Goal: Task Accomplishment & Management: Manage account settings

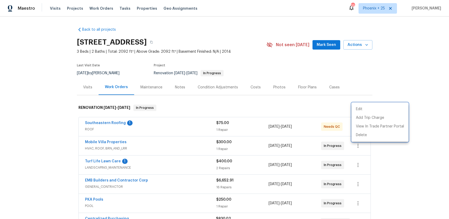
drag, startPoint x: 0, startPoint y: 0, endPoint x: 102, endPoint y: 9, distance: 102.3
click at [105, 9] on div at bounding box center [224, 109] width 449 height 219
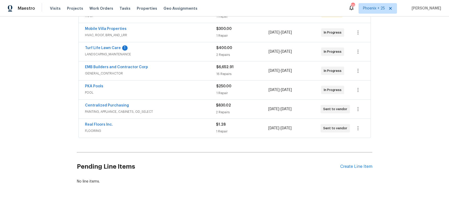
click at [102, 9] on div "Edit Add Trip Charge View In Trade Partner Portal Delete" at bounding box center [224, 109] width 449 height 219
click at [102, 9] on span "Work Orders" at bounding box center [102, 8] width 24 height 5
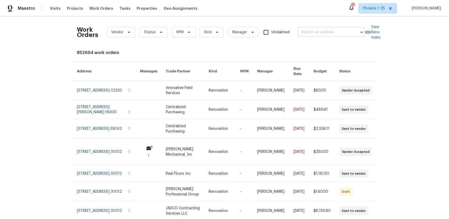
drag, startPoint x: 297, startPoint y: 22, endPoint x: 308, endPoint y: 30, distance: 13.3
click at [300, 24] on div "Work Orders Vendor Status HPM Kind Manager Unclaimed ​" at bounding box center [221, 32] width 288 height 23
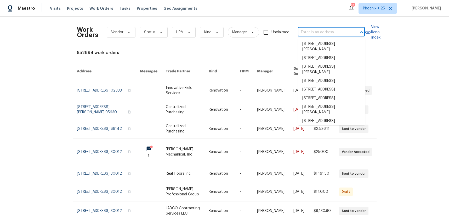
click at [308, 30] on input "text" at bounding box center [324, 32] width 52 height 8
paste input "901 Waterspout Way, Gastonia, NC 28054"
type input "901 Waterspout Way, Gastonia, NC 28054"
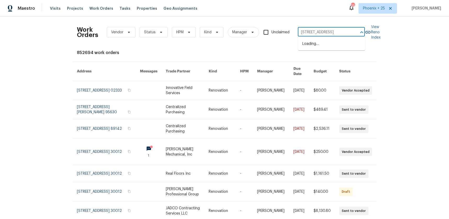
scroll to position [0, 22]
click at [312, 43] on li "901 Waterspout Way, Gastonia, NC 28054" at bounding box center [331, 44] width 67 height 9
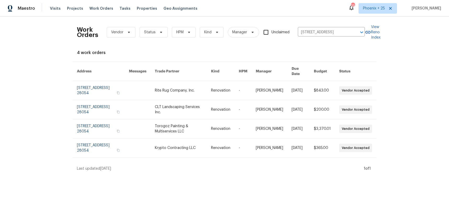
click at [208, 84] on link at bounding box center [183, 90] width 56 height 19
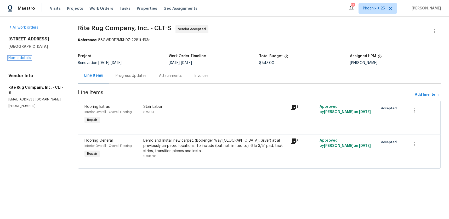
click at [29, 57] on link "Home details" at bounding box center [19, 58] width 23 height 4
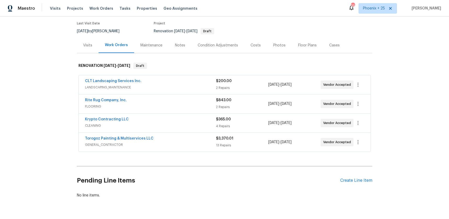
scroll to position [57, 0]
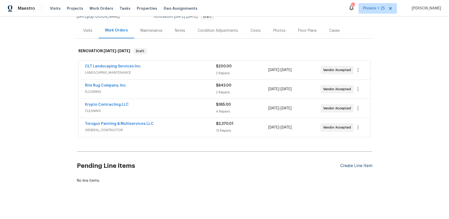
click at [365, 164] on div "Create Line Item" at bounding box center [357, 165] width 32 height 5
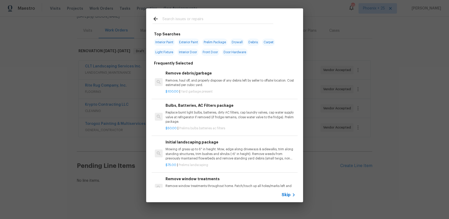
click at [208, 21] on input "text" at bounding box center [218, 20] width 111 height 8
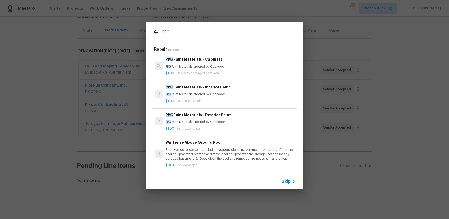
type input "PPG"
click at [242, 97] on div "$1.00 | Paint interior paint" at bounding box center [231, 100] width 130 height 7
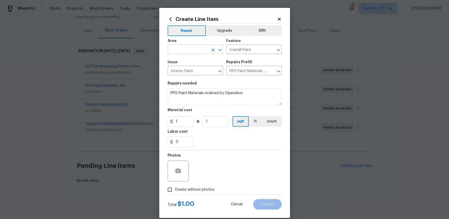
click at [189, 52] on input "text" at bounding box center [188, 50] width 41 height 8
click at [189, 72] on li "Interior Overall" at bounding box center [196, 70] width 56 height 9
type input "Interior Overall"
drag, startPoint x: 243, startPoint y: 134, endPoint x: 201, endPoint y: 130, distance: 42.8
click at [243, 134] on div "Labor cost" at bounding box center [225, 133] width 114 height 7
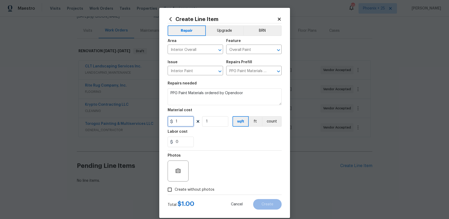
drag, startPoint x: 183, startPoint y: 123, endPoint x: 170, endPoint y: 120, distance: 13.0
click at [170, 120] on div "1" at bounding box center [181, 121] width 26 height 10
type input "593.65"
drag, startPoint x: 196, startPoint y: 187, endPoint x: 202, endPoint y: 184, distance: 7.3
click at [197, 187] on span "Create without photos" at bounding box center [195, 189] width 40 height 5
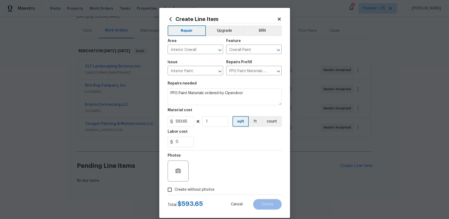
click at [175, 187] on input "Create without photos" at bounding box center [170, 189] width 10 height 10
checkbox input "true"
click at [203, 182] on div "Reason*" at bounding box center [237, 167] width 89 height 34
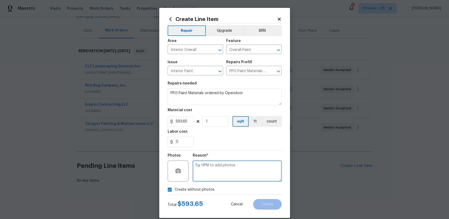
click at [216, 175] on textarea at bounding box center [237, 170] width 89 height 21
type textarea "NA"
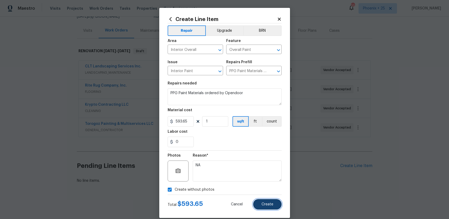
click at [268, 200] on button "Create" at bounding box center [267, 204] width 29 height 10
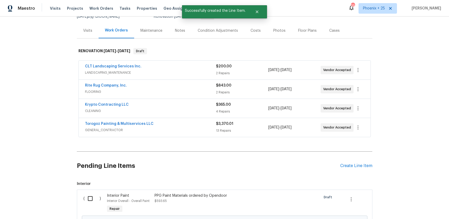
scroll to position [116, 0]
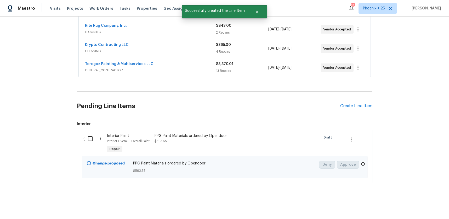
click at [88, 137] on input "checkbox" at bounding box center [92, 138] width 15 height 11
checkbox input "true"
click at [418, 210] on div "Cancel (1) Item Create Work Order" at bounding box center [224, 205] width 449 height 27
click at [416, 206] on span "Create Work Order" at bounding box center [419, 205] width 35 height 7
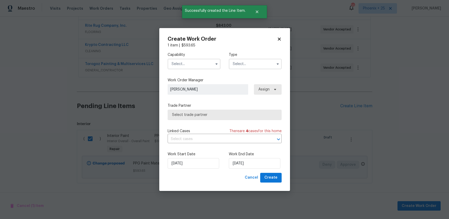
drag, startPoint x: 191, startPoint y: 62, endPoint x: 192, endPoint y: 68, distance: 6.4
click at [191, 63] on input "text" at bounding box center [194, 64] width 53 height 10
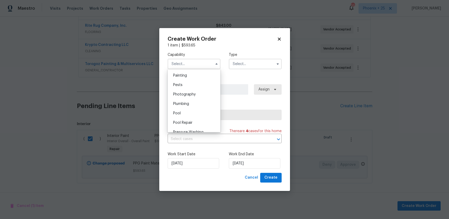
scroll to position [435, 0]
click at [191, 79] on div "Painting" at bounding box center [194, 79] width 50 height 9
type input "Painting"
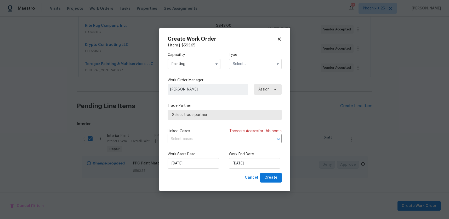
drag, startPoint x: 261, startPoint y: 62, endPoint x: 259, endPoint y: 69, distance: 7.2
click at [260, 65] on input "text" at bounding box center [255, 64] width 53 height 10
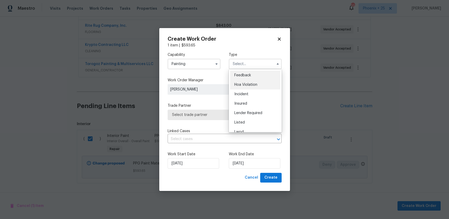
scroll to position [62, 0]
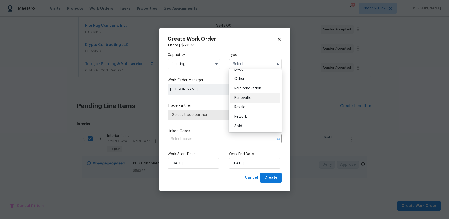
click at [252, 95] on div "Renovation" at bounding box center [255, 97] width 50 height 9
type input "Renovation"
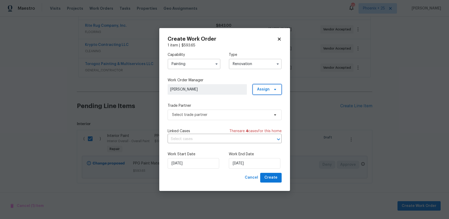
drag, startPoint x: 268, startPoint y: 93, endPoint x: 267, endPoint y: 96, distance: 3.6
click at [268, 93] on span "Assign" at bounding box center [267, 89] width 29 height 10
click at [264, 112] on div "Assign to me" at bounding box center [268, 111] width 23 height 5
click at [235, 114] on span "Select trade partner" at bounding box center [221, 114] width 98 height 5
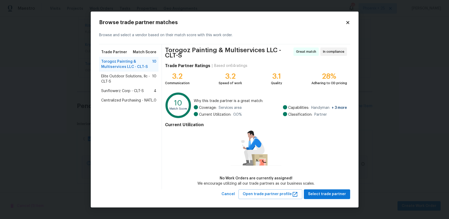
drag, startPoint x: 133, startPoint y: 102, endPoint x: 137, endPoint y: 104, distance: 4.4
click at [133, 102] on span "Centralized Purchasing - NATL." at bounding box center [127, 100] width 53 height 5
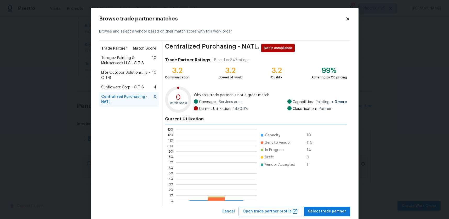
scroll to position [73, 81]
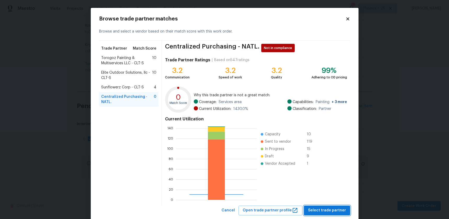
click at [330, 208] on span "Select trade partner" at bounding box center [327, 210] width 38 height 7
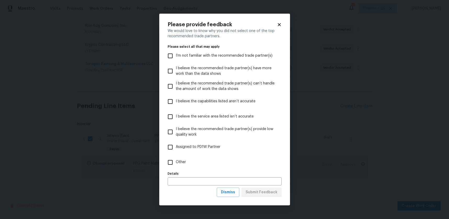
click at [208, 160] on label "Other" at bounding box center [221, 161] width 113 height 15
click at [176, 160] on input "Other" at bounding box center [170, 162] width 11 height 11
checkbox input "true"
click at [253, 191] on span "Submit Feedback" at bounding box center [262, 192] width 32 height 7
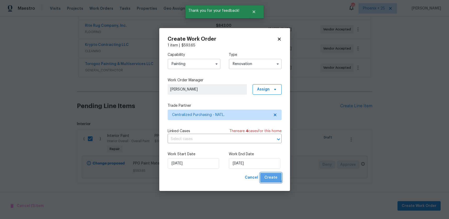
drag, startPoint x: 269, startPoint y: 176, endPoint x: 281, endPoint y: 179, distance: 12.3
click at [269, 176] on span "Create" at bounding box center [271, 177] width 13 height 7
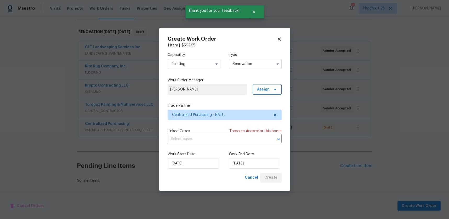
scroll to position [76, 0]
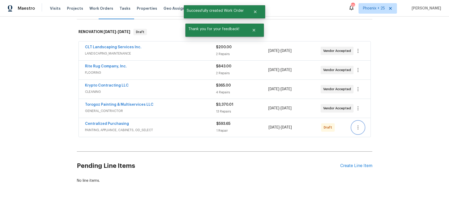
click at [360, 127] on icon "button" at bounding box center [358, 127] width 6 height 6
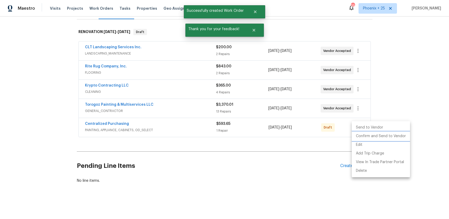
click at [361, 134] on li "Confirm and Send to Vendor" at bounding box center [381, 136] width 58 height 9
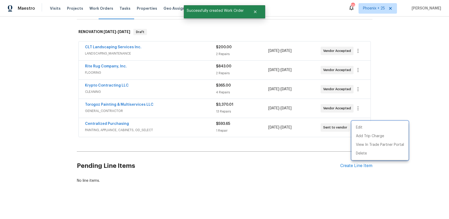
drag, startPoint x: 180, startPoint y: 119, endPoint x: 137, endPoint y: 115, distance: 43.3
click at [172, 117] on div at bounding box center [224, 109] width 449 height 219
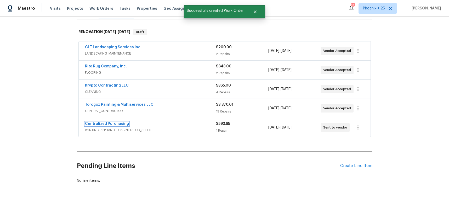
click at [104, 123] on link "Centralized Purchasing" at bounding box center [107, 124] width 44 height 4
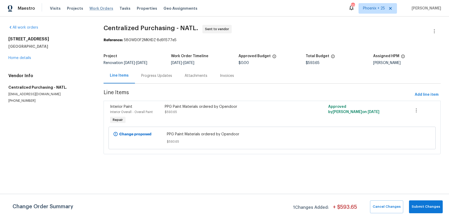
click at [96, 9] on span "Work Orders" at bounding box center [102, 8] width 24 height 5
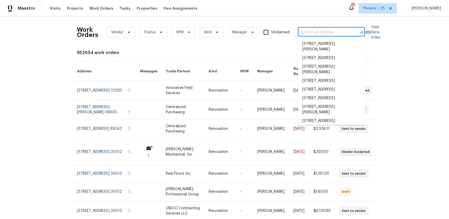
click at [318, 32] on input "text" at bounding box center [324, 32] width 52 height 8
paste input "4233 Las Vegas Dr, New Port Richey, FL 34653"
type input "4233 Las Vegas Dr, New Port Richey, FL 34653"
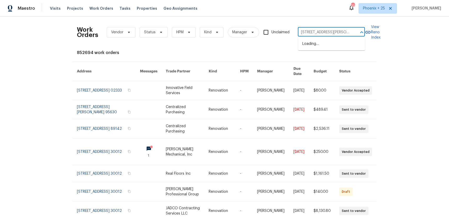
scroll to position [0, 30]
click at [319, 42] on li "4233 Las Vegas Dr, New Port Richey, FL 34653" at bounding box center [331, 47] width 67 height 14
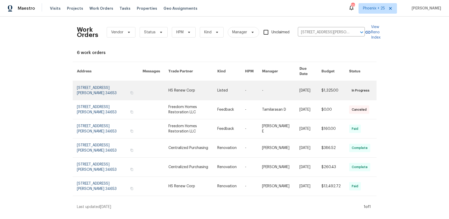
click at [191, 86] on link at bounding box center [193, 90] width 49 height 19
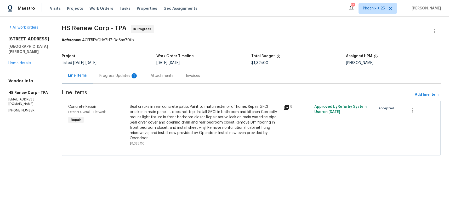
click at [24, 56] on div "4233 Las Vegas Dr New Port Richey, FL 34653 Home details" at bounding box center [28, 50] width 41 height 29
click at [22, 63] on link "Home details" at bounding box center [19, 63] width 23 height 4
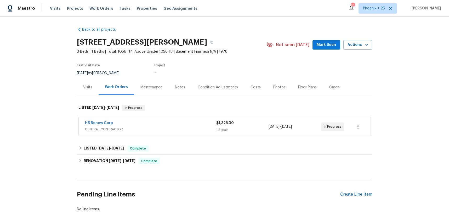
scroll to position [29, 0]
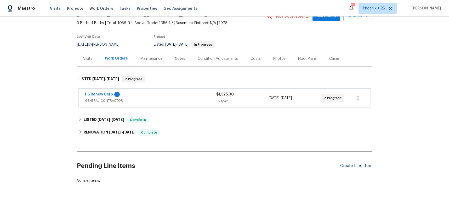
click at [370, 168] on div "Create Line Item" at bounding box center [357, 165] width 32 height 5
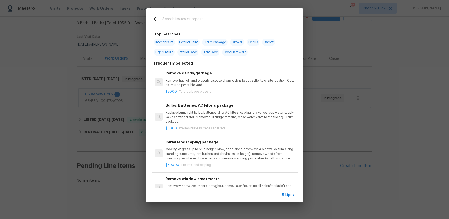
click at [181, 22] on input "text" at bounding box center [218, 20] width 111 height 8
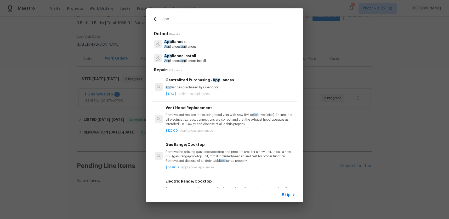
type input "app"
click at [222, 93] on p "$1.00 | Appliances appliances" at bounding box center [231, 94] width 130 height 4
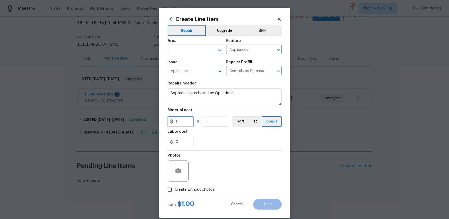
drag, startPoint x: 184, startPoint y: 121, endPoint x: 170, endPoint y: 121, distance: 13.6
click at [171, 121] on div "1" at bounding box center [181, 121] width 26 height 10
type input "841.66"
click at [188, 49] on input "text" at bounding box center [188, 50] width 41 height 8
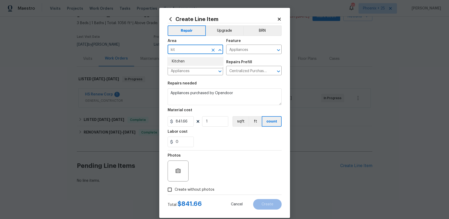
click at [179, 61] on li "Kitchen" at bounding box center [196, 61] width 56 height 9
type input "Kitchen"
click at [195, 187] on span "Create without photos" at bounding box center [195, 189] width 40 height 5
click at [209, 173] on div "Photos" at bounding box center [225, 167] width 114 height 34
drag, startPoint x: 208, startPoint y: 187, endPoint x: 209, endPoint y: 184, distance: 3.2
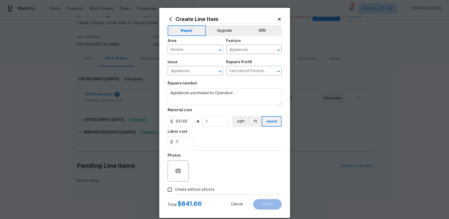
click at [208, 187] on span "Create without photos" at bounding box center [195, 189] width 40 height 5
click at [175, 187] on input "Create without photos" at bounding box center [170, 189] width 10 height 10
checkbox input "true"
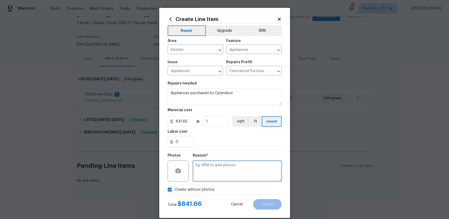
click at [209, 178] on textarea at bounding box center [237, 170] width 89 height 21
type textarea "NA"
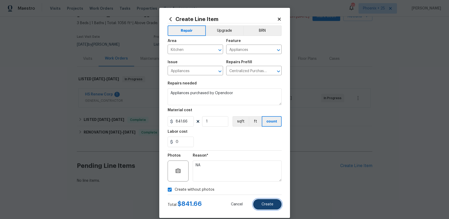
click at [268, 205] on span "Create" at bounding box center [268, 204] width 12 height 4
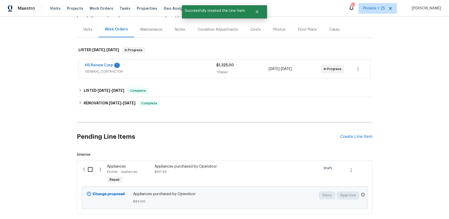
scroll to position [88, 0]
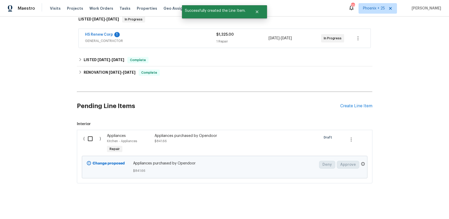
drag, startPoint x: 84, startPoint y: 135, endPoint x: 90, endPoint y: 139, distance: 7.8
click at [84, 135] on div "( )" at bounding box center [94, 143] width 24 height 24
click at [97, 140] on input "checkbox" at bounding box center [92, 138] width 15 height 11
checkbox input "true"
click at [422, 201] on button "Create Work Order" at bounding box center [419, 206] width 43 height 10
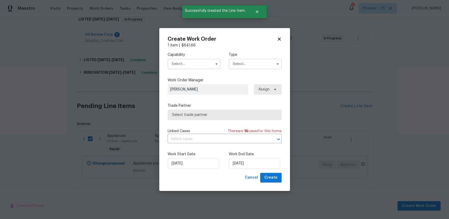
click at [202, 68] on input "text" at bounding box center [194, 64] width 53 height 10
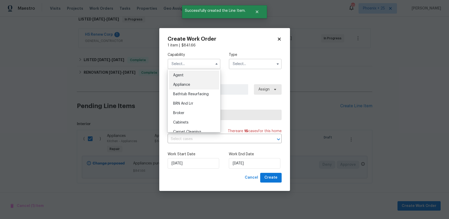
click at [200, 80] on div "Appliance" at bounding box center [194, 84] width 50 height 9
type input "Appliance"
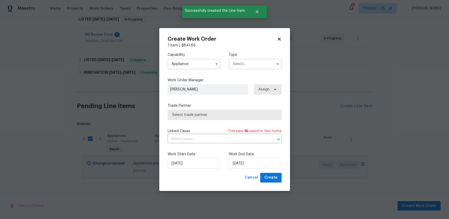
click at [239, 66] on input "text" at bounding box center [255, 64] width 53 height 10
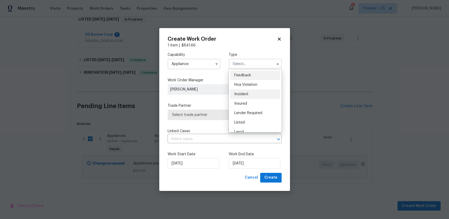
scroll to position [9, 0]
drag, startPoint x: 246, startPoint y: 113, endPoint x: 256, endPoint y: 104, distance: 12.8
click at [246, 113] on div "Listed" at bounding box center [255, 112] width 50 height 9
type input "Listed"
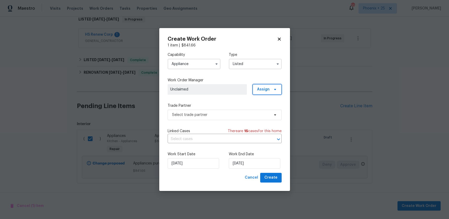
drag, startPoint x: 272, startPoint y: 86, endPoint x: 271, endPoint y: 96, distance: 10.0
click at [272, 86] on span "Assign" at bounding box center [267, 89] width 29 height 10
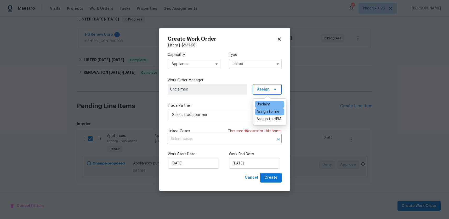
click at [271, 109] on div "Assign to me" at bounding box center [268, 111] width 23 height 5
click at [211, 117] on span "Select trade partner" at bounding box center [225, 114] width 114 height 10
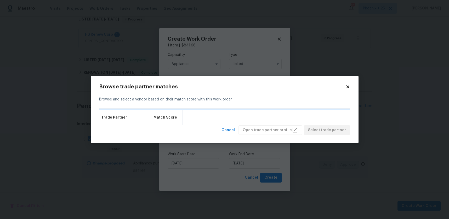
click at [351, 88] on div "Browse trade partner matches Browse and select a vendor based on their match sc…" at bounding box center [225, 110] width 268 height 68
click at [350, 87] on icon at bounding box center [348, 86] width 5 height 5
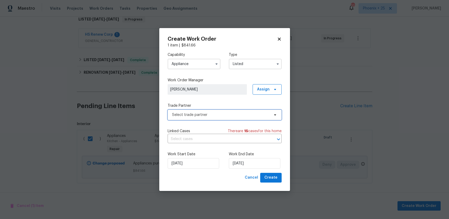
click at [239, 114] on span "Select trade partner" at bounding box center [221, 114] width 98 height 5
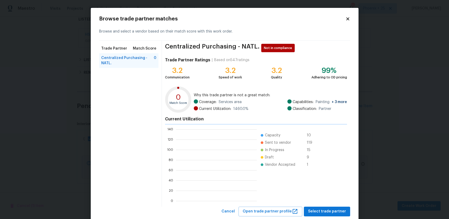
scroll to position [73, 81]
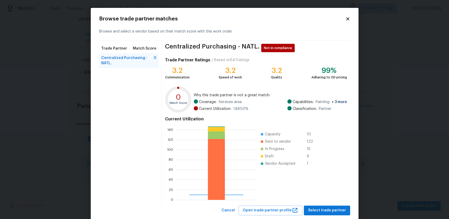
click at [328, 215] on div "Browse trade partner matches Browse and select a vendor based on their match sc…" at bounding box center [225, 115] width 268 height 215
click at [327, 214] on button "Select trade partner" at bounding box center [327, 210] width 46 height 10
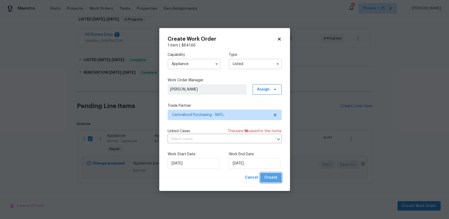
click at [271, 175] on span "Create" at bounding box center [271, 177] width 13 height 7
checkbox input "false"
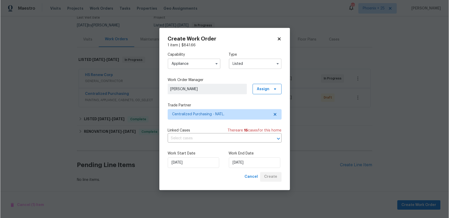
scroll to position [48, 0]
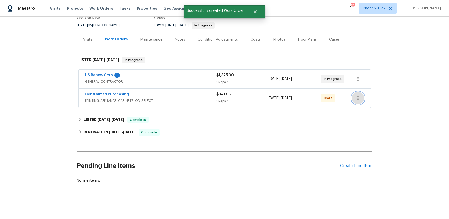
click at [359, 98] on icon "button" at bounding box center [358, 98] width 6 height 6
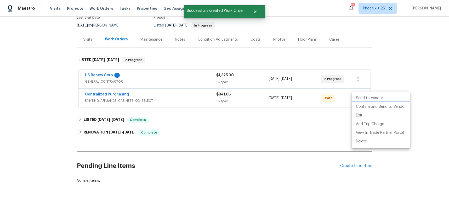
click at [363, 104] on li "Confirm and Send to Vendor" at bounding box center [381, 106] width 58 height 9
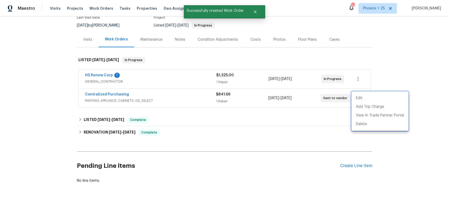
click at [76, 99] on div at bounding box center [224, 109] width 449 height 219
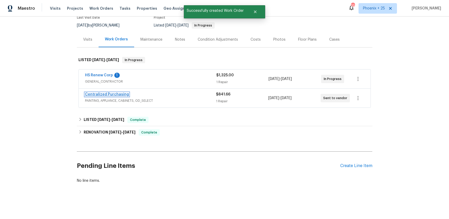
click at [97, 94] on link "Centralized Purchasing" at bounding box center [107, 94] width 44 height 4
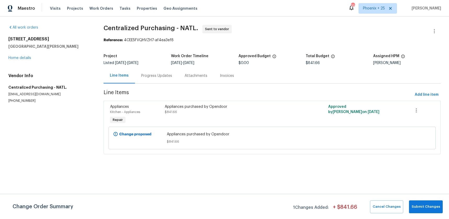
click at [263, 18] on div "All work orders 4233 Las Vegas Dr New Port Richey, FL 34653 Home details Vendor…" at bounding box center [224, 92] width 449 height 152
click at [103, 6] on span "Work Orders" at bounding box center [102, 8] width 24 height 5
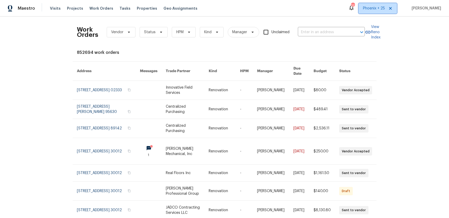
click at [370, 9] on span "Phoenix + 25" at bounding box center [374, 8] width 22 height 5
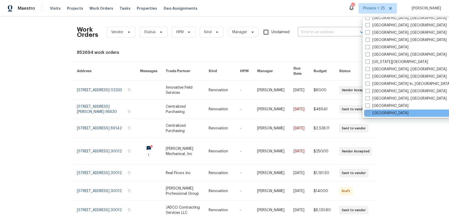
scroll to position [278, 0]
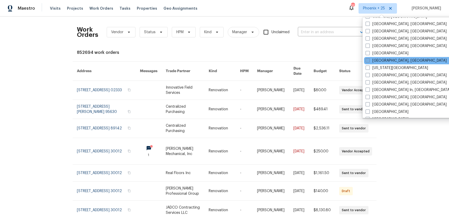
click at [373, 58] on label "Indianapolis, IN" at bounding box center [406, 60] width 81 height 5
click at [369, 58] on input "Indianapolis, IN" at bounding box center [367, 59] width 3 height 3
checkbox input "true"
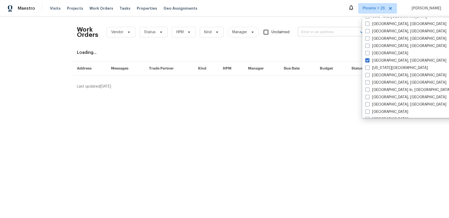
click at [328, 36] on input "text" at bounding box center [324, 32] width 52 height 8
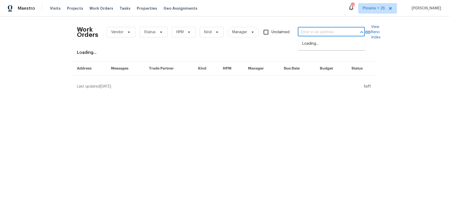
paste input "7418 Woodington Pl, Indianapolis, IN 46259"
type input "7418 Woodington Pl, Indianapolis, IN 46259"
click at [328, 43] on li "7418 Woodington Pl, Indianapolis, IN 46259" at bounding box center [331, 47] width 67 height 14
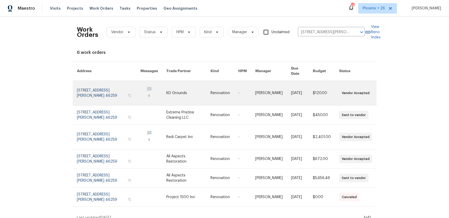
click at [162, 92] on link at bounding box center [154, 93] width 26 height 25
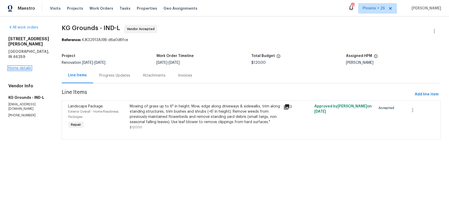
click at [24, 66] on link "Home details" at bounding box center [19, 68] width 23 height 4
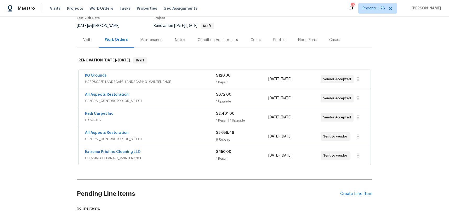
scroll to position [76, 0]
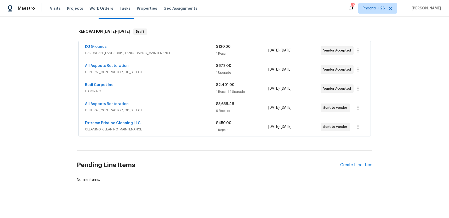
click at [360, 168] on div "Pending Line Items Create Line Item" at bounding box center [225, 165] width 296 height 24
click at [360, 167] on div "Create Line Item" at bounding box center [357, 165] width 32 height 5
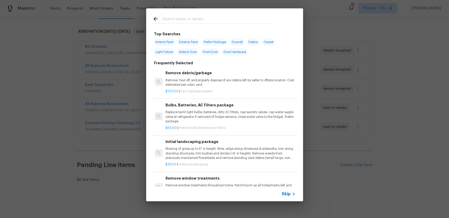
drag, startPoint x: 214, startPoint y: 26, endPoint x: 210, endPoint y: 24, distance: 3.9
click at [213, 25] on div at bounding box center [213, 18] width 134 height 21
click at [209, 20] on input "text" at bounding box center [218, 20] width 111 height 8
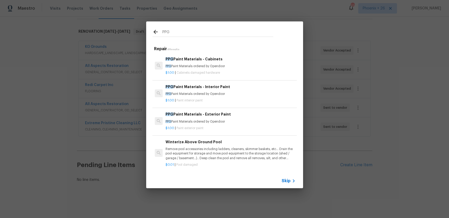
type input "PPG"
click at [252, 96] on div "$1.00 | Paint interior paint" at bounding box center [231, 99] width 130 height 7
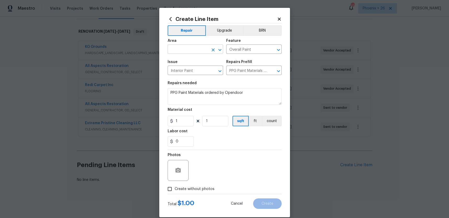
click at [186, 49] on input "text" at bounding box center [188, 50] width 41 height 8
click at [199, 73] on li "Interior Overall" at bounding box center [196, 70] width 56 height 9
type input "Interior Overall"
drag, startPoint x: 185, startPoint y: 126, endPoint x: 162, endPoint y: 122, distance: 23.4
click at [162, 122] on div "Create Line Item Repair Upgrade BRN Area Interior Overall ​ Feature Overall Pai…" at bounding box center [224, 113] width 131 height 210
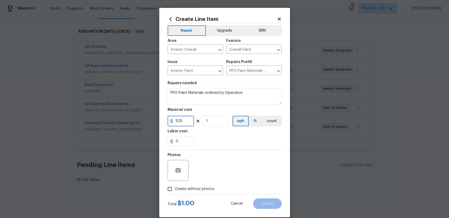
type input "525"
click at [191, 189] on span "Create without photos" at bounding box center [195, 189] width 40 height 5
click at [175, 189] on input "Create without photos" at bounding box center [170, 189] width 10 height 10
checkbox input "true"
click at [221, 170] on textarea at bounding box center [237, 170] width 89 height 21
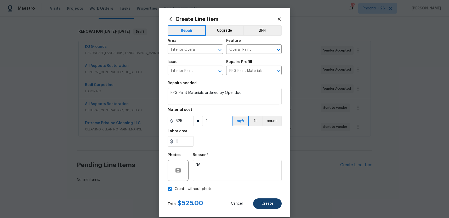
type textarea "NA"
click at [279, 201] on button "Create" at bounding box center [267, 204] width 29 height 10
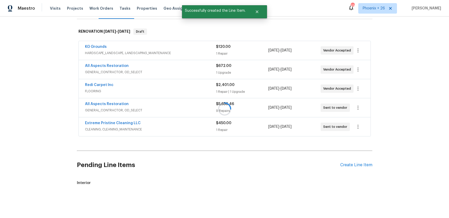
click at [363, 164] on div at bounding box center [224, 109] width 449 height 218
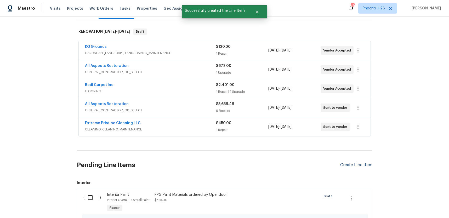
click at [363, 165] on div "Create Line Item" at bounding box center [357, 165] width 32 height 5
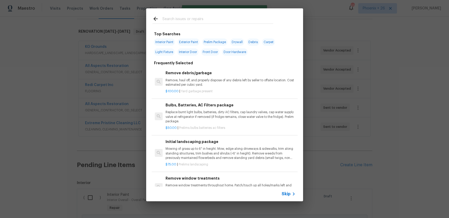
click at [220, 16] on input "text" at bounding box center [218, 20] width 111 height 8
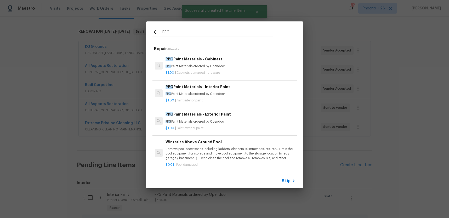
type input "PPG"
click at [248, 89] on h6 "PPG Paint Materials - Interior Paint" at bounding box center [231, 87] width 130 height 6
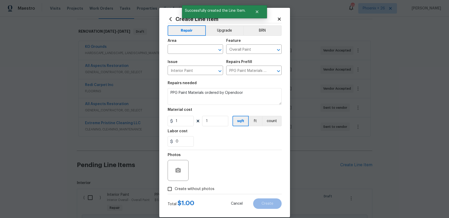
click at [170, 21] on icon at bounding box center [171, 19] width 6 height 6
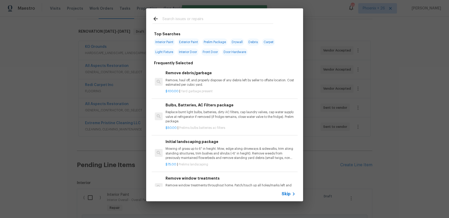
drag, startPoint x: 177, startPoint y: 29, endPoint x: 175, endPoint y: 22, distance: 7.2
click at [177, 29] on div "Top Searches Interior Paint Exterior Paint Prelim Package Drywall Debris Carpet…" at bounding box center [224, 108] width 157 height 158
click at [175, 20] on input "text" at bounding box center [218, 20] width 111 height 8
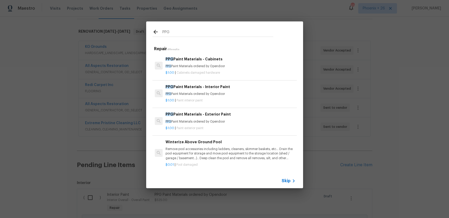
type input "PPG"
click at [216, 62] on div "PPG Paint Materials - Cabinets PPG Paint Materials ordered by Opendoor" at bounding box center [231, 62] width 130 height 13
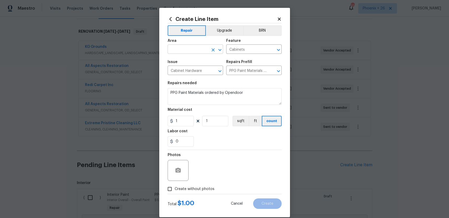
click at [188, 49] on input "text" at bounding box center [188, 50] width 41 height 8
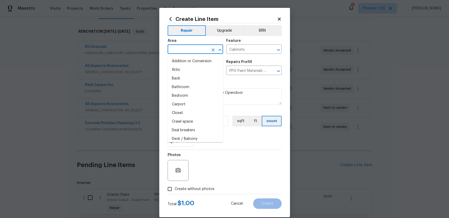
type input "K"
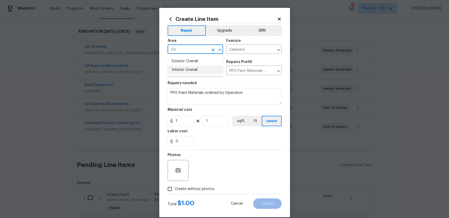
click at [188, 68] on li "Interior Overall" at bounding box center [196, 70] width 56 height 9
type input "Interior Overall"
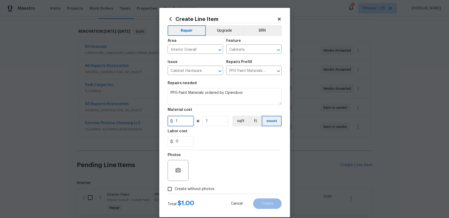
drag, startPoint x: 182, startPoint y: 122, endPoint x: 172, endPoint y: 121, distance: 10.1
click at [172, 121] on div "1" at bounding box center [181, 121] width 26 height 10
type input "90.71"
click at [209, 188] on span "Create without photos" at bounding box center [195, 189] width 40 height 5
click at [175, 188] on input "Create without photos" at bounding box center [170, 189] width 10 height 10
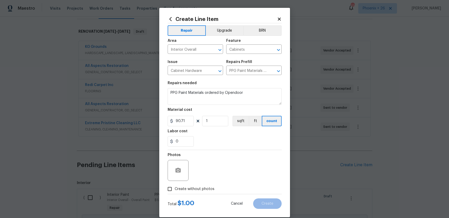
checkbox input "true"
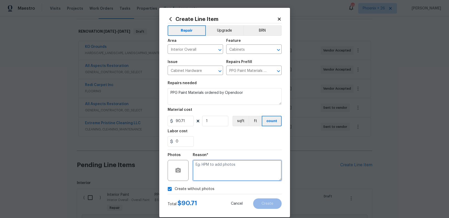
click at [211, 175] on textarea at bounding box center [237, 170] width 89 height 21
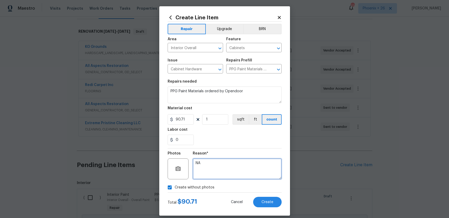
type textarea "NA"
click at [274, 211] on div "Create Line Item Repair Upgrade BRN Area Interior Overall ​ Feature Cabinets ​ …" at bounding box center [224, 111] width 131 height 210
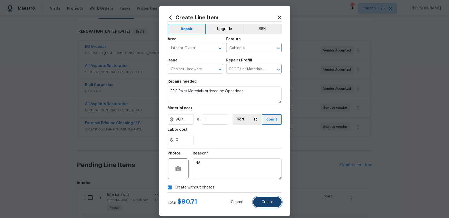
click at [270, 206] on button "Create" at bounding box center [267, 202] width 29 height 10
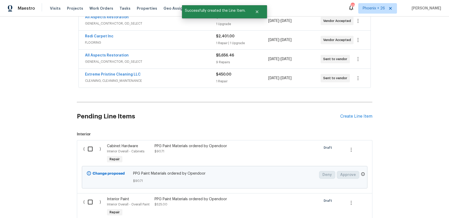
scroll to position [189, 0]
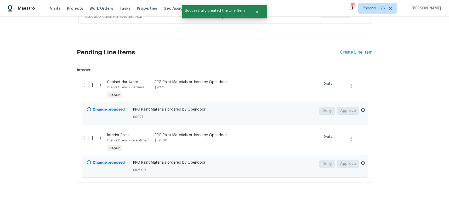
drag, startPoint x: 92, startPoint y: 83, endPoint x: 92, endPoint y: 105, distance: 21.7
click at [92, 83] on input "checkbox" at bounding box center [92, 85] width 15 height 11
checkbox input "true"
click at [95, 130] on div "( ) Interior Paint Interior Overall - Overall Paint Repair PPG Paint Materials …" at bounding box center [225, 155] width 296 height 53
click at [96, 133] on input "checkbox" at bounding box center [92, 138] width 15 height 11
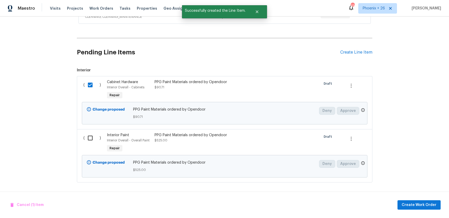
checkbox input "true"
click at [428, 202] on span "Create Work Order" at bounding box center [419, 205] width 35 height 7
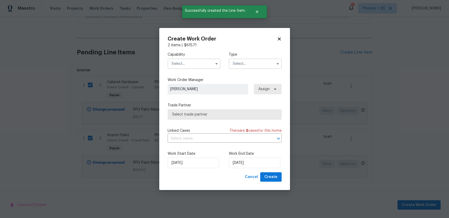
drag, startPoint x: 210, startPoint y: 63, endPoint x: 207, endPoint y: 66, distance: 4.6
click at [210, 63] on input "text" at bounding box center [194, 64] width 53 height 10
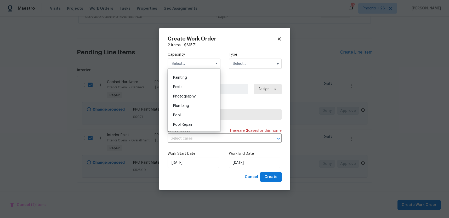
scroll to position [432, 0]
drag, startPoint x: 190, startPoint y: 80, endPoint x: 250, endPoint y: 63, distance: 62.6
click at [190, 80] on div "Painting" at bounding box center [194, 82] width 50 height 9
type input "Painting"
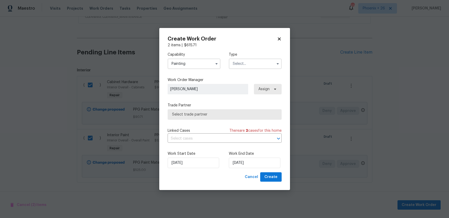
drag, startPoint x: 256, startPoint y: 61, endPoint x: 254, endPoint y: 64, distance: 3.2
click at [256, 62] on input "text" at bounding box center [255, 64] width 53 height 10
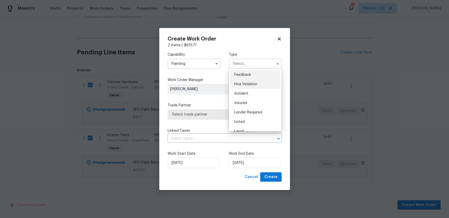
scroll to position [62, 0]
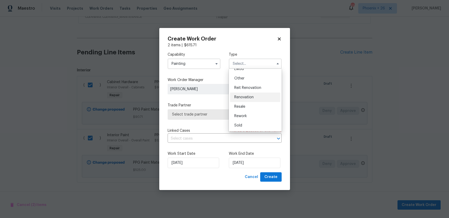
click at [253, 96] on span "Renovation" at bounding box center [244, 98] width 19 height 4
type input "Renovation"
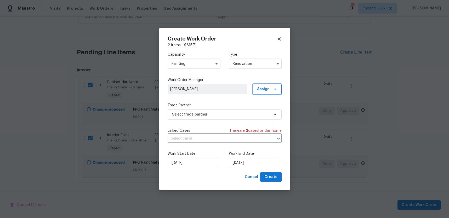
click at [262, 94] on span "Assign" at bounding box center [267, 89] width 29 height 10
click at [260, 111] on div "Assign to me" at bounding box center [268, 111] width 23 height 5
click at [225, 117] on span "Select trade partner" at bounding box center [225, 114] width 114 height 10
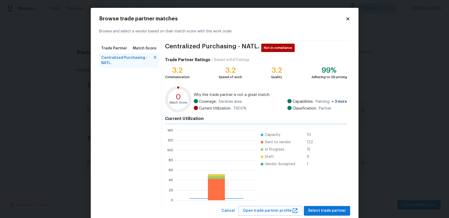
scroll to position [73, 82]
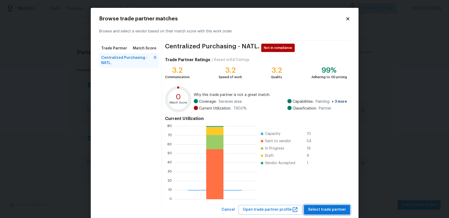
click at [316, 209] on span "Select trade partner" at bounding box center [327, 210] width 38 height 7
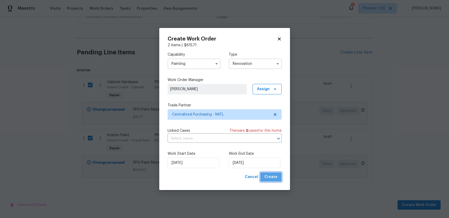
click at [272, 178] on span "Create" at bounding box center [271, 177] width 13 height 7
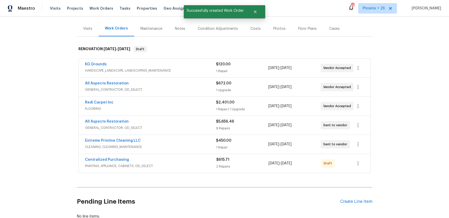
scroll to position [58, 0]
click at [358, 164] on icon "button" at bounding box center [358, 164] width 1 height 4
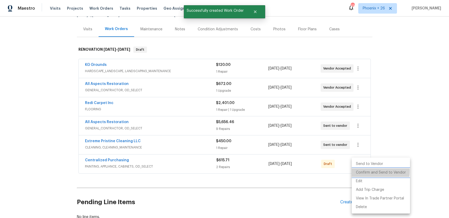
click at [361, 171] on li "Confirm and Send to Vendor" at bounding box center [381, 173] width 58 height 9
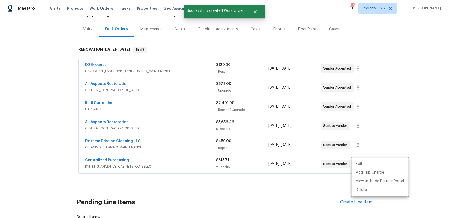
drag, startPoint x: 138, startPoint y: 165, endPoint x: 123, endPoint y: 163, distance: 15.3
click at [138, 164] on div at bounding box center [224, 109] width 449 height 218
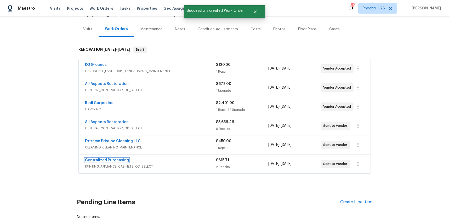
click at [113, 161] on link "Centralized Purchasing" at bounding box center [107, 161] width 44 height 4
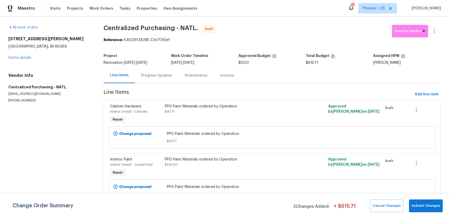
click at [90, 10] on span "Work Orders" at bounding box center [102, 8] width 24 height 5
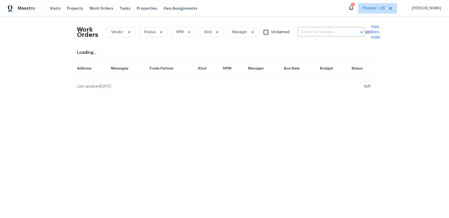
drag, startPoint x: 277, startPoint y: 25, endPoint x: 282, endPoint y: 27, distance: 5.4
click at [277, 25] on div "Work Orders Vendor Status HPM Kind Manager Unclaimed ​" at bounding box center [221, 32] width 288 height 23
click at [304, 36] on input "text" at bounding box center [324, 32] width 52 height 8
paste input "4227 Coolidge Ave, Lincoln Park, MI 48146"
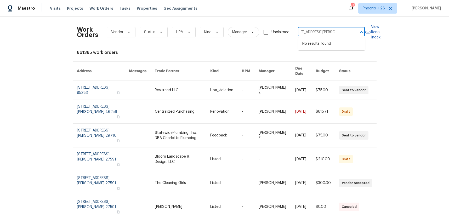
type input "4227 Coolidge Ave, Lincoln Park, MI 48146"
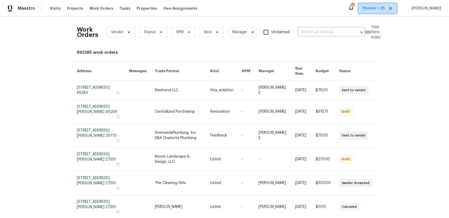
click at [371, 12] on span "Phoenix + 26" at bounding box center [378, 8] width 39 height 10
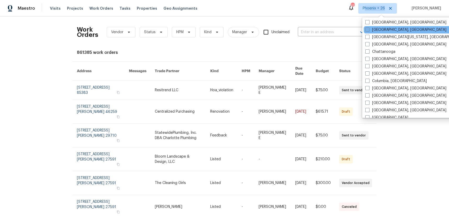
scroll to position [222, 0]
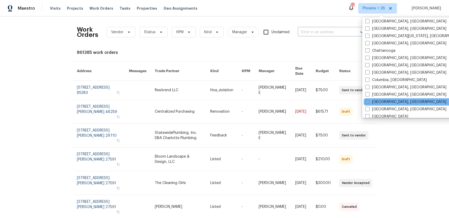
click at [381, 101] on label "Detroit, MI" at bounding box center [406, 101] width 81 height 5
click at [369, 101] on input "Detroit, MI" at bounding box center [367, 100] width 3 height 3
checkbox input "true"
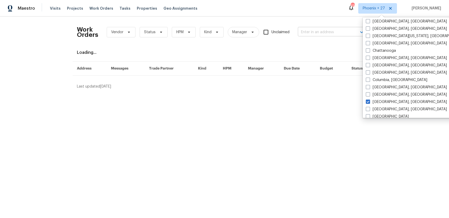
drag, startPoint x: 323, startPoint y: 39, endPoint x: 317, endPoint y: 32, distance: 10.2
click at [323, 38] on div "Work Orders Vendor Status HPM Kind Manager Unclaimed ​" at bounding box center [221, 32] width 288 height 23
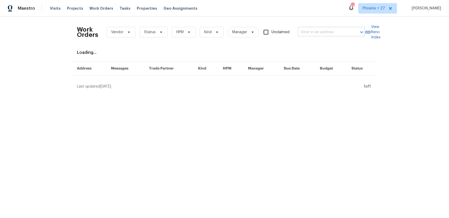
click at [316, 32] on input "text" at bounding box center [324, 32] width 52 height 8
paste input "4227 Coolidge Ave, Lincoln Park, MI 48146"
type input "4227 Coolidge Ave, Lincoln Park, MI 48146"
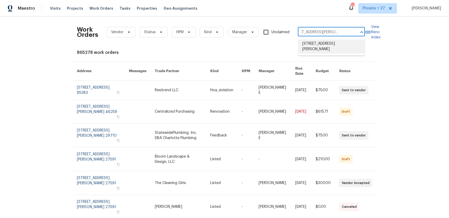
click at [318, 44] on li "4227 Coolidge Ave, Lincoln Park, MI 48146" at bounding box center [331, 47] width 67 height 14
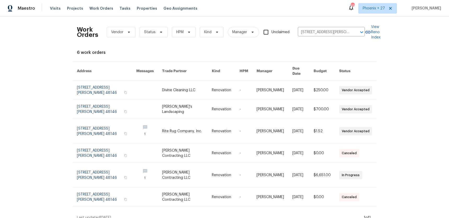
click at [178, 90] on link at bounding box center [186, 90] width 49 height 19
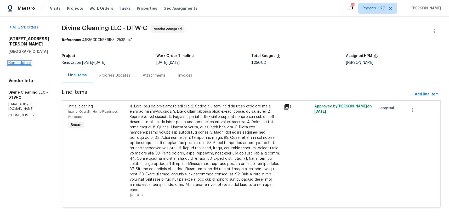
click at [25, 61] on link "Home details" at bounding box center [19, 63] width 23 height 4
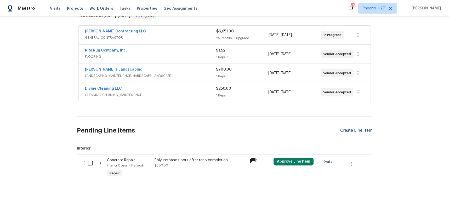
scroll to position [91, 0]
click at [355, 129] on div "Create Line Item" at bounding box center [357, 131] width 32 height 5
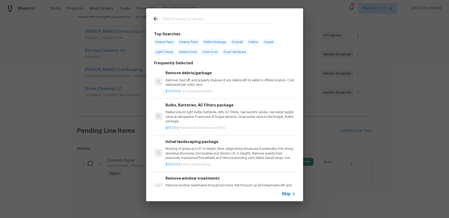
drag, startPoint x: 185, startPoint y: 9, endPoint x: 188, endPoint y: 15, distance: 7.2
click at [186, 9] on div at bounding box center [213, 18] width 134 height 21
click at [188, 15] on div at bounding box center [213, 18] width 134 height 21
click at [192, 19] on input "text" at bounding box center [218, 20] width 111 height 8
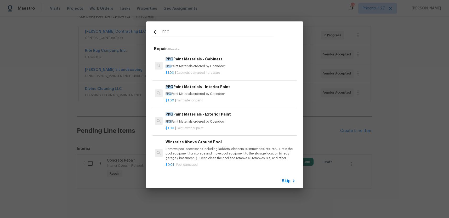
type input "PPG"
click at [250, 94] on p "PPG Paint Materials ordered by Opendoor" at bounding box center [231, 94] width 130 height 4
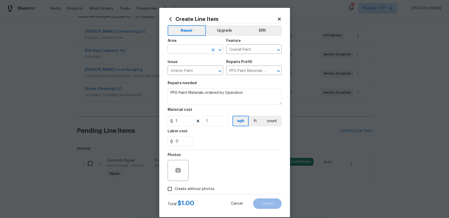
drag, startPoint x: 201, startPoint y: 45, endPoint x: 200, endPoint y: 48, distance: 4.1
click at [201, 45] on div "Area" at bounding box center [196, 42] width 56 height 7
click at [200, 49] on input "text" at bounding box center [188, 50] width 41 height 8
click at [210, 67] on li "Interior Overall" at bounding box center [196, 70] width 56 height 9
type input "Interior Overall"
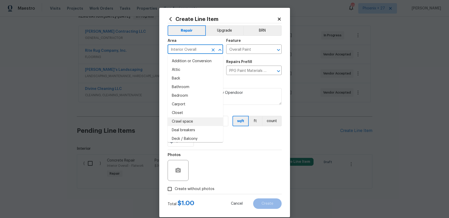
click at [238, 108] on div "Material cost" at bounding box center [225, 111] width 114 height 7
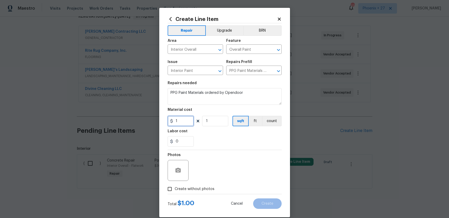
drag, startPoint x: 184, startPoint y: 122, endPoint x: 173, endPoint y: 122, distance: 10.2
click at [173, 122] on div "1" at bounding box center [181, 121] width 26 height 10
type input "420.95"
click at [190, 189] on span "Create without photos" at bounding box center [195, 189] width 40 height 5
click at [175, 189] on input "Create without photos" at bounding box center [170, 189] width 10 height 10
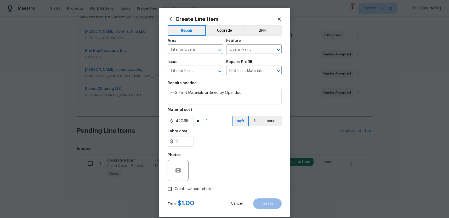
checkbox input "true"
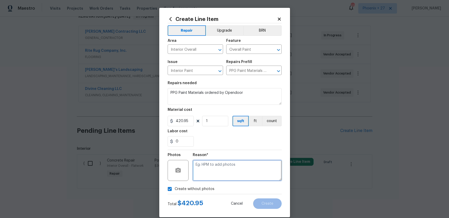
click at [205, 179] on textarea at bounding box center [237, 170] width 89 height 21
type textarea "M"
type textarea "NA"
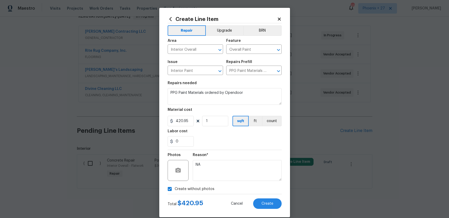
click at [214, 152] on div "Reason* NA" at bounding box center [237, 167] width 89 height 34
click at [270, 204] on span "Create" at bounding box center [268, 204] width 12 height 4
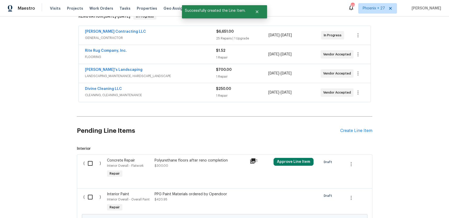
scroll to position [150, 0]
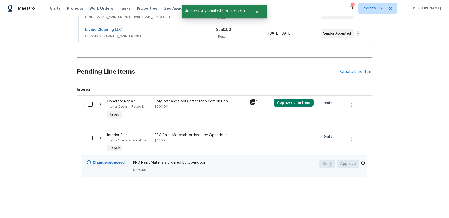
drag, startPoint x: 86, startPoint y: 144, endPoint x: 88, endPoint y: 141, distance: 3.9
click at [86, 143] on div "( )" at bounding box center [94, 143] width 24 height 24
click at [89, 141] on input "checkbox" at bounding box center [92, 138] width 15 height 11
checkbox input "true"
click at [422, 206] on span "Create Work Order" at bounding box center [419, 205] width 35 height 7
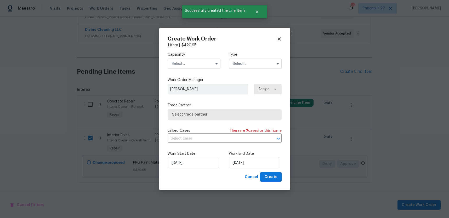
click at [184, 66] on input "text" at bounding box center [194, 64] width 53 height 10
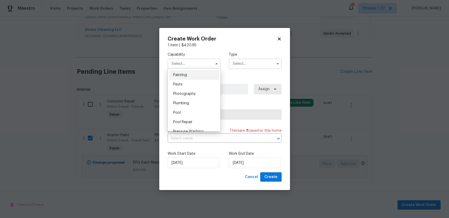
scroll to position [436, 0]
click at [187, 81] on div "Painting" at bounding box center [194, 78] width 50 height 9
type input "Painting"
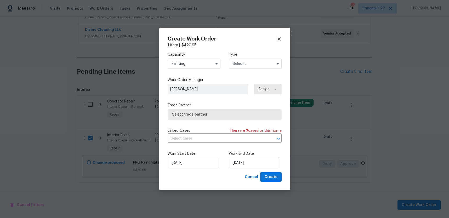
drag, startPoint x: 235, startPoint y: 63, endPoint x: 238, endPoint y: 65, distance: 4.4
click at [235, 63] on input "text" at bounding box center [255, 64] width 53 height 10
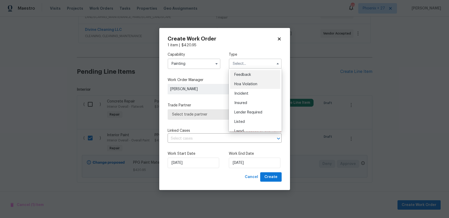
scroll to position [62, 0]
click at [246, 88] on span "Reit Renovation" at bounding box center [248, 88] width 27 height 4
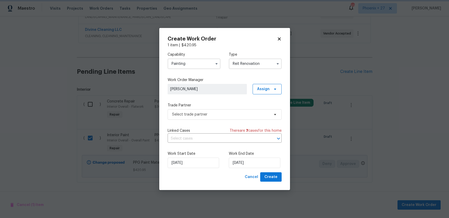
scroll to position [0, 0]
drag, startPoint x: 245, startPoint y: 61, endPoint x: 245, endPoint y: 65, distance: 4.7
click at [245, 61] on input "Reit Renovation" at bounding box center [255, 64] width 53 height 10
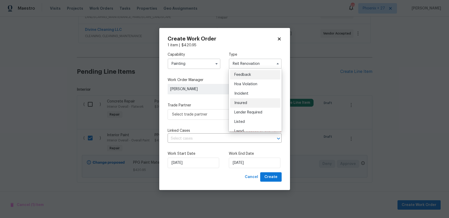
scroll to position [62, 0]
click at [248, 97] on span "Renovation" at bounding box center [244, 98] width 19 height 4
type input "Renovation"
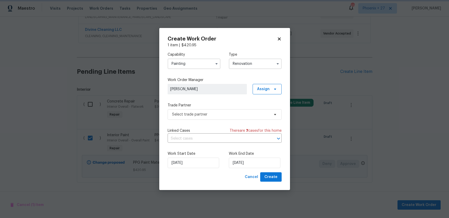
scroll to position [0, 0]
click at [273, 88] on icon at bounding box center [275, 89] width 4 height 4
click at [269, 110] on div "Assign to me" at bounding box center [268, 111] width 23 height 5
click at [225, 116] on span "Select trade partner" at bounding box center [221, 114] width 98 height 5
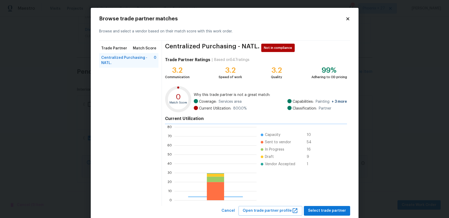
scroll to position [73, 82]
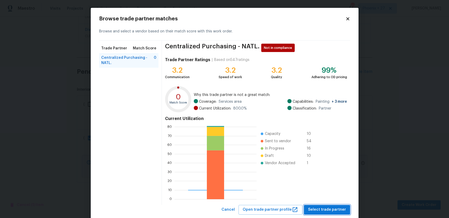
click at [315, 210] on span "Select trade partner" at bounding box center [327, 210] width 38 height 7
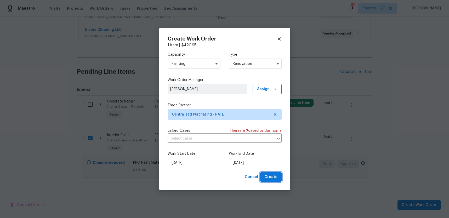
click at [270, 177] on span "Create" at bounding box center [271, 177] width 13 height 7
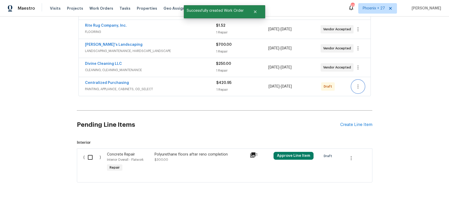
click at [354, 84] on button "button" at bounding box center [358, 86] width 13 height 13
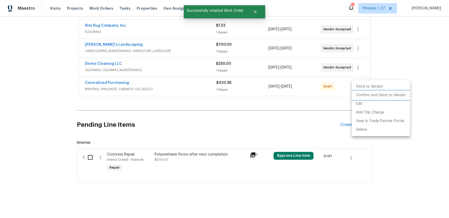
click at [357, 92] on li "Confirm and Send to Vendor" at bounding box center [381, 95] width 58 height 9
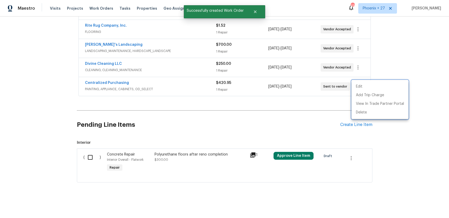
click at [170, 86] on div at bounding box center [224, 109] width 449 height 218
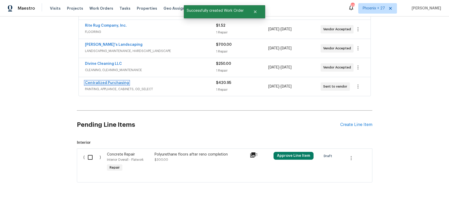
click at [121, 82] on link "Centralized Purchasing" at bounding box center [107, 83] width 44 height 4
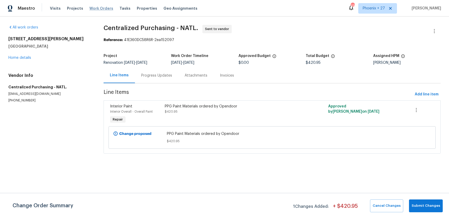
click at [103, 6] on span "Work Orders" at bounding box center [102, 8] width 24 height 5
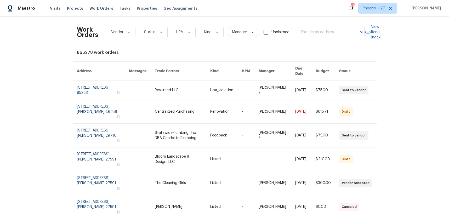
drag, startPoint x: 321, startPoint y: 21, endPoint x: 320, endPoint y: 29, distance: 8.2
click at [321, 22] on div "Work Orders Vendor Status HPM Kind Manager Unclaimed ​" at bounding box center [221, 32] width 288 height 23
click at [320, 29] on input "text" at bounding box center [324, 32] width 52 height 8
paste input "3516 Lawndale Ave, Fort Worth, TX 76133"
type input "3516 Lawndale Ave, Fort Worth, TX 76133"
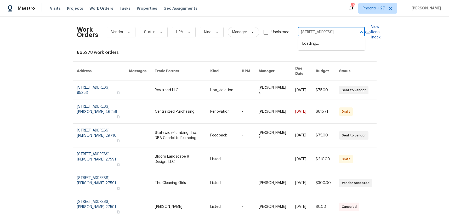
scroll to position [0, 21]
click at [338, 43] on li "3516 Lawndale Ave, Fort Worth, TX 76133" at bounding box center [331, 44] width 67 height 9
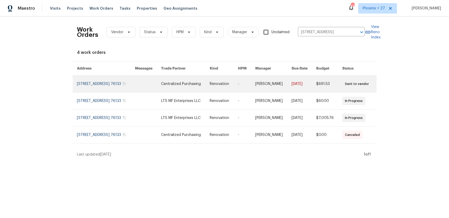
click at [161, 86] on link at bounding box center [148, 84] width 26 height 17
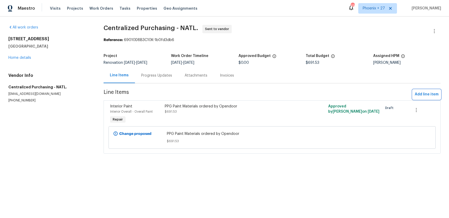
click at [420, 96] on span "Add line item" at bounding box center [427, 94] width 24 height 7
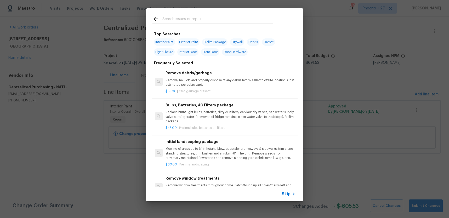
click at [192, 20] on input "text" at bounding box center [218, 20] width 111 height 8
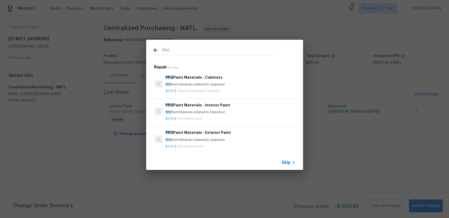
type input "PPG"
click at [239, 108] on div "PPG Paint Materials - Interior Paint PPG Paint Materials ordered by Opendoor" at bounding box center [231, 108] width 130 height 13
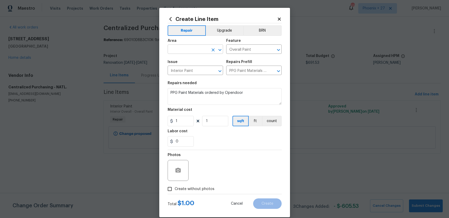
click at [178, 49] on input "text" at bounding box center [188, 50] width 41 height 8
click at [181, 68] on li "Interior Overall" at bounding box center [196, 70] width 56 height 9
type input "Interior Overall"
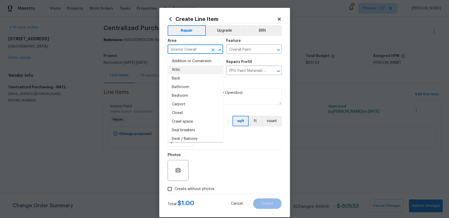
click at [222, 150] on div at bounding box center [225, 150] width 114 height 0
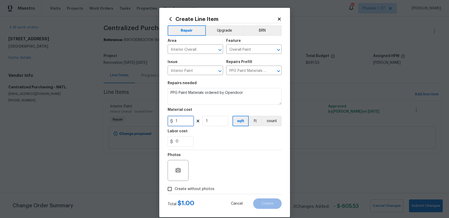
click at [191, 123] on input "1" at bounding box center [181, 121] width 26 height 10
type input "139.58"
click at [193, 178] on div "Photos" at bounding box center [225, 167] width 114 height 34
drag, startPoint x: 198, startPoint y: 185, endPoint x: 202, endPoint y: 185, distance: 3.4
click at [198, 186] on label "Create without photos" at bounding box center [190, 189] width 50 height 10
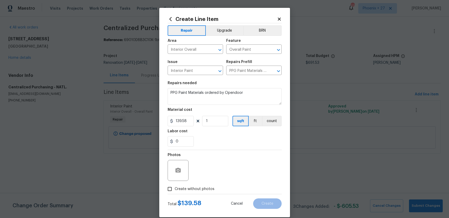
click at [175, 186] on input "Create without photos" at bounding box center [170, 189] width 10 height 10
checkbox input "true"
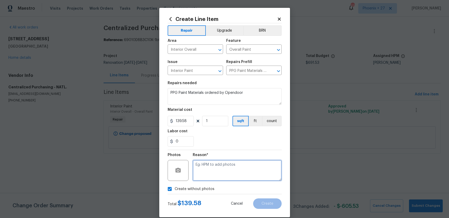
click at [211, 175] on textarea at bounding box center [237, 170] width 89 height 21
type textarea "NA"
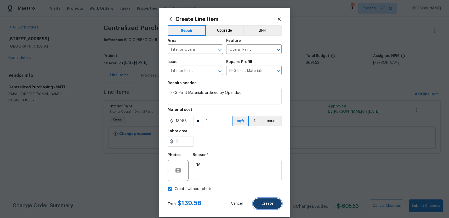
click at [261, 203] on button "Create" at bounding box center [267, 204] width 29 height 10
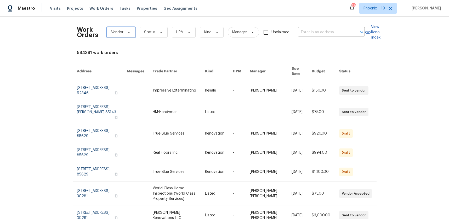
click at [127, 36] on span "Vendor" at bounding box center [121, 32] width 29 height 10
type input "centralized"
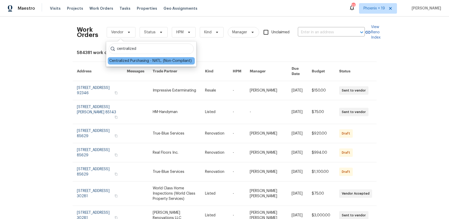
click at [146, 60] on div "Centralized Purchasing - NATL. (Non-Compliant)" at bounding box center [150, 60] width 82 height 5
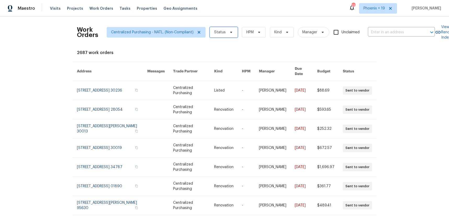
click at [229, 31] on icon at bounding box center [231, 32] width 4 height 4
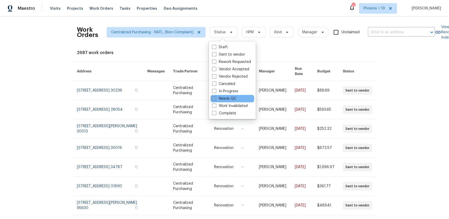
click at [214, 98] on span at bounding box center [214, 98] width 4 height 4
click at [214, 98] on input "Needs QC" at bounding box center [213, 97] width 3 height 3
checkbox input "true"
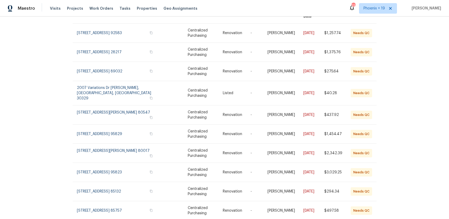
scroll to position [49, 0]
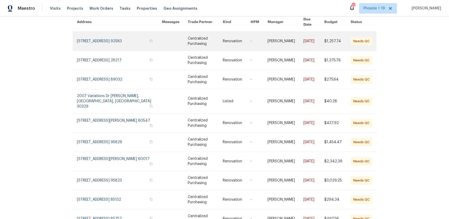
click at [106, 37] on link at bounding box center [119, 41] width 85 height 19
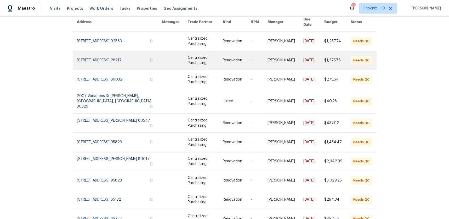
click at [106, 62] on link at bounding box center [119, 60] width 85 height 19
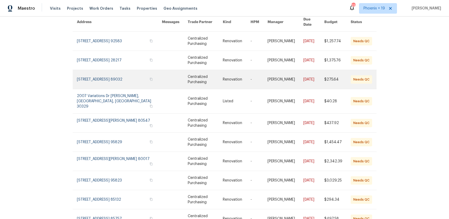
click at [106, 70] on link at bounding box center [119, 79] width 85 height 19
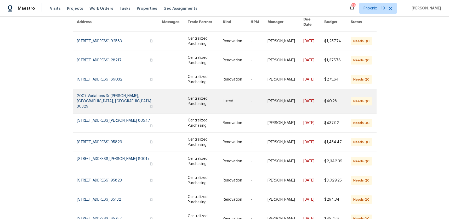
click at [107, 89] on link at bounding box center [119, 101] width 85 height 24
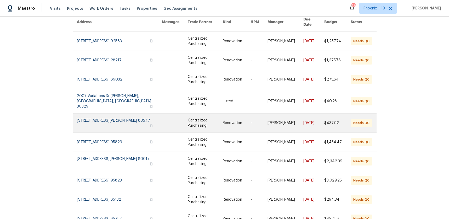
click at [107, 113] on link at bounding box center [119, 122] width 85 height 19
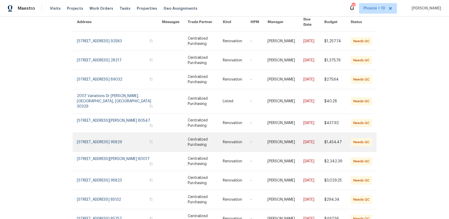
click at [107, 132] on link at bounding box center [119, 141] width 85 height 19
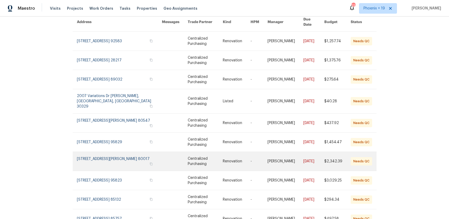
click at [108, 152] on link at bounding box center [119, 161] width 85 height 19
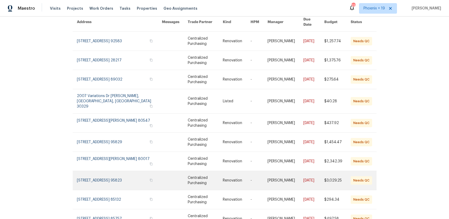
click at [110, 171] on link at bounding box center [119, 180] width 85 height 19
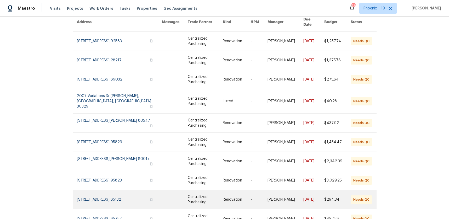
click at [114, 190] on link at bounding box center [119, 199] width 85 height 19
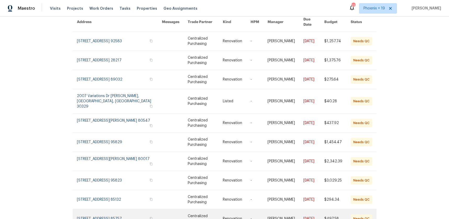
click at [120, 209] on link at bounding box center [119, 218] width 85 height 19
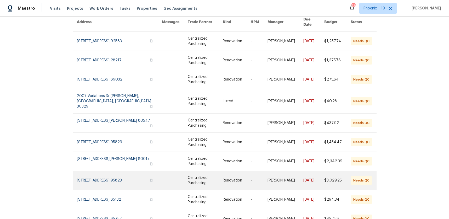
scroll to position [66, 0]
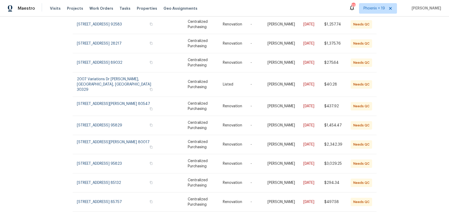
click at [371, 218] on icon at bounding box center [371, 222] width 2 height 4
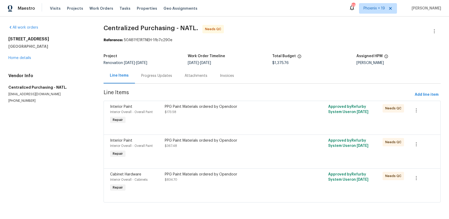
click at [260, 174] on div "PPG Paint Materials ordered by Opendoor" at bounding box center [231, 173] width 133 height 5
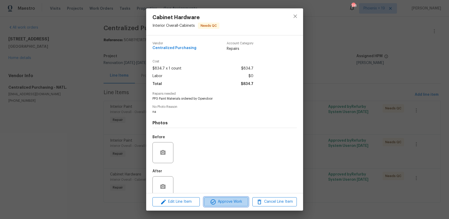
click at [230, 203] on span "Approve Work" at bounding box center [226, 201] width 41 height 7
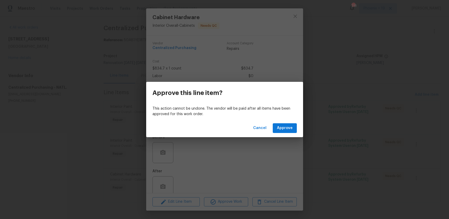
click at [282, 118] on div "This action cannot be undone. The vendor will be paid after all items have been…" at bounding box center [224, 111] width 157 height 15
click at [283, 121] on div "Cancel Approve" at bounding box center [224, 128] width 157 height 18
click at [282, 126] on span "Approve" at bounding box center [285, 128] width 16 height 7
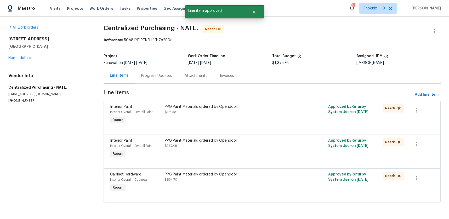
click at [273, 151] on div "PPG Paint Materials ordered by Opendoor $367.48" at bounding box center [231, 148] width 136 height 24
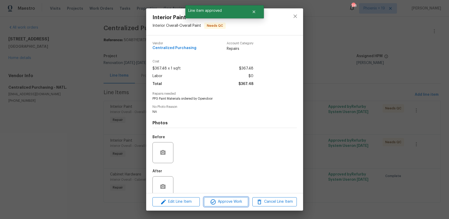
click at [216, 199] on icon "button" at bounding box center [213, 201] width 6 height 6
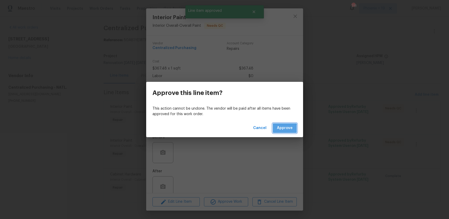
click at [281, 129] on span "Approve" at bounding box center [285, 128] width 16 height 7
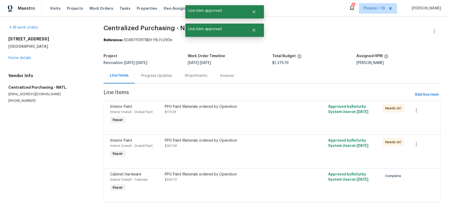
click at [279, 123] on div "PPG Paint Materials ordered by Opendoor $173.58" at bounding box center [231, 114] width 136 height 24
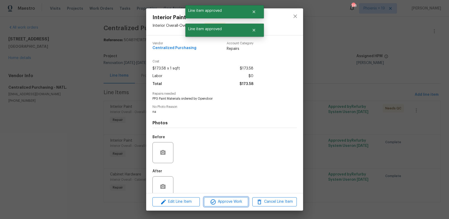
click at [239, 203] on span "Approve Work" at bounding box center [226, 201] width 41 height 7
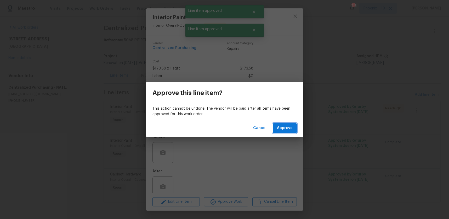
click at [286, 127] on span "Approve" at bounding box center [285, 128] width 16 height 7
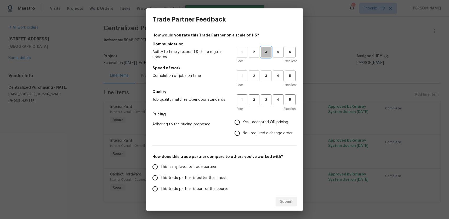
drag, startPoint x: 267, startPoint y: 50, endPoint x: 270, endPoint y: 85, distance: 35.8
click at [267, 51] on span "3" at bounding box center [267, 52] width 10 height 6
drag, startPoint x: 268, startPoint y: 77, endPoint x: 267, endPoint y: 92, distance: 14.2
click at [268, 79] on button "3" at bounding box center [266, 75] width 11 height 11
click at [268, 102] on span "3" at bounding box center [267, 100] width 10 height 6
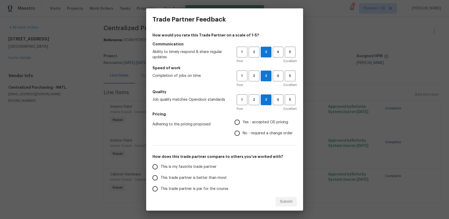
click at [263, 125] on span "Yes - accepted OD pricing" at bounding box center [266, 121] width 46 height 5
click at [243, 125] on input "Yes - accepted OD pricing" at bounding box center [237, 121] width 11 height 11
radio input "true"
drag, startPoint x: 178, startPoint y: 165, endPoint x: 253, endPoint y: 194, distance: 81.0
click at [178, 165] on span "This is my favorite trade partner" at bounding box center [189, 166] width 56 height 5
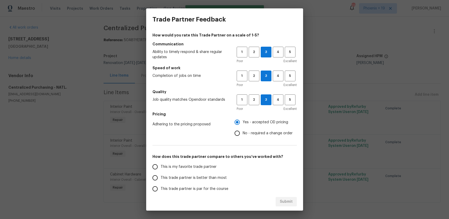
drag, startPoint x: 219, startPoint y: 165, endPoint x: 234, endPoint y: 177, distance: 19.4
click at [219, 165] on label "This is my favorite trade partner" at bounding box center [191, 166] width 83 height 11
click at [161, 165] on input "This is my favorite trade partner" at bounding box center [155, 166] width 11 height 11
click at [281, 200] on span "Submit" at bounding box center [286, 201] width 13 height 7
radio input "true"
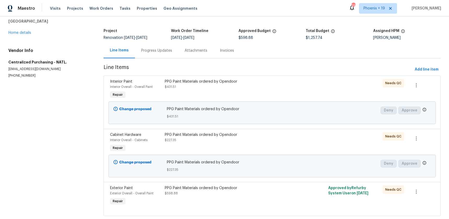
scroll to position [37, 0]
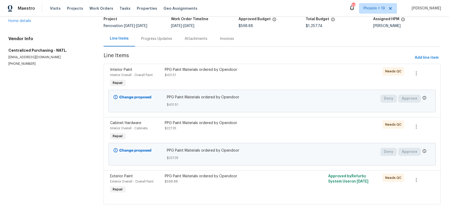
click at [270, 181] on div "PPG Paint Materials ordered by Opendoor $598.88" at bounding box center [231, 178] width 133 height 10
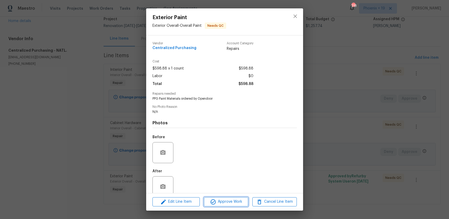
click at [220, 205] on button "Approve Work" at bounding box center [226, 201] width 44 height 9
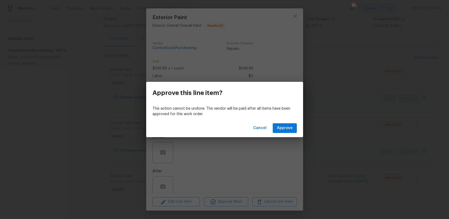
click at [293, 122] on div "Cancel Approve" at bounding box center [224, 128] width 157 height 18
click at [291, 124] on button "Approve" at bounding box center [285, 128] width 24 height 10
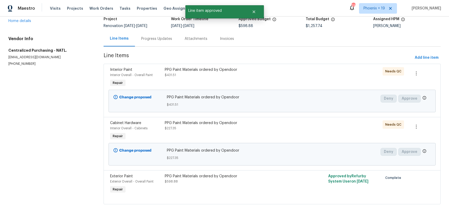
click at [280, 126] on div "PPG Paint Materials ordered by Opendoor $227.35" at bounding box center [231, 125] width 133 height 10
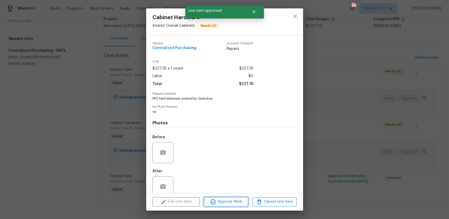
click at [240, 198] on span "Approve Work" at bounding box center [226, 201] width 41 height 7
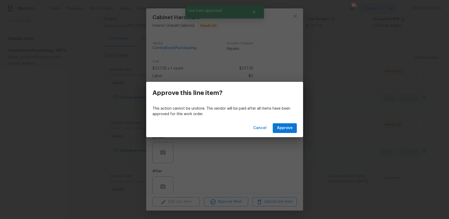
click at [279, 133] on div "Cancel Approve" at bounding box center [224, 128] width 157 height 18
click at [279, 130] on span "Approve" at bounding box center [285, 128] width 16 height 7
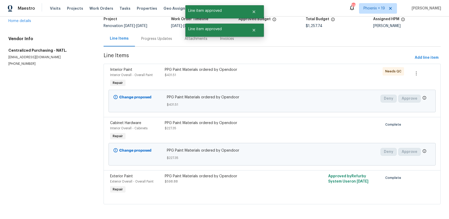
click at [276, 77] on div "PPG Paint Materials ordered by Opendoor $431.51" at bounding box center [231, 72] width 133 height 10
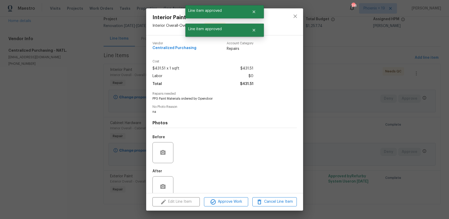
click at [235, 208] on div "Edit Line Item Approve Work Cancel Line Item" at bounding box center [224, 202] width 157 height 18
click at [235, 204] on span "Approve Work" at bounding box center [226, 201] width 41 height 7
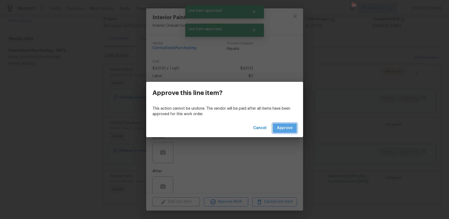
click at [295, 129] on button "Approve" at bounding box center [285, 128] width 24 height 10
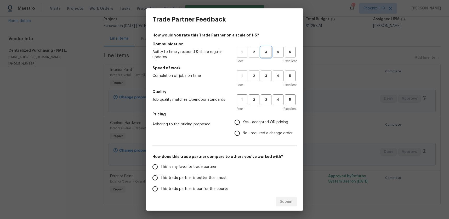
click at [263, 48] on button "3" at bounding box center [266, 52] width 11 height 11
drag, startPoint x: 266, startPoint y: 70, endPoint x: 268, endPoint y: 97, distance: 26.2
click at [266, 70] on button "3" at bounding box center [266, 75] width 11 height 11
click at [267, 102] on span "3" at bounding box center [267, 100] width 10 height 6
drag, startPoint x: 249, startPoint y: 124, endPoint x: 211, endPoint y: 149, distance: 45.6
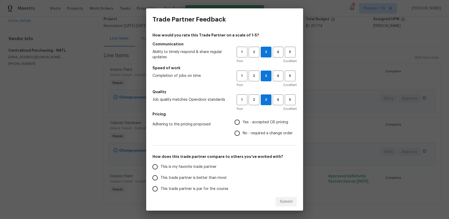
click at [249, 124] on span "Yes - accepted OD pricing" at bounding box center [266, 121] width 46 height 5
click at [243, 124] on input "Yes - accepted OD pricing" at bounding box center [237, 121] width 11 height 11
radio input "true"
click at [182, 162] on label "This is my favorite trade partner" at bounding box center [191, 166] width 83 height 11
click at [161, 162] on input "This is my favorite trade partner" at bounding box center [155, 166] width 11 height 11
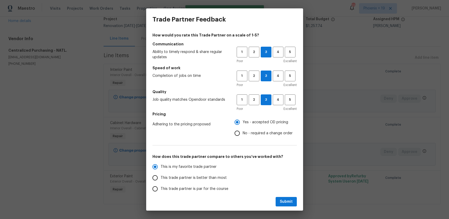
click at [275, 199] on div "Submit" at bounding box center [224, 201] width 157 height 18
click at [279, 200] on button "Submit" at bounding box center [286, 202] width 21 height 10
radio input "true"
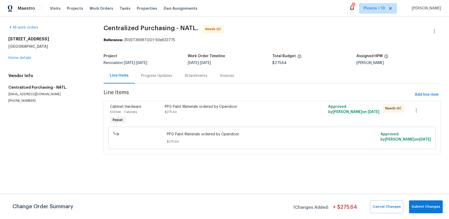
click at [268, 111] on div "PPG Paint Materials ordered by Opendoor $275.64" at bounding box center [231, 109] width 133 height 10
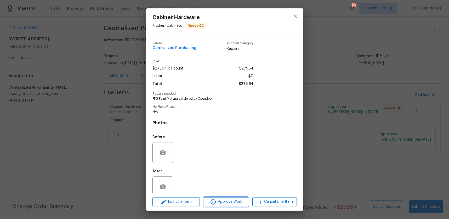
click at [236, 198] on button "Approve Work" at bounding box center [226, 201] width 44 height 9
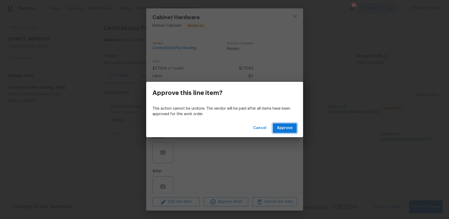
click at [275, 129] on button "Approve" at bounding box center [285, 128] width 24 height 10
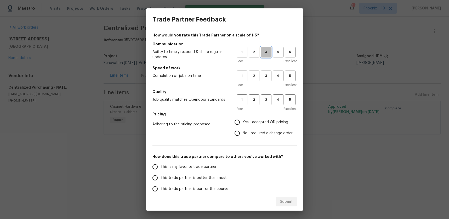
drag, startPoint x: 263, startPoint y: 54, endPoint x: 264, endPoint y: 80, distance: 26.2
click at [263, 54] on span "3" at bounding box center [267, 52] width 10 height 6
click at [264, 80] on button "3" at bounding box center [266, 75] width 11 height 11
click at [263, 96] on button "3" at bounding box center [266, 99] width 11 height 11
drag, startPoint x: 238, startPoint y: 129, endPoint x: 237, endPoint y: 125, distance: 3.6
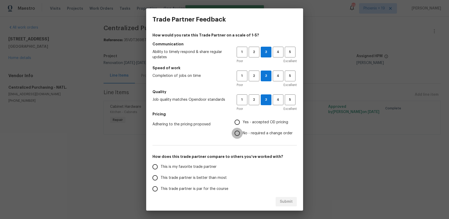
click at [238, 129] on input "No - required a change order" at bounding box center [237, 132] width 11 height 11
radio input "true"
drag, startPoint x: 238, startPoint y: 123, endPoint x: 236, endPoint y: 125, distance: 3.0
click at [238, 123] on input "Yes - accepted OD pricing" at bounding box center [237, 121] width 11 height 11
radio input "true"
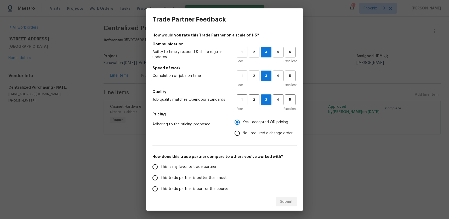
click at [186, 163] on label "This is my favorite trade partner" at bounding box center [191, 166] width 83 height 11
click at [161, 163] on input "This is my favorite trade partner" at bounding box center [155, 166] width 11 height 11
click at [282, 197] on button "Submit" at bounding box center [286, 202] width 21 height 10
radio input "true"
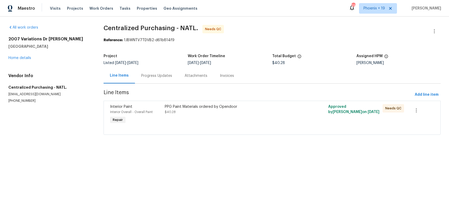
click at [279, 119] on div "PPG Paint Materials ordered by Opendoor $40.28" at bounding box center [231, 114] width 136 height 24
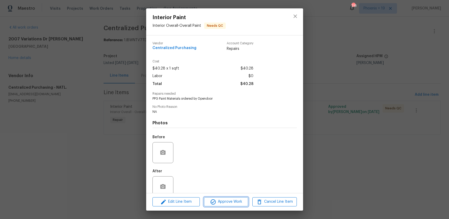
click at [237, 201] on span "Approve Work" at bounding box center [226, 201] width 41 height 7
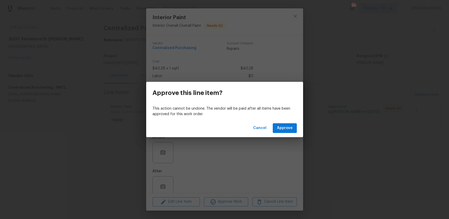
click at [284, 118] on div "This action cannot be undone. The vendor will be paid after all items have been…" at bounding box center [224, 111] width 157 height 15
click at [283, 126] on span "Approve" at bounding box center [285, 128] width 16 height 7
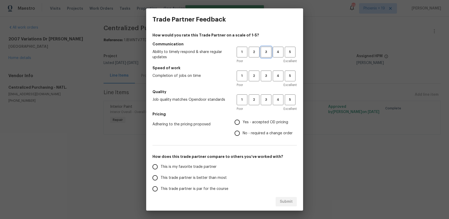
click at [265, 54] on span "3" at bounding box center [267, 52] width 10 height 6
drag, startPoint x: 264, startPoint y: 75, endPoint x: 264, endPoint y: 97, distance: 22.8
click at [264, 75] on span "3" at bounding box center [267, 76] width 10 height 6
click at [264, 97] on span "3" at bounding box center [267, 100] width 10 height 6
click at [259, 120] on span "Yes - accepted OD pricing" at bounding box center [266, 121] width 46 height 5
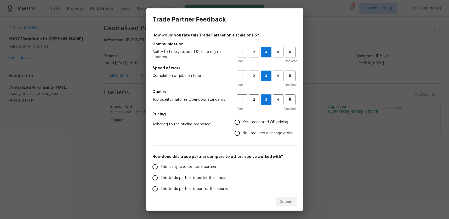
click at [243, 120] on input "Yes - accepted OD pricing" at bounding box center [237, 121] width 11 height 11
radio input "true"
drag, startPoint x: 195, startPoint y: 167, endPoint x: 201, endPoint y: 169, distance: 6.9
click at [195, 167] on span "This is my favorite trade partner" at bounding box center [189, 166] width 56 height 5
click at [161, 167] on input "This is my favorite trade partner" at bounding box center [155, 166] width 11 height 11
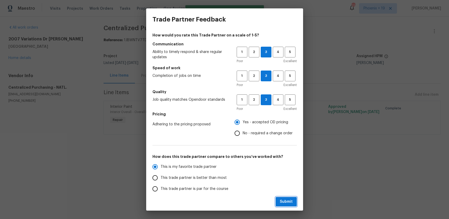
click at [291, 200] on span "Submit" at bounding box center [286, 201] width 13 height 7
radio input "true"
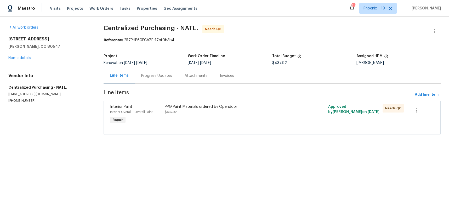
click at [280, 116] on div "PPG Paint Materials ordered by Opendoor $437.92" at bounding box center [231, 114] width 136 height 24
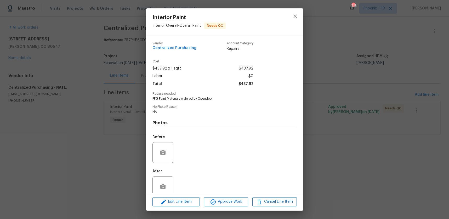
drag, startPoint x: 231, startPoint y: 196, endPoint x: 238, endPoint y: 195, distance: 7.4
click at [231, 196] on div "Edit Line Item Approve Work Cancel Line Item" at bounding box center [224, 202] width 157 height 18
click at [239, 199] on span "Approve Work" at bounding box center [226, 201] width 41 height 7
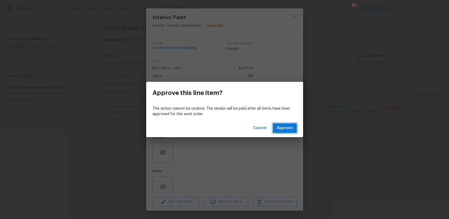
click at [284, 127] on span "Approve" at bounding box center [285, 128] width 16 height 7
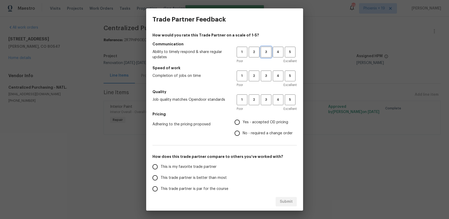
drag, startPoint x: 261, startPoint y: 52, endPoint x: 262, endPoint y: 59, distance: 7.4
click at [261, 53] on button "3" at bounding box center [266, 52] width 11 height 11
click at [265, 79] on span "3" at bounding box center [267, 76] width 10 height 6
click at [267, 99] on span "3" at bounding box center [267, 100] width 10 height 6
click at [252, 134] on span "No - required a change order" at bounding box center [268, 132] width 50 height 5
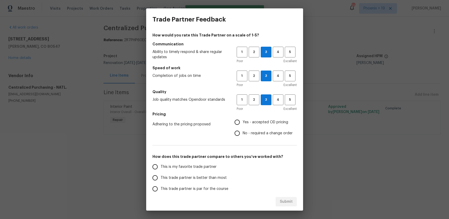
click at [243, 134] on input "No - required a change order" at bounding box center [237, 132] width 11 height 11
radio input "true"
click at [247, 121] on span "Yes - accepted OD pricing" at bounding box center [266, 121] width 46 height 5
click at [243, 121] on input "Yes - accepted OD pricing" at bounding box center [237, 121] width 11 height 11
radio input "true"
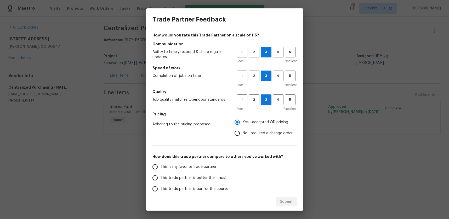
click at [178, 167] on span "This is my favorite trade partner" at bounding box center [189, 166] width 56 height 5
click at [186, 162] on label "This is my favorite trade partner" at bounding box center [191, 166] width 83 height 11
click at [161, 162] on input "This is my favorite trade partner" at bounding box center [155, 166] width 11 height 11
click at [285, 205] on button "Submit" at bounding box center [286, 202] width 21 height 10
radio input "true"
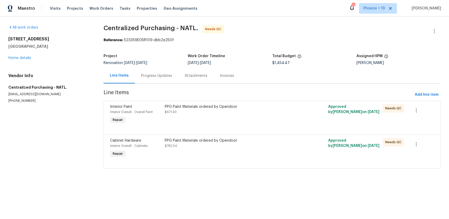
click at [292, 162] on div at bounding box center [272, 162] width 324 height 6
click at [270, 156] on div "PPG Paint Materials ordered by Opendoor $782.54" at bounding box center [231, 148] width 136 height 24
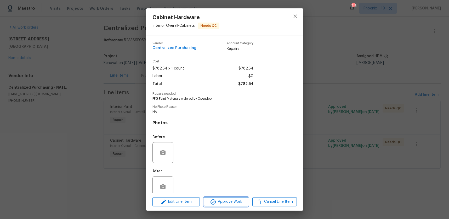
click at [232, 202] on span "Approve Work" at bounding box center [226, 201] width 41 height 7
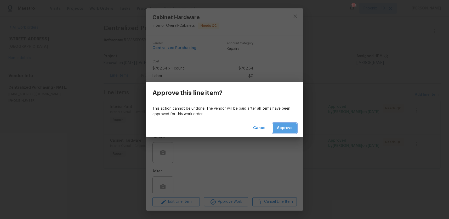
click at [293, 129] on button "Approve" at bounding box center [285, 128] width 24 height 10
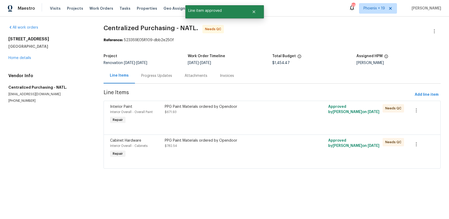
click at [281, 119] on div "PPG Paint Materials ordered by Opendoor $671.93" at bounding box center [231, 114] width 136 height 24
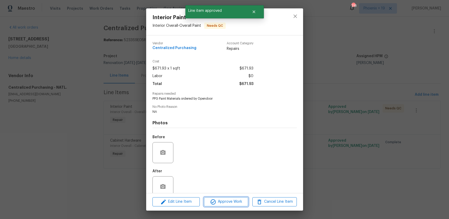
click at [247, 203] on button "Approve Work" at bounding box center [226, 201] width 44 height 9
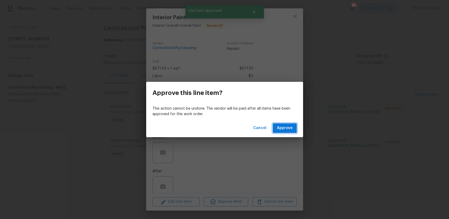
click at [276, 128] on button "Approve" at bounding box center [285, 128] width 24 height 10
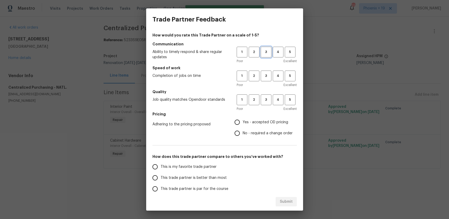
drag, startPoint x: 269, startPoint y: 54, endPoint x: 267, endPoint y: 80, distance: 25.5
click at [268, 54] on span "3" at bounding box center [267, 52] width 10 height 6
drag, startPoint x: 267, startPoint y: 80, endPoint x: 268, endPoint y: 96, distance: 15.5
click at [267, 84] on div "1 2 3 4 5 Poor Excellent" at bounding box center [267, 78] width 60 height 17
click at [268, 96] on button "3" at bounding box center [266, 99] width 11 height 11
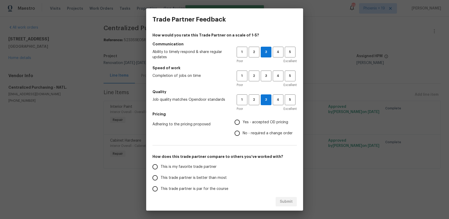
drag, startPoint x: 254, startPoint y: 123, endPoint x: 260, endPoint y: 103, distance: 20.9
click at [254, 122] on span "Yes - accepted OD pricing" at bounding box center [266, 121] width 46 height 5
click at [243, 122] on input "Yes - accepted OD pricing" at bounding box center [237, 121] width 11 height 11
radio input "true"
click at [266, 82] on div "Poor Excellent" at bounding box center [267, 84] width 60 height 5
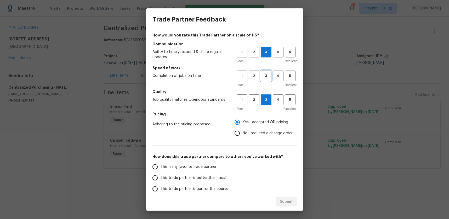
click at [266, 79] on button "3" at bounding box center [266, 75] width 11 height 11
click at [170, 171] on label "This is my favorite trade partner" at bounding box center [191, 166] width 83 height 11
click at [161, 171] on input "This is my favorite trade partner" at bounding box center [155, 166] width 11 height 11
click at [278, 199] on button "Submit" at bounding box center [286, 202] width 21 height 10
radio input "true"
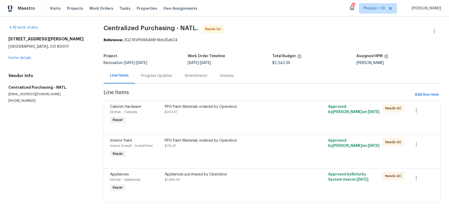
click at [288, 109] on div "PPG Paint Materials ordered by Opendoor $203.47" at bounding box center [231, 109] width 133 height 10
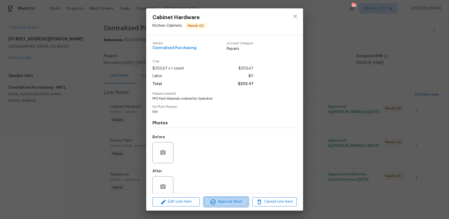
click at [239, 205] on button "Approve Work" at bounding box center [226, 201] width 44 height 9
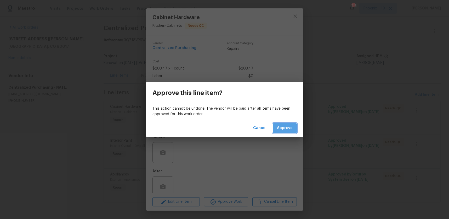
click at [285, 131] on span "Approve" at bounding box center [285, 128] width 16 height 7
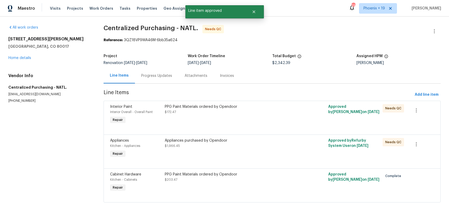
click at [258, 151] on div "Appliances purchased by Opendoor $1,966.45" at bounding box center [231, 148] width 136 height 24
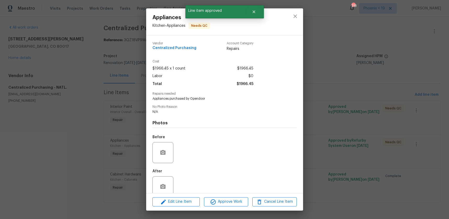
drag, startPoint x: 224, startPoint y: 197, endPoint x: 230, endPoint y: 196, distance: 6.4
click at [224, 197] on div "Edit Line Item Approve Work Cancel Line Item" at bounding box center [224, 202] width 157 height 18
click at [232, 201] on span "Approve Work" at bounding box center [226, 201] width 41 height 7
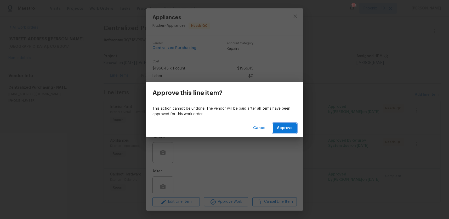
click at [288, 129] on span "Approve" at bounding box center [285, 128] width 16 height 7
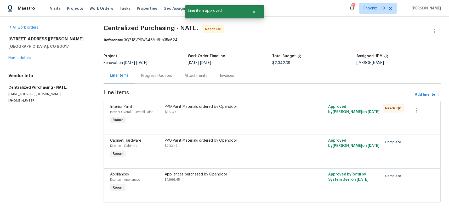
click at [281, 118] on div "PPG Paint Materials ordered by Opendoor $172.47" at bounding box center [231, 114] width 136 height 24
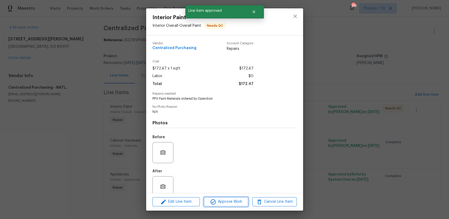
click at [235, 199] on span "Approve Work" at bounding box center [226, 201] width 41 height 7
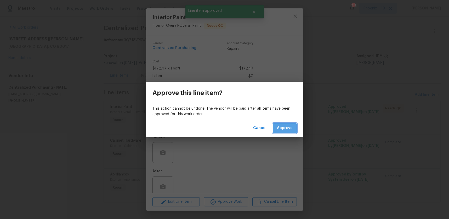
click at [285, 126] on span "Approve" at bounding box center [285, 128] width 16 height 7
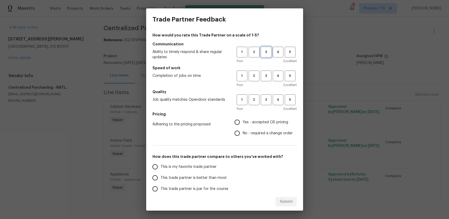
drag, startPoint x: 263, startPoint y: 54, endPoint x: 266, endPoint y: 79, distance: 25.3
click at [263, 56] on button "3" at bounding box center [266, 52] width 11 height 11
drag, startPoint x: 266, startPoint y: 79, endPoint x: 267, endPoint y: 100, distance: 21.5
click at [266, 80] on button "3" at bounding box center [266, 75] width 11 height 11
drag, startPoint x: 267, startPoint y: 100, endPoint x: 255, endPoint y: 125, distance: 27.3
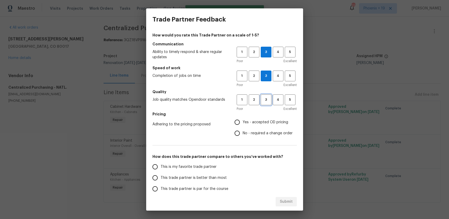
click at [267, 101] on span "3" at bounding box center [267, 100] width 10 height 6
drag, startPoint x: 253, startPoint y: 122, endPoint x: 191, endPoint y: 153, distance: 69.1
click at [252, 123] on span "Yes - accepted OD pricing" at bounding box center [266, 121] width 46 height 5
click at [243, 123] on input "Yes - accepted OD pricing" at bounding box center [237, 121] width 11 height 11
radio input "true"
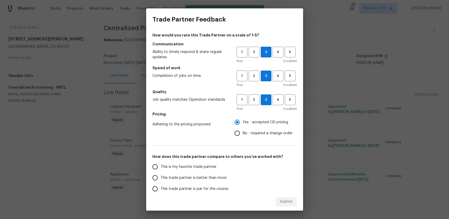
click at [183, 168] on span "This is my favorite trade partner" at bounding box center [189, 166] width 56 height 5
click at [161, 168] on input "This is my favorite trade partner" at bounding box center [155, 166] width 11 height 11
click at [296, 203] on button "Submit" at bounding box center [286, 202] width 21 height 10
radio input "true"
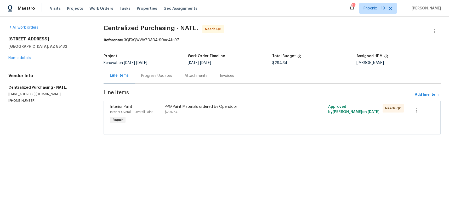
click at [273, 124] on div "PPG Paint Materials ordered by Opendoor $294.34" at bounding box center [231, 114] width 136 height 24
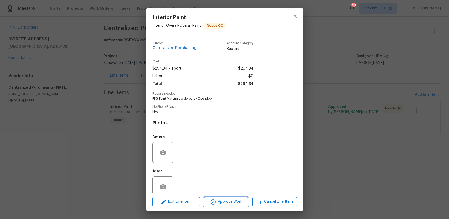
click at [244, 204] on span "Approve Work" at bounding box center [226, 201] width 41 height 7
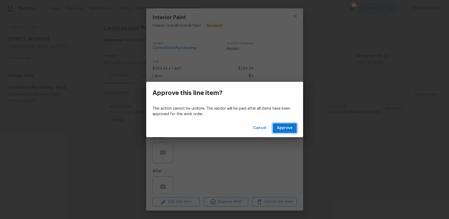
click at [281, 124] on button "Approve" at bounding box center [285, 128] width 24 height 10
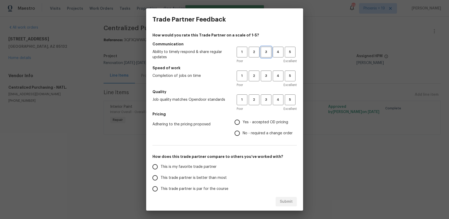
drag, startPoint x: 263, startPoint y: 53, endPoint x: 268, endPoint y: 80, distance: 27.4
click at [263, 53] on span "3" at bounding box center [267, 52] width 10 height 6
click at [268, 80] on button "3" at bounding box center [266, 75] width 11 height 11
drag, startPoint x: 267, startPoint y: 96, endPoint x: 268, endPoint y: 99, distance: 3.7
click at [268, 96] on button "3" at bounding box center [266, 99] width 11 height 11
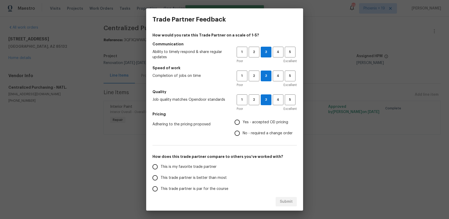
click at [252, 122] on span "Yes - accepted OD pricing" at bounding box center [266, 121] width 46 height 5
click at [243, 122] on input "Yes - accepted OD pricing" at bounding box center [237, 121] width 11 height 11
radio input "true"
drag, startPoint x: 192, startPoint y: 164, endPoint x: 297, endPoint y: 203, distance: 112.3
click at [192, 164] on span "This is my favorite trade partner" at bounding box center [189, 166] width 56 height 5
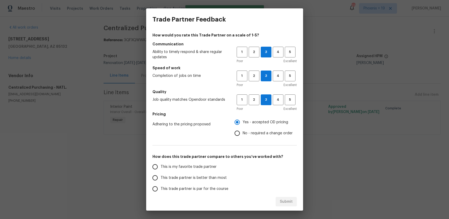
click at [161, 164] on input "This is my favorite trade partner" at bounding box center [155, 166] width 11 height 11
drag, startPoint x: 293, startPoint y: 202, endPoint x: 292, endPoint y: 206, distance: 4.0
click at [292, 202] on span "Submit" at bounding box center [286, 201] width 13 height 7
radio input "true"
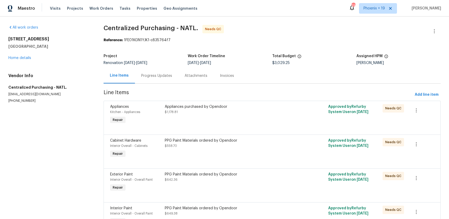
scroll to position [32, 0]
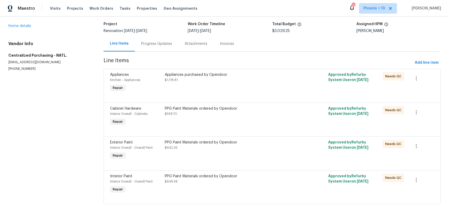
click at [262, 183] on div "PPG Paint Materials ordered by Opendoor $649.38" at bounding box center [231, 178] width 133 height 10
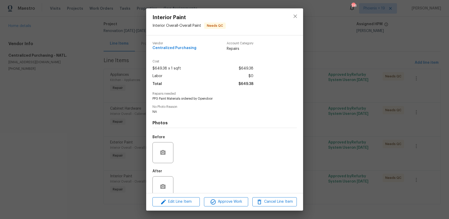
click at [250, 202] on div "Edit Line Item Approve Work Cancel Line Item" at bounding box center [224, 202] width 157 height 18
click at [246, 203] on span "Approve Work" at bounding box center [226, 201] width 41 height 7
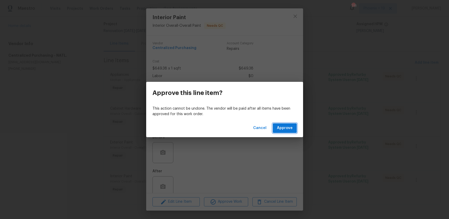
click at [288, 126] on span "Approve" at bounding box center [285, 128] width 16 height 7
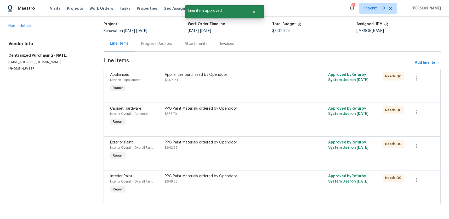
click at [266, 166] on div at bounding box center [272, 163] width 324 height 6
click at [264, 157] on div "PPG Paint Materials ordered by Opendoor $642.36" at bounding box center [231, 150] width 136 height 24
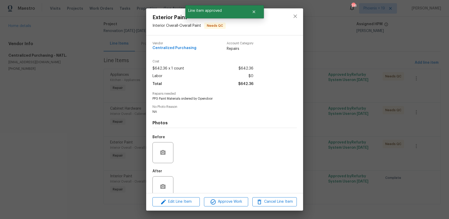
click at [238, 208] on div "Edit Line Item Approve Work Cancel Line Item" at bounding box center [224, 202] width 157 height 18
click at [238, 206] on button "Approve Work" at bounding box center [226, 201] width 44 height 9
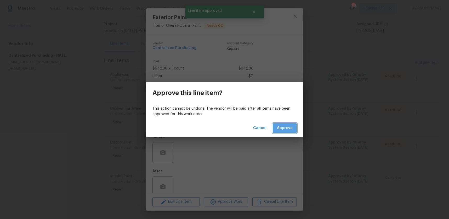
click at [278, 132] on button "Approve" at bounding box center [285, 128] width 24 height 10
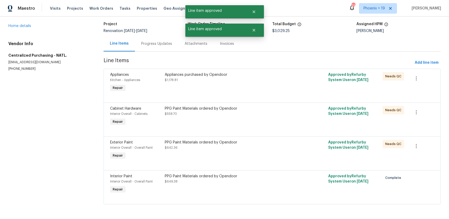
click at [278, 132] on div at bounding box center [272, 130] width 324 height 6
drag, startPoint x: 275, startPoint y: 128, endPoint x: 272, endPoint y: 134, distance: 7.3
click at [275, 128] on div at bounding box center [272, 130] width 324 height 6
click at [266, 127] on div at bounding box center [272, 130] width 324 height 6
click at [260, 118] on div "PPG Paint Materials ordered by Opendoor $558.70" at bounding box center [231, 116] width 136 height 24
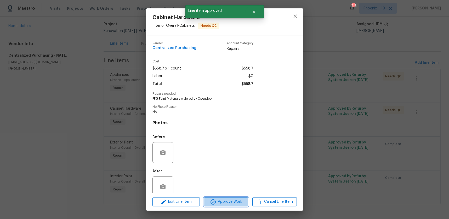
click at [236, 198] on button "Approve Work" at bounding box center [226, 201] width 44 height 9
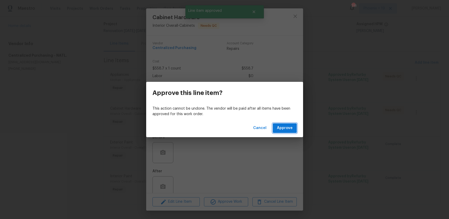
click at [282, 129] on span "Approve" at bounding box center [285, 128] width 16 height 7
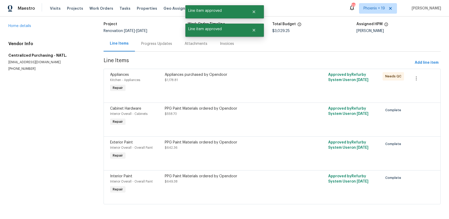
click at [264, 77] on div "Appliances purchased by Opendoor" at bounding box center [231, 74] width 133 height 5
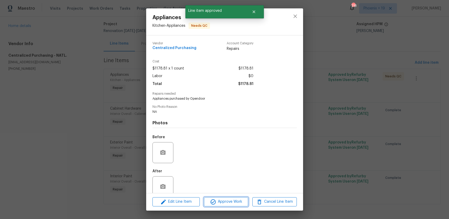
click at [229, 199] on span "Approve Work" at bounding box center [226, 201] width 41 height 7
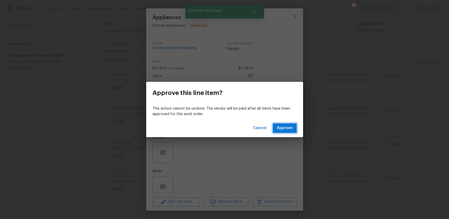
click at [281, 126] on span "Approve" at bounding box center [285, 128] width 16 height 7
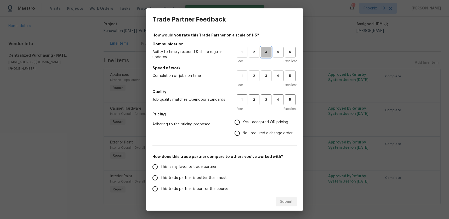
drag, startPoint x: 266, startPoint y: 51, endPoint x: 267, endPoint y: 82, distance: 31.7
click at [266, 51] on span "3" at bounding box center [267, 52] width 10 height 6
drag, startPoint x: 267, startPoint y: 82, endPoint x: 266, endPoint y: 78, distance: 4.6
click at [267, 82] on div "Poor Excellent" at bounding box center [267, 84] width 60 height 5
click at [266, 80] on button "3" at bounding box center [266, 75] width 11 height 11
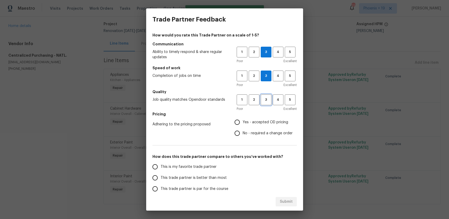
click at [266, 95] on button "3" at bounding box center [266, 99] width 11 height 11
click at [255, 121] on span "Yes - accepted OD pricing" at bounding box center [266, 121] width 46 height 5
click at [243, 121] on input "Yes - accepted OD pricing" at bounding box center [237, 121] width 11 height 11
radio input "true"
drag, startPoint x: 200, startPoint y: 159, endPoint x: 201, endPoint y: 164, distance: 5.7
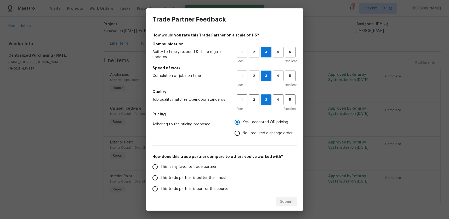
click at [200, 159] on div "How would you rate this Trade Partner on a scale of 1-5? Communication Ability …" at bounding box center [225, 134] width 145 height 205
drag, startPoint x: 203, startPoint y: 167, endPoint x: 234, endPoint y: 173, distance: 31.5
click at [203, 167] on span "This is my favorite trade partner" at bounding box center [189, 166] width 56 height 5
click at [161, 167] on input "This is my favorite trade partner" at bounding box center [155, 166] width 11 height 11
click at [281, 200] on span "Submit" at bounding box center [286, 201] width 13 height 7
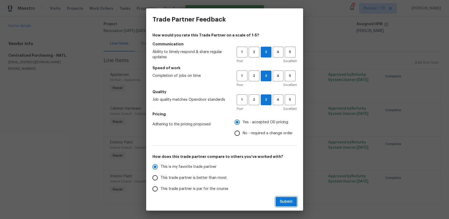
radio input "true"
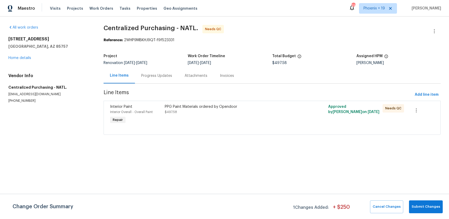
click at [248, 116] on div "PPG Paint Materials ordered by Opendoor $497.58" at bounding box center [231, 114] width 136 height 24
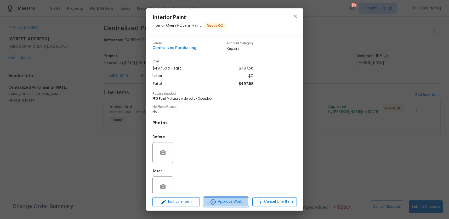
click at [229, 199] on span "Approve Work" at bounding box center [226, 201] width 41 height 7
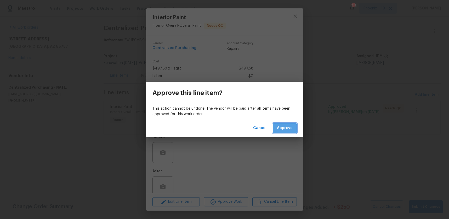
click at [281, 129] on span "Approve" at bounding box center [285, 128] width 16 height 7
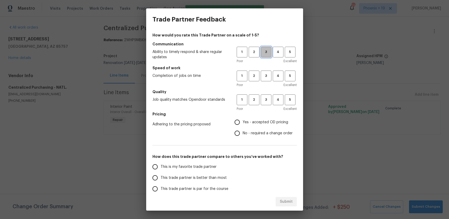
drag, startPoint x: 268, startPoint y: 48, endPoint x: 267, endPoint y: 56, distance: 7.1
click at [268, 50] on button "3" at bounding box center [266, 52] width 11 height 11
click at [266, 82] on div "Poor Excellent" at bounding box center [267, 84] width 60 height 5
drag, startPoint x: 266, startPoint y: 78, endPoint x: 268, endPoint y: 100, distance: 21.9
click at [266, 80] on button "3" at bounding box center [266, 75] width 11 height 11
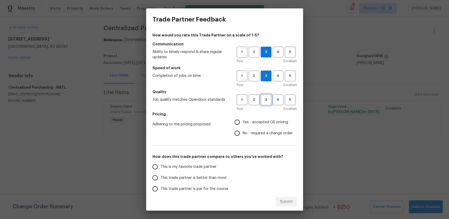
click at [268, 100] on span "3" at bounding box center [267, 100] width 10 height 6
drag, startPoint x: 256, startPoint y: 123, endPoint x: 241, endPoint y: 134, distance: 19.1
click at [256, 123] on span "Yes - accepted OD pricing" at bounding box center [266, 121] width 46 height 5
click at [243, 123] on input "Yes - accepted OD pricing" at bounding box center [237, 121] width 11 height 11
radio input "true"
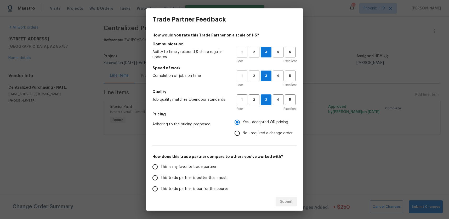
click at [173, 162] on label "This is my favorite trade partner" at bounding box center [191, 166] width 83 height 11
click at [161, 162] on input "This is my favorite trade partner" at bounding box center [155, 166] width 11 height 11
click at [287, 201] on span "Submit" at bounding box center [286, 201] width 13 height 7
radio input "true"
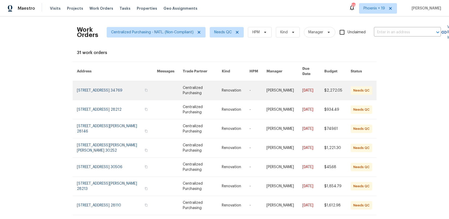
scroll to position [66, 0]
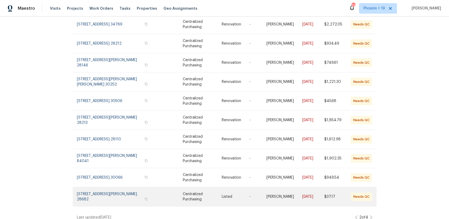
click at [224, 193] on link at bounding box center [236, 196] width 28 height 19
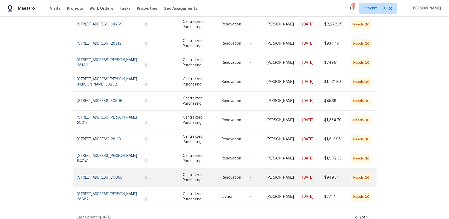
click at [206, 168] on link at bounding box center [202, 177] width 39 height 19
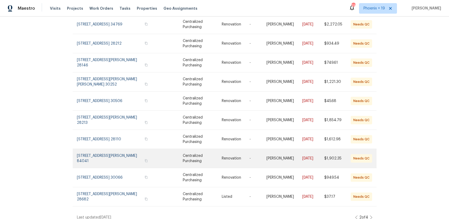
click at [207, 152] on link at bounding box center [202, 158] width 39 height 19
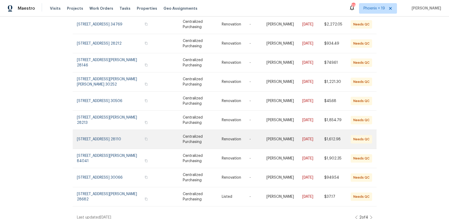
click at [208, 130] on link at bounding box center [202, 139] width 39 height 19
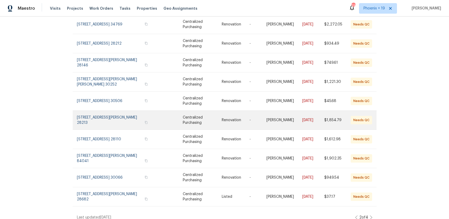
click at [208, 115] on link at bounding box center [202, 119] width 39 height 19
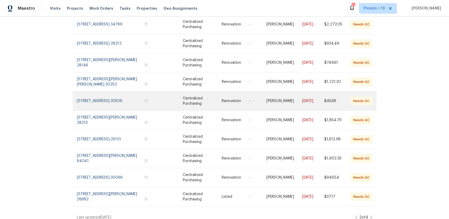
click at [212, 91] on link at bounding box center [202, 100] width 39 height 19
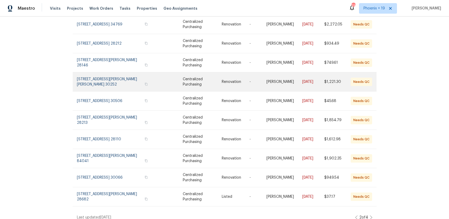
click at [212, 79] on link at bounding box center [202, 81] width 39 height 19
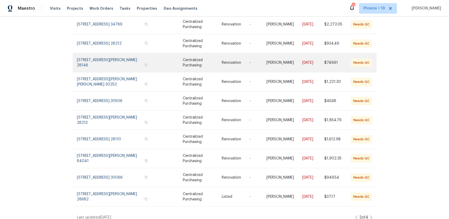
click at [212, 60] on link at bounding box center [202, 62] width 39 height 19
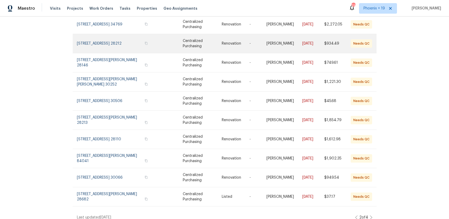
click at [209, 41] on link at bounding box center [202, 43] width 39 height 19
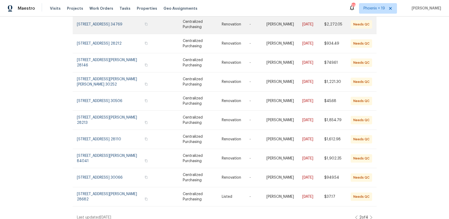
click at [208, 25] on link at bounding box center [202, 24] width 39 height 19
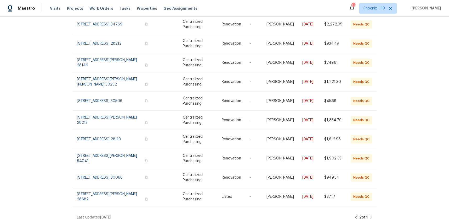
drag, startPoint x: 371, startPoint y: 212, endPoint x: 390, endPoint y: 214, distance: 18.5
click at [372, 215] on icon at bounding box center [371, 217] width 3 height 4
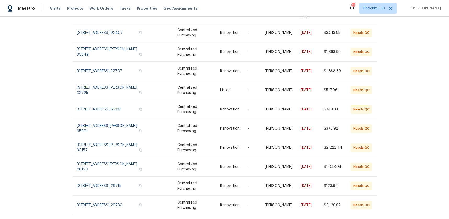
scroll to position [62, 0]
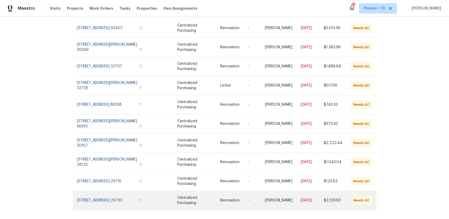
click at [183, 199] on link at bounding box center [198, 200] width 43 height 19
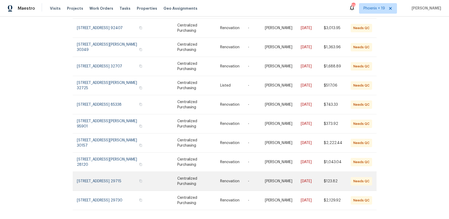
click at [175, 172] on link at bounding box center [165, 180] width 26 height 19
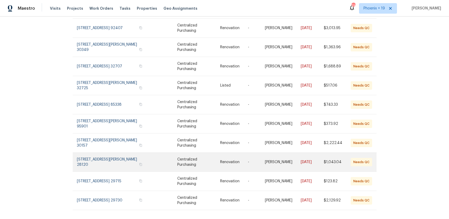
click at [171, 152] on link at bounding box center [165, 161] width 26 height 19
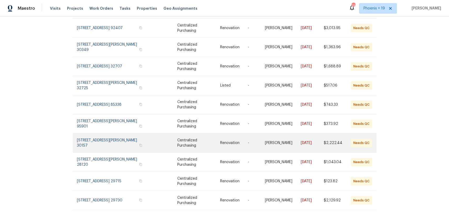
click at [169, 133] on link at bounding box center [165, 142] width 26 height 19
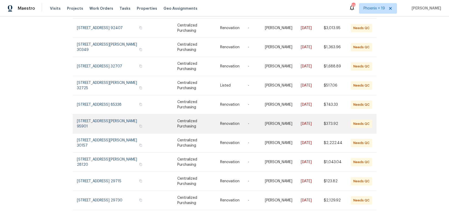
click at [170, 118] on link at bounding box center [165, 123] width 26 height 19
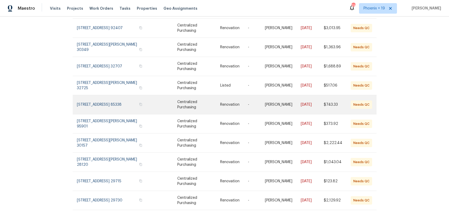
click at [172, 103] on link at bounding box center [165, 104] width 26 height 19
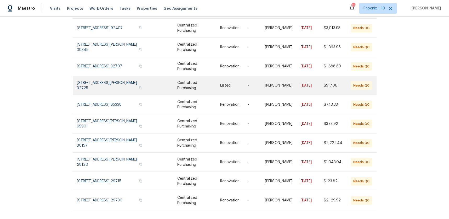
click at [179, 80] on td "Centralized Purchasing" at bounding box center [194, 85] width 43 height 19
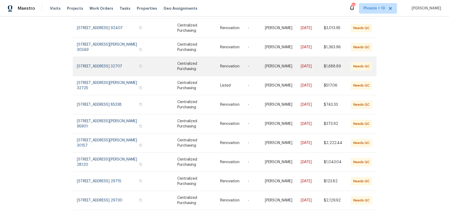
click at [180, 59] on link at bounding box center [198, 66] width 43 height 19
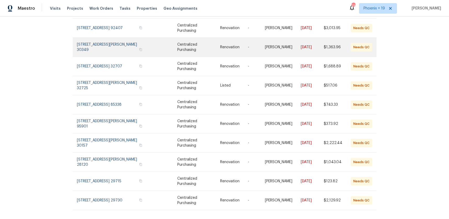
click at [181, 46] on link at bounding box center [198, 47] width 43 height 19
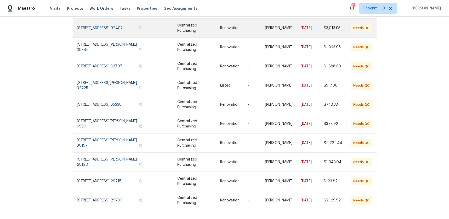
click at [180, 25] on link at bounding box center [198, 28] width 43 height 19
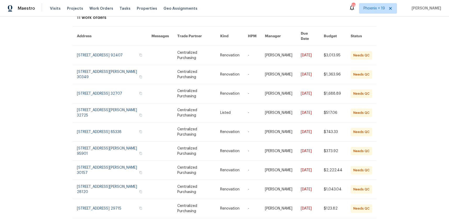
scroll to position [0, 0]
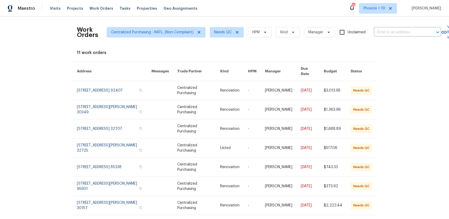
click at [19, 2] on div "Maestro Visits Projects Work Orders Tasks Properties Geo Assignments 216 Phoeni…" at bounding box center [224, 8] width 449 height 16
click at [25, 2] on div "Maestro Visits Projects Work Orders Tasks Properties Geo Assignments 216 Phoeni…" at bounding box center [224, 8] width 449 height 16
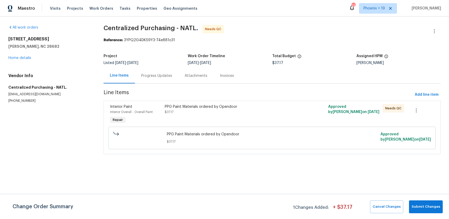
click at [270, 116] on div "PPG Paint Materials ordered by Opendoor $37.17" at bounding box center [231, 114] width 136 height 24
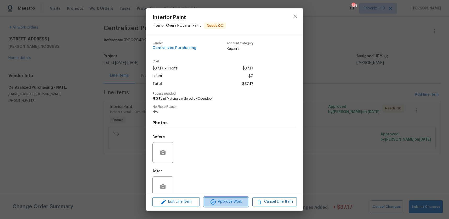
click at [230, 198] on button "Approve Work" at bounding box center [226, 201] width 44 height 9
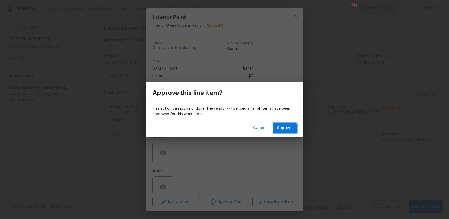
click at [280, 125] on span "Approve" at bounding box center [285, 128] width 16 height 7
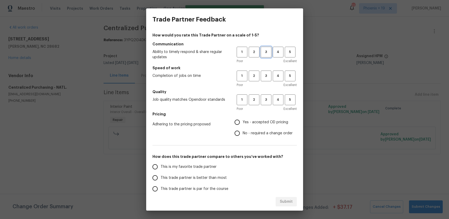
click at [263, 55] on button "3" at bounding box center [266, 52] width 11 height 11
click at [264, 70] on button "3" at bounding box center [266, 75] width 11 height 11
drag, startPoint x: 266, startPoint y: 99, endPoint x: 263, endPoint y: 107, distance: 8.5
click at [265, 102] on span "3" at bounding box center [267, 100] width 10 height 6
click at [256, 122] on span "Yes - accepted OD pricing" at bounding box center [266, 121] width 46 height 5
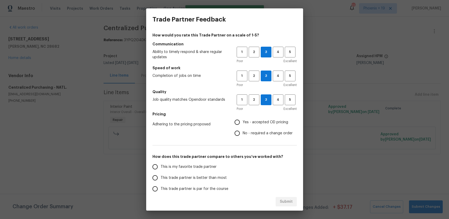
click at [243, 122] on input "Yes - accepted OD pricing" at bounding box center [237, 121] width 11 height 11
radio input "true"
click at [193, 168] on span "This is my favorite trade partner" at bounding box center [189, 166] width 56 height 5
click at [161, 168] on input "This is my favorite trade partner" at bounding box center [155, 166] width 11 height 11
drag, startPoint x: 285, startPoint y: 201, endPoint x: 301, endPoint y: 201, distance: 16.2
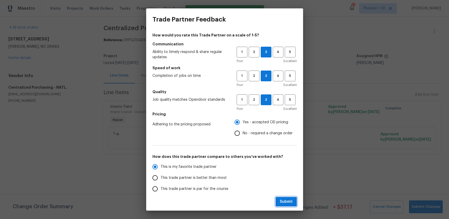
click at [285, 201] on span "Submit" at bounding box center [286, 201] width 13 height 7
radio input "true"
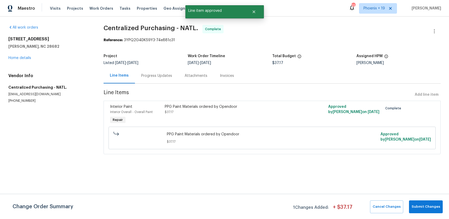
radio input "false"
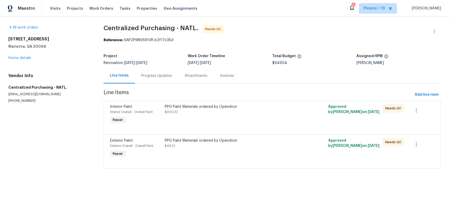
click at [249, 142] on div "PPG Paint Materials ordered by Opendoor $49.22" at bounding box center [231, 143] width 133 height 10
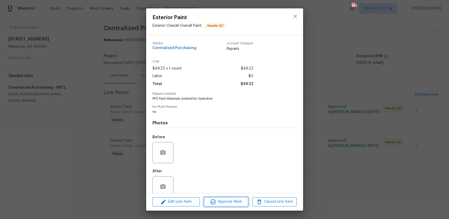
click at [217, 205] on button "Approve Work" at bounding box center [226, 201] width 44 height 9
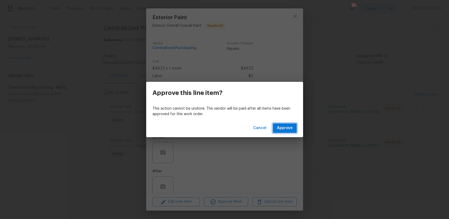
click at [284, 128] on span "Approve" at bounding box center [285, 128] width 16 height 7
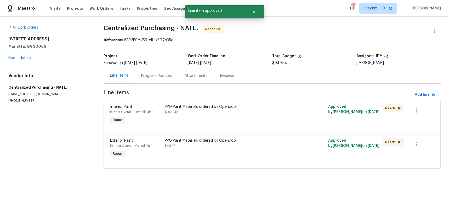
click at [276, 113] on div "PPG Paint Materials ordered by Opendoor $900.32" at bounding box center [231, 109] width 133 height 10
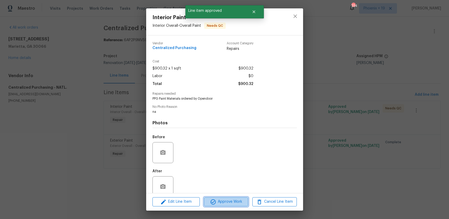
click at [243, 202] on span "Approve Work" at bounding box center [226, 201] width 41 height 7
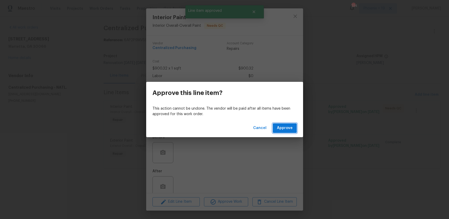
click at [293, 125] on button "Approve" at bounding box center [285, 128] width 24 height 10
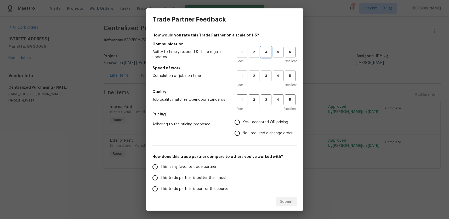
click at [270, 56] on button "3" at bounding box center [266, 52] width 11 height 11
click at [271, 81] on button "3" at bounding box center [266, 75] width 11 height 11
click at [270, 102] on button "3" at bounding box center [266, 99] width 11 height 11
drag, startPoint x: 263, startPoint y: 120, endPoint x: 242, endPoint y: 141, distance: 29.6
click at [263, 120] on span "Yes - accepted OD pricing" at bounding box center [266, 121] width 46 height 5
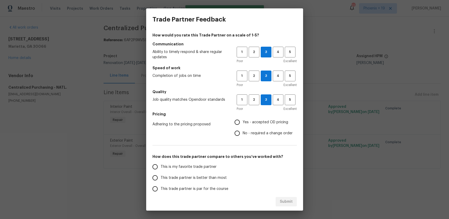
click at [243, 120] on input "Yes - accepted OD pricing" at bounding box center [237, 121] width 11 height 11
radio input "true"
click at [196, 165] on span "This is my favorite trade partner" at bounding box center [189, 166] width 56 height 5
click at [161, 165] on input "This is my favorite trade partner" at bounding box center [155, 166] width 11 height 11
click at [289, 197] on button "Submit" at bounding box center [286, 202] width 21 height 10
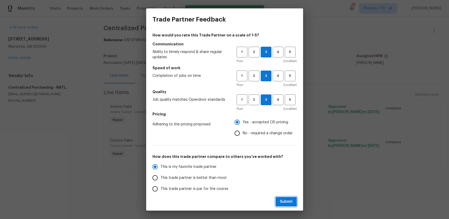
radio input "true"
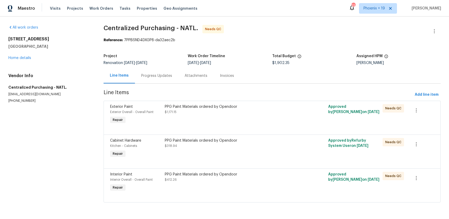
click at [268, 191] on div "PPG Paint Materials ordered by Opendoor $412.26" at bounding box center [231, 182] width 136 height 24
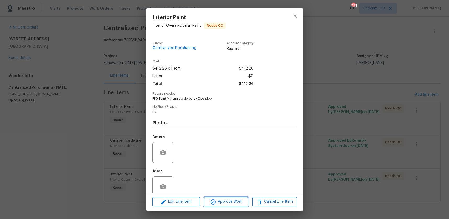
click at [226, 201] on span "Approve Work" at bounding box center [226, 201] width 41 height 7
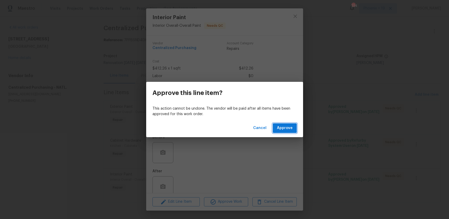
click at [284, 130] on span "Approve" at bounding box center [285, 128] width 16 height 7
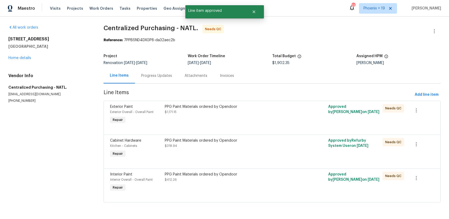
click at [276, 149] on div "PPG Paint Materials ordered by Opendoor $318.94" at bounding box center [231, 148] width 136 height 24
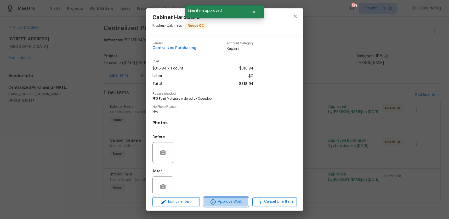
click at [244, 202] on span "Approve Work" at bounding box center [226, 201] width 41 height 7
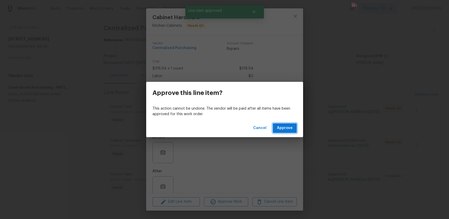
click at [282, 130] on span "Approve" at bounding box center [285, 128] width 16 height 7
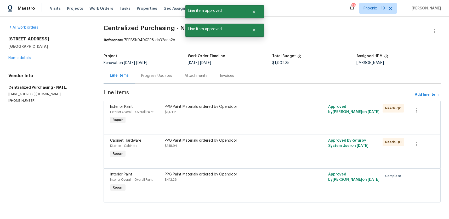
click at [281, 125] on div at bounding box center [272, 128] width 324 height 6
click at [279, 121] on div "PPG Paint Materials ordered by Opendoor $1,171.15" at bounding box center [231, 114] width 136 height 24
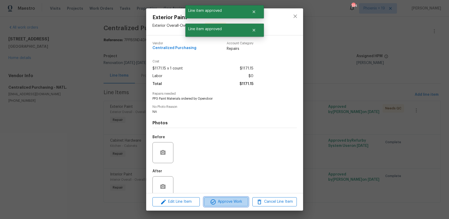
click at [245, 202] on span "Approve Work" at bounding box center [226, 201] width 41 height 7
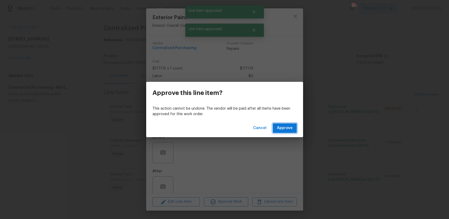
click at [290, 130] on span "Approve" at bounding box center [285, 128] width 16 height 7
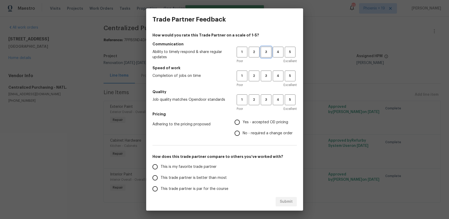
drag, startPoint x: 270, startPoint y: 50, endPoint x: 266, endPoint y: 78, distance: 28.3
click at [270, 50] on span "3" at bounding box center [267, 52] width 10 height 6
click at [266, 78] on span "3" at bounding box center [267, 76] width 10 height 6
click at [264, 98] on span "3" at bounding box center [267, 100] width 10 height 6
click at [252, 122] on span "Yes - accepted OD pricing" at bounding box center [266, 121] width 46 height 5
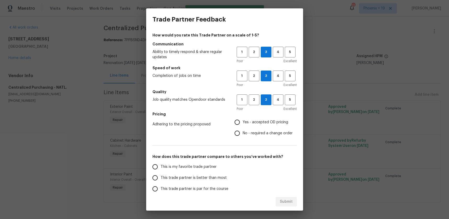
click at [243, 122] on input "Yes - accepted OD pricing" at bounding box center [237, 121] width 11 height 11
radio input "true"
click at [200, 161] on label "This is my favorite trade partner" at bounding box center [191, 166] width 83 height 11
click at [161, 161] on input "This is my favorite trade partner" at bounding box center [155, 166] width 11 height 11
click at [291, 201] on span "Submit" at bounding box center [286, 201] width 13 height 7
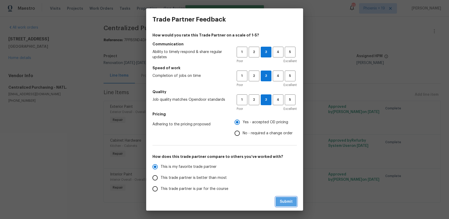
radio input "true"
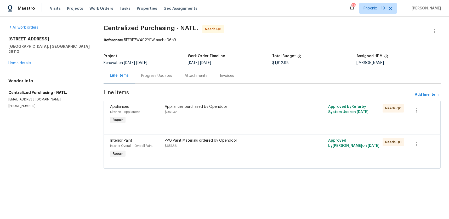
click at [269, 150] on div "PPG Paint Materials ordered by Opendoor $651.66" at bounding box center [231, 148] width 136 height 24
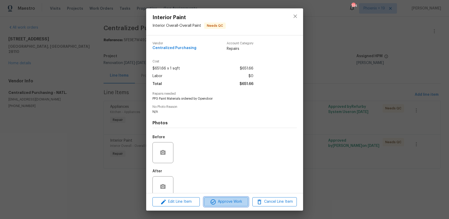
click at [226, 200] on span "Approve Work" at bounding box center [226, 201] width 41 height 7
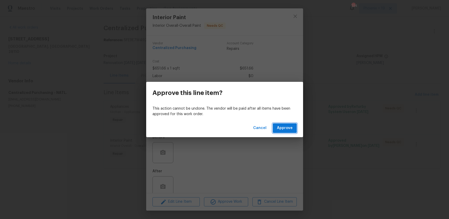
click at [279, 127] on span "Approve" at bounding box center [285, 128] width 16 height 7
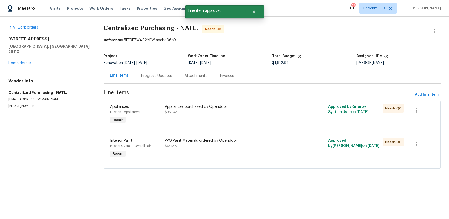
click at [277, 120] on div "Appliances purchased by Opendoor $961.32" at bounding box center [231, 114] width 136 height 24
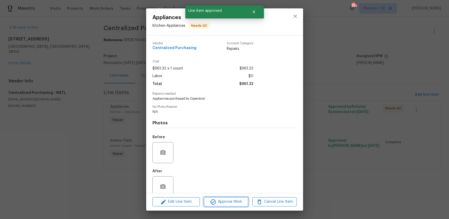
click at [240, 197] on button "Approve Work" at bounding box center [226, 201] width 44 height 9
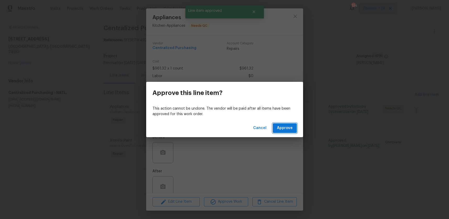
click at [284, 127] on span "Approve" at bounding box center [285, 128] width 16 height 7
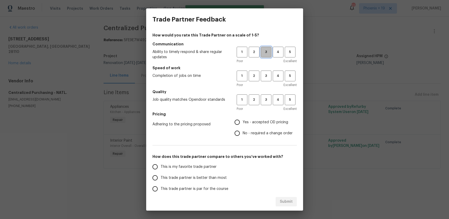
drag, startPoint x: 265, startPoint y: 51, endPoint x: 267, endPoint y: 73, distance: 21.9
click at [265, 51] on span "3" at bounding box center [267, 52] width 10 height 6
click at [267, 73] on span "3" at bounding box center [267, 76] width 10 height 6
click at [268, 102] on span "3" at bounding box center [267, 100] width 10 height 6
click at [262, 119] on span "Yes - accepted OD pricing" at bounding box center [266, 121] width 46 height 5
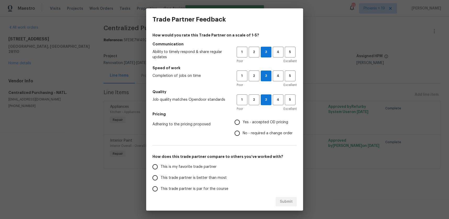
click at [243, 119] on input "Yes - accepted OD pricing" at bounding box center [237, 121] width 11 height 11
radio input "true"
click at [196, 164] on span "This is my favorite trade partner" at bounding box center [189, 166] width 56 height 5
click at [161, 164] on input "This is my favorite trade partner" at bounding box center [155, 166] width 11 height 11
click at [290, 200] on span "Submit" at bounding box center [286, 201] width 13 height 7
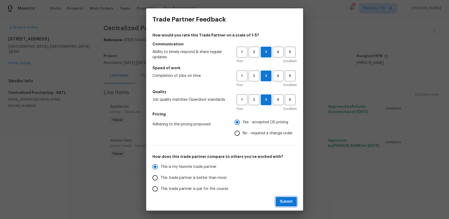
radio input "true"
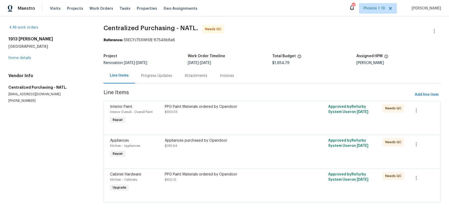
click at [259, 191] on div "PPG Paint Materials ordered by Opendoor $822.12" at bounding box center [231, 182] width 136 height 24
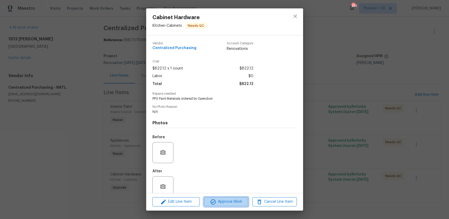
click at [214, 203] on icon "button" at bounding box center [213, 201] width 6 height 6
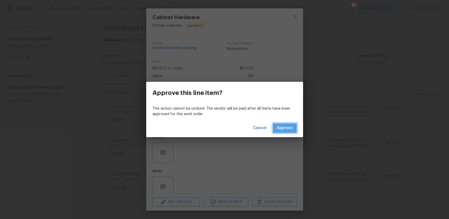
click at [290, 129] on span "Approve" at bounding box center [285, 128] width 16 height 7
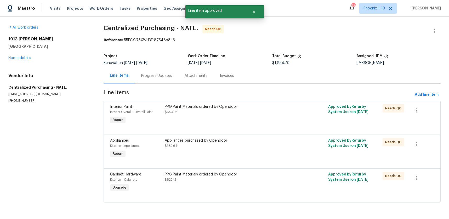
click at [273, 147] on div "Appliances purchased by Opendoor $382.64" at bounding box center [231, 143] width 133 height 10
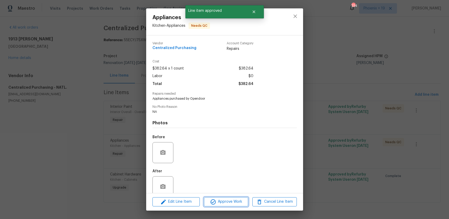
click at [236, 203] on span "Approve Work" at bounding box center [226, 201] width 41 height 7
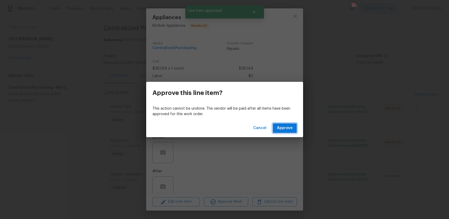
click at [281, 125] on span "Approve" at bounding box center [285, 128] width 16 height 7
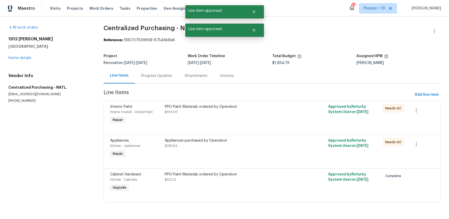
click at [276, 106] on div "PPG Paint Materials ordered by Opendoor" at bounding box center [231, 106] width 133 height 5
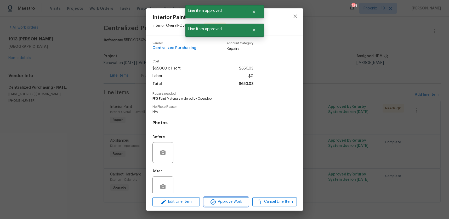
click at [238, 201] on span "Approve Work" at bounding box center [226, 201] width 41 height 7
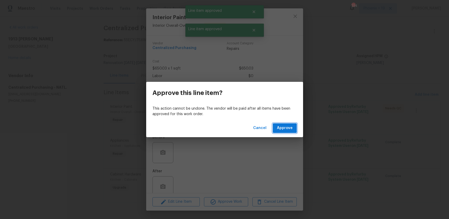
click at [288, 128] on span "Approve" at bounding box center [285, 128] width 16 height 7
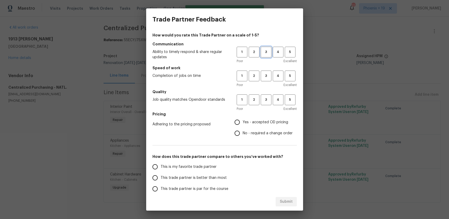
drag, startPoint x: 266, startPoint y: 50, endPoint x: 261, endPoint y: 73, distance: 23.1
click at [266, 51] on span "3" at bounding box center [267, 52] width 10 height 6
click at [261, 76] on button "3" at bounding box center [266, 75] width 11 height 11
click at [264, 99] on span "3" at bounding box center [267, 100] width 10 height 6
click at [246, 118] on label "Yes - accepted OD pricing" at bounding box center [262, 121] width 61 height 11
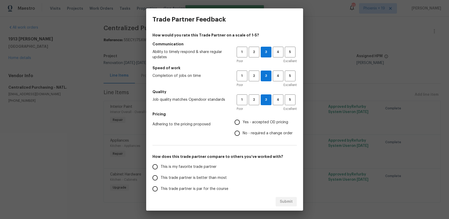
click at [243, 118] on input "Yes - accepted OD pricing" at bounding box center [237, 121] width 11 height 11
radio input "true"
click at [223, 163] on label "This is my favorite trade partner" at bounding box center [191, 166] width 83 height 11
click at [161, 163] on input "This is my favorite trade partner" at bounding box center [155, 166] width 11 height 11
drag, startPoint x: 288, startPoint y: 195, endPoint x: 289, endPoint y: 198, distance: 2.9
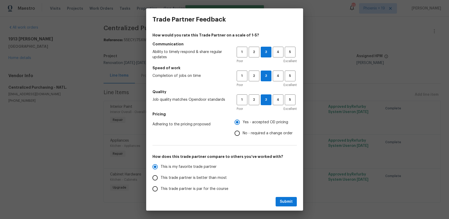
click at [288, 195] on div "Submit" at bounding box center [224, 201] width 157 height 18
click at [289, 198] on span "Submit" at bounding box center [286, 201] width 13 height 7
radio input "true"
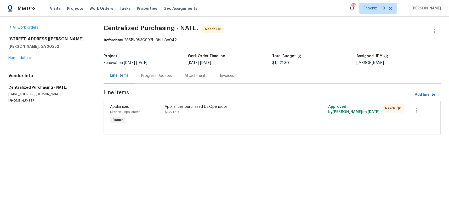
click at [248, 109] on div "Appliances purchased by Opendoor $1,221.30" at bounding box center [231, 109] width 133 height 10
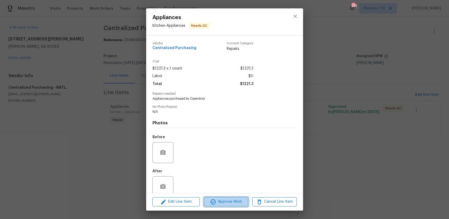
click at [232, 198] on button "Approve Work" at bounding box center [226, 201] width 44 height 9
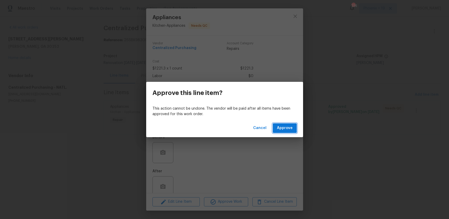
click at [281, 129] on span "Approve" at bounding box center [285, 128] width 16 height 7
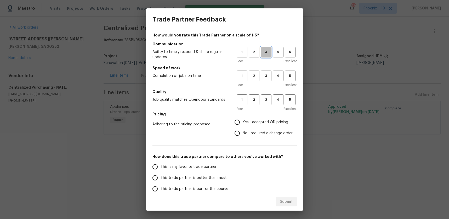
click at [269, 56] on button "3" at bounding box center [266, 52] width 11 height 11
drag, startPoint x: 266, startPoint y: 79, endPoint x: 265, endPoint y: 99, distance: 20.2
click at [266, 79] on button "3" at bounding box center [266, 75] width 11 height 11
click at [265, 99] on span "3" at bounding box center [267, 100] width 10 height 6
click at [256, 126] on label "Yes - accepted OD pricing" at bounding box center [262, 121] width 61 height 11
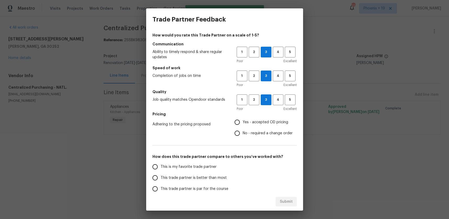
click at [243, 126] on input "Yes - accepted OD pricing" at bounding box center [237, 121] width 11 height 11
radio input "true"
click at [204, 165] on span "This is my favorite trade partner" at bounding box center [189, 166] width 56 height 5
click at [161, 165] on input "This is my favorite trade partner" at bounding box center [155, 166] width 11 height 11
click at [284, 200] on span "Submit" at bounding box center [286, 201] width 13 height 7
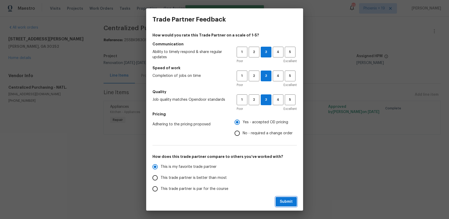
radio input "true"
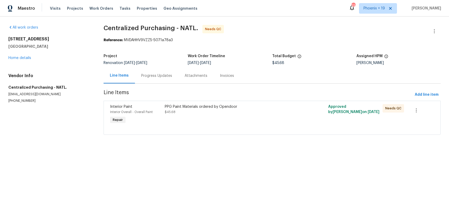
click at [249, 119] on div "PPG Paint Materials ordered by Opendoor $45.68" at bounding box center [231, 114] width 136 height 24
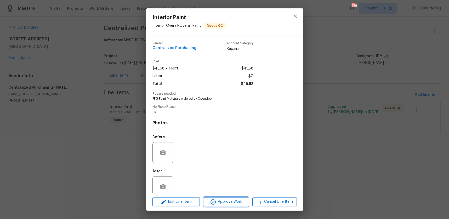
click at [228, 199] on span "Approve Work" at bounding box center [226, 201] width 41 height 7
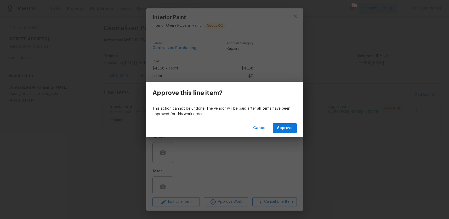
drag, startPoint x: 302, startPoint y: 121, endPoint x: 293, endPoint y: 125, distance: 9.3
click at [301, 121] on div "Cancel Approve" at bounding box center [224, 128] width 157 height 18
click at [292, 126] on span "Approve" at bounding box center [285, 128] width 16 height 7
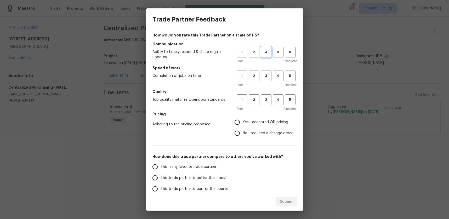
click at [265, 56] on button "3" at bounding box center [266, 52] width 11 height 11
click at [264, 71] on button "3" at bounding box center [266, 75] width 11 height 11
click at [266, 93] on h5 "Quality" at bounding box center [225, 91] width 145 height 5
click at [264, 106] on div "Poor Excellent" at bounding box center [267, 108] width 60 height 5
drag, startPoint x: 263, startPoint y: 102, endPoint x: 260, endPoint y: 108, distance: 6.8
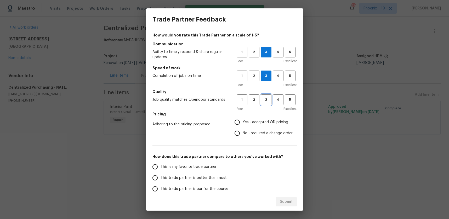
click at [263, 102] on span "3" at bounding box center [267, 100] width 10 height 6
drag, startPoint x: 254, startPoint y: 120, endPoint x: 195, endPoint y: 151, distance: 67.1
click at [254, 120] on span "Yes - accepted OD pricing" at bounding box center [266, 121] width 46 height 5
click at [243, 120] on input "Yes - accepted OD pricing" at bounding box center [237, 121] width 11 height 11
radio input "true"
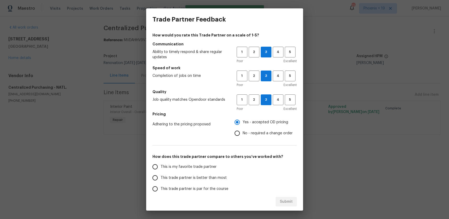
click at [188, 168] on span "This is my favorite trade partner" at bounding box center [189, 166] width 56 height 5
click at [161, 168] on input "This is my favorite trade partner" at bounding box center [155, 166] width 11 height 11
click at [287, 197] on button "Submit" at bounding box center [286, 202] width 21 height 10
radio input "true"
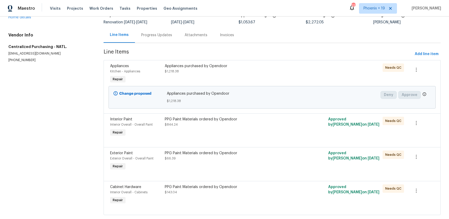
scroll to position [52, 0]
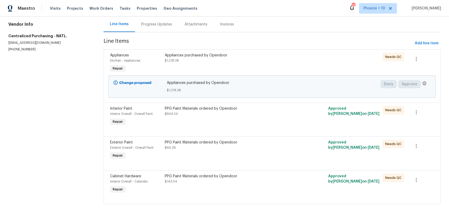
click at [289, 180] on div "PPG Paint Materials ordered by Opendoor $143.04" at bounding box center [231, 178] width 133 height 10
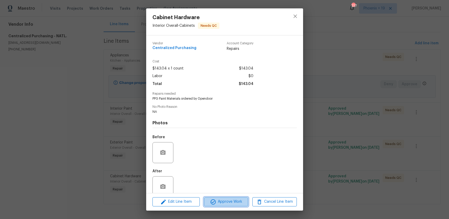
click at [233, 201] on span "Approve Work" at bounding box center [226, 201] width 41 height 7
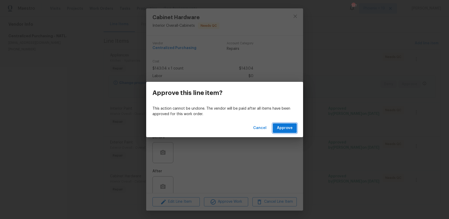
click at [288, 132] on button "Approve" at bounding box center [285, 128] width 24 height 10
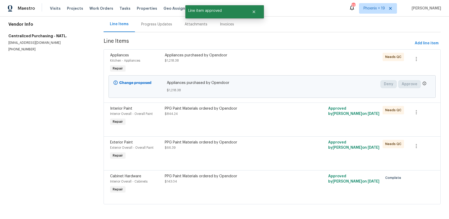
click at [281, 157] on div "PPG Paint Materials ordered by Opendoor $66.39" at bounding box center [231, 150] width 136 height 24
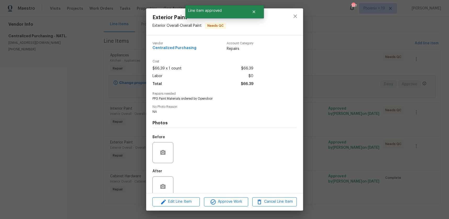
click at [241, 206] on div "Edit Line Item Approve Work Cancel Line Item" at bounding box center [224, 202] width 157 height 18
click at [240, 200] on span "Approve Work" at bounding box center [226, 201] width 41 height 7
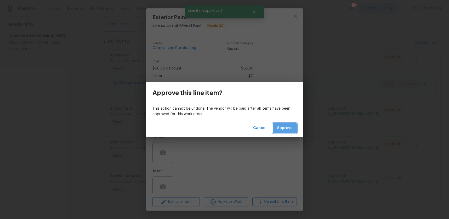
click at [280, 124] on button "Approve" at bounding box center [285, 128] width 24 height 10
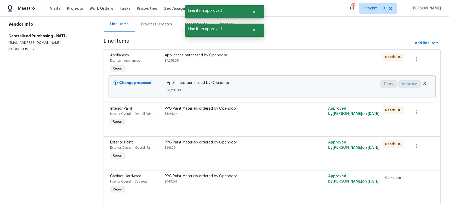
click at [280, 124] on div "PPG Paint Materials ordered by Opendoor $844.24" at bounding box center [231, 116] width 136 height 24
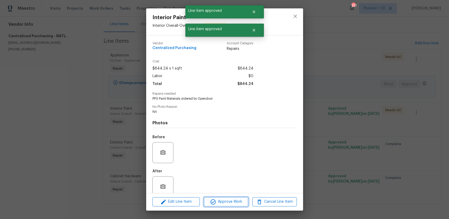
click at [237, 200] on span "Approve Work" at bounding box center [226, 201] width 41 height 7
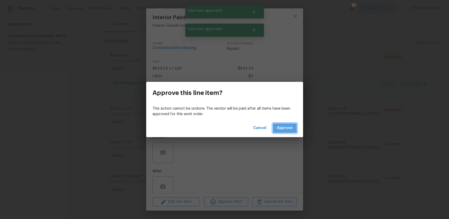
click at [277, 126] on button "Approve" at bounding box center [285, 128] width 24 height 10
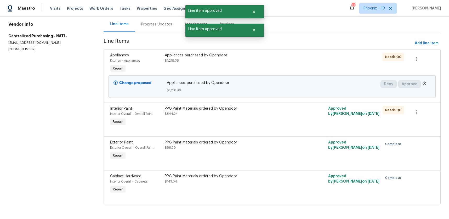
click at [267, 61] on div "Appliances purchased by Opendoor $1,218.38" at bounding box center [231, 58] width 133 height 10
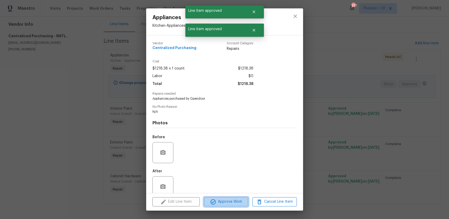
click at [233, 200] on span "Approve Work" at bounding box center [226, 201] width 41 height 7
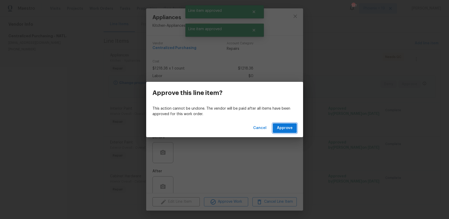
click at [290, 131] on button "Approve" at bounding box center [285, 128] width 24 height 10
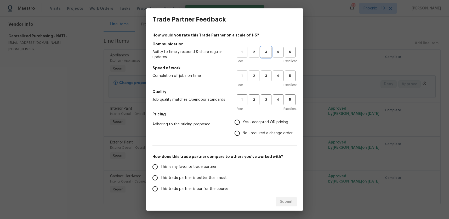
click at [264, 57] on button "3" at bounding box center [266, 52] width 11 height 11
click at [268, 77] on span "3" at bounding box center [267, 76] width 10 height 6
click at [268, 104] on button "3" at bounding box center [266, 99] width 11 height 11
click at [255, 119] on label "Yes - accepted OD pricing" at bounding box center [262, 121] width 61 height 11
click at [243, 119] on input "Yes - accepted OD pricing" at bounding box center [237, 121] width 11 height 11
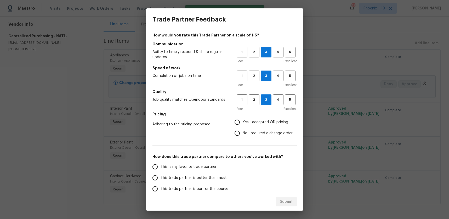
radio input "true"
drag, startPoint x: 184, startPoint y: 175, endPoint x: 183, endPoint y: 167, distance: 7.9
click at [184, 175] on span "This trade partner is better than most" at bounding box center [194, 177] width 66 height 5
click at [161, 175] on input "This trade partner is better than most" at bounding box center [155, 177] width 11 height 11
radio input "false"
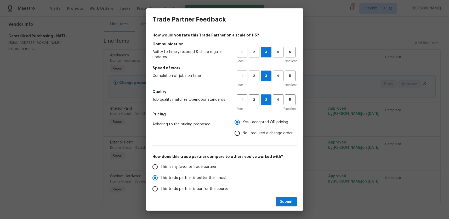
drag, startPoint x: 183, startPoint y: 166, endPoint x: 280, endPoint y: 203, distance: 103.3
click at [183, 166] on span "This is my favorite trade partner" at bounding box center [189, 166] width 56 height 5
click at [161, 166] on input "This is my favorite trade partner" at bounding box center [155, 166] width 11 height 11
click at [293, 203] on button "Submit" at bounding box center [286, 202] width 21 height 10
radio input "true"
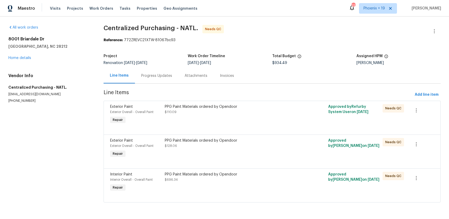
click at [262, 179] on div "PPG Paint Materials ordered by Opendoor $696.34" at bounding box center [231, 176] width 133 height 10
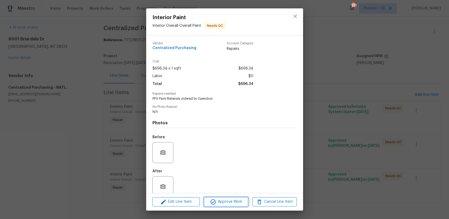
click at [216, 200] on icon "button" at bounding box center [213, 201] width 6 height 6
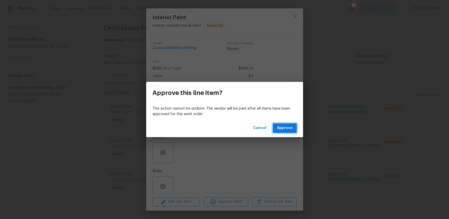
click at [287, 123] on button "Approve" at bounding box center [285, 128] width 24 height 10
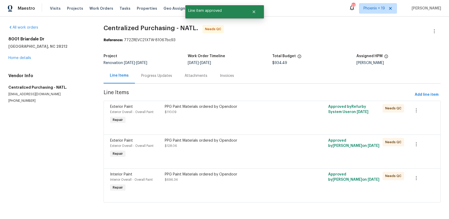
click at [279, 140] on div "PPG Paint Materials ordered by Opendoor" at bounding box center [231, 140] width 133 height 5
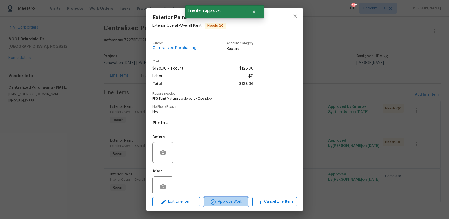
click at [234, 201] on span "Approve Work" at bounding box center [226, 201] width 41 height 7
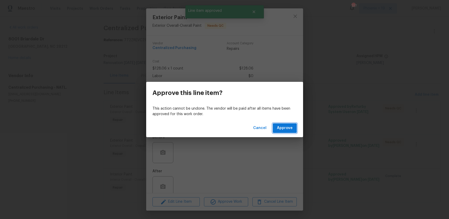
click at [292, 125] on span "Approve" at bounding box center [285, 128] width 16 height 7
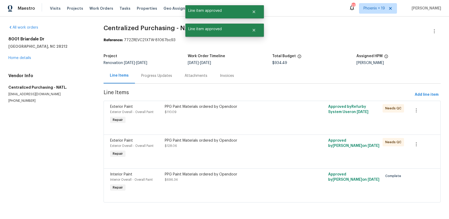
click at [281, 115] on div "PPG Paint Materials ordered by Opendoor $110.09" at bounding box center [231, 114] width 136 height 24
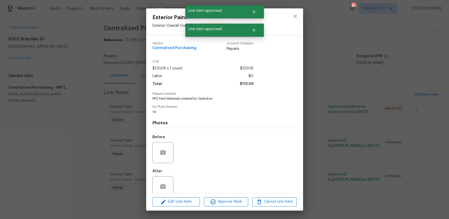
click at [234, 207] on div "Edit Line Item Approve Work Cancel Line Item" at bounding box center [224, 202] width 157 height 18
click at [240, 205] on button "Approve Work" at bounding box center [226, 201] width 44 height 9
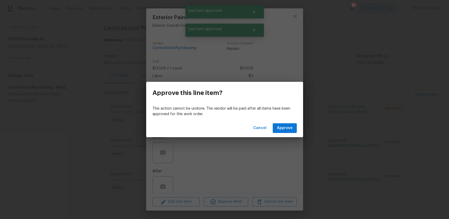
click at [285, 121] on div "Cancel Approve" at bounding box center [224, 128] width 157 height 18
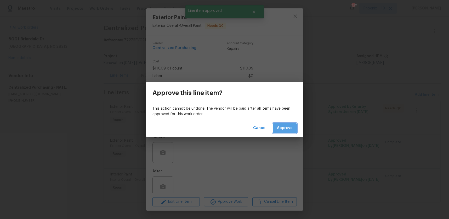
click at [283, 125] on span "Approve" at bounding box center [285, 128] width 16 height 7
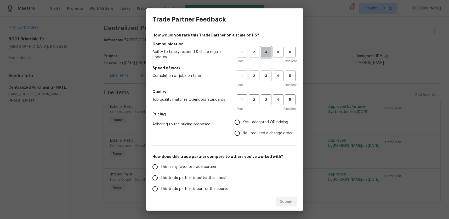
click at [270, 53] on span "3" at bounding box center [267, 52] width 10 height 6
drag, startPoint x: 268, startPoint y: 74, endPoint x: 268, endPoint y: 102, distance: 27.8
click at [268, 74] on span "3" at bounding box center [267, 76] width 10 height 6
click at [268, 102] on span "3" at bounding box center [267, 100] width 10 height 6
click at [251, 126] on label "Yes - accepted OD pricing" at bounding box center [262, 121] width 61 height 11
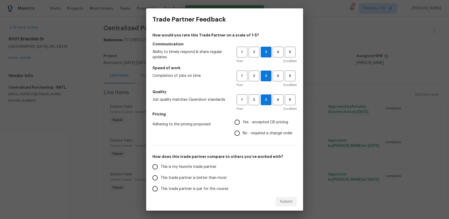
click at [243, 126] on input "Yes - accepted OD pricing" at bounding box center [237, 121] width 11 height 11
radio input "true"
click at [204, 166] on span "This is my favorite trade partner" at bounding box center [189, 166] width 56 height 5
click at [161, 166] on input "This is my favorite trade partner" at bounding box center [155, 166] width 11 height 11
click at [281, 203] on span "Submit" at bounding box center [286, 201] width 13 height 7
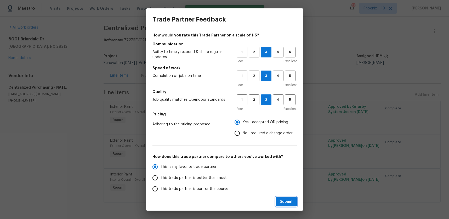
radio input "true"
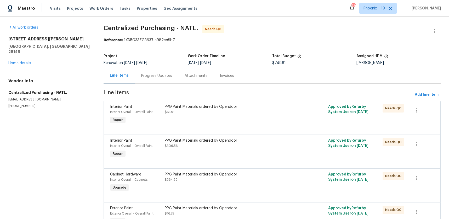
scroll to position [32, 0]
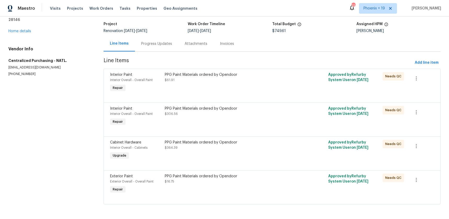
click at [262, 176] on div "PPG Paint Materials ordered by Opendoor" at bounding box center [231, 175] width 133 height 5
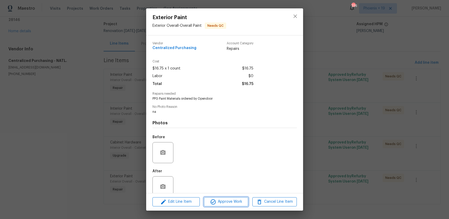
click at [228, 202] on span "Approve Work" at bounding box center [226, 201] width 41 height 7
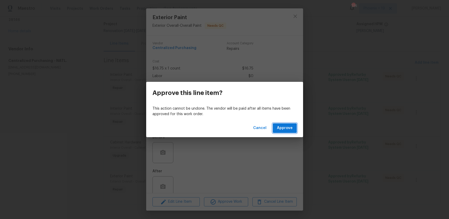
click at [281, 126] on span "Approve" at bounding box center [285, 128] width 16 height 7
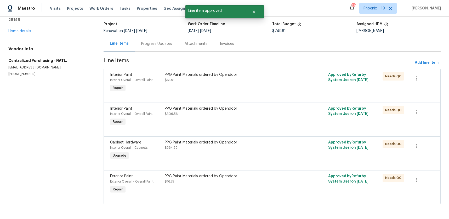
click at [258, 158] on div "PPG Paint Materials ordered by Opendoor $364.39" at bounding box center [231, 150] width 136 height 24
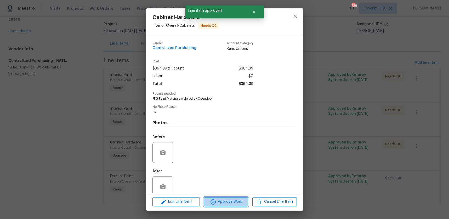
click at [239, 200] on span "Approve Work" at bounding box center [226, 201] width 41 height 7
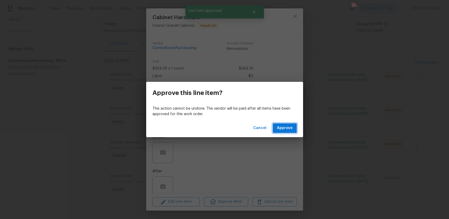
click at [282, 129] on span "Approve" at bounding box center [285, 128] width 16 height 7
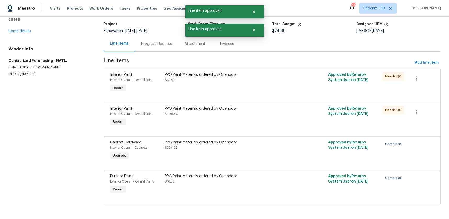
click at [282, 129] on div at bounding box center [272, 130] width 324 height 6
click at [279, 125] on div "PPG Paint Materials ordered by Opendoor $306.56" at bounding box center [231, 116] width 136 height 24
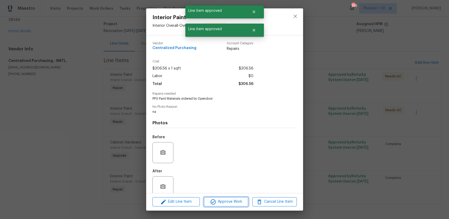
click at [233, 201] on span "Approve Work" at bounding box center [226, 201] width 41 height 7
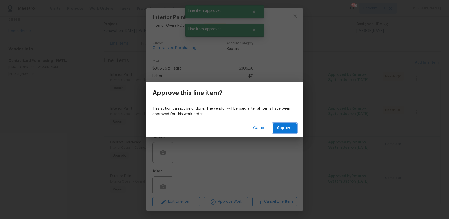
click at [278, 127] on span "Approve" at bounding box center [285, 128] width 16 height 7
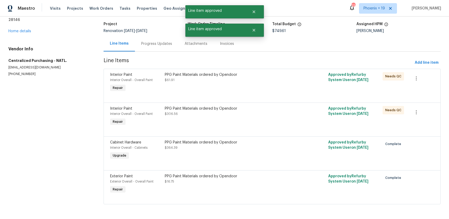
click at [272, 77] on div "PPG Paint Materials ordered by Opendoor $61.91" at bounding box center [231, 77] width 133 height 10
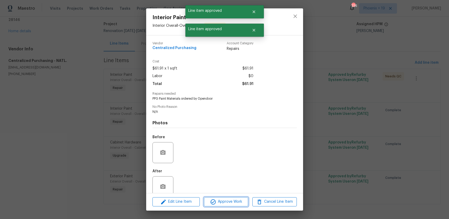
click at [219, 201] on span "Approve Work" at bounding box center [226, 201] width 41 height 7
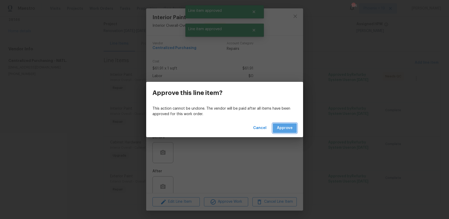
click at [280, 124] on button "Approve" at bounding box center [285, 128] width 24 height 10
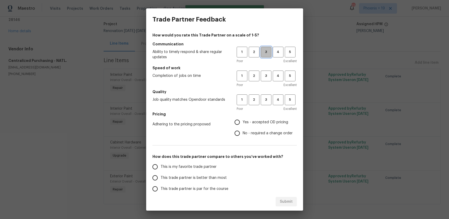
click at [265, 51] on span "3" at bounding box center [267, 52] width 10 height 6
click at [260, 75] on div "1 2 3 4 5" at bounding box center [267, 75] width 60 height 11
drag, startPoint x: 263, startPoint y: 76, endPoint x: 262, endPoint y: 79, distance: 2.7
click at [263, 77] on span "3" at bounding box center [267, 76] width 10 height 6
click at [265, 103] on button "3" at bounding box center [266, 99] width 11 height 11
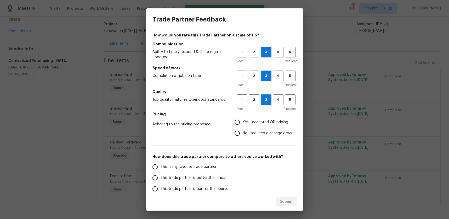
click at [255, 125] on label "Yes - accepted OD pricing" at bounding box center [262, 121] width 61 height 11
click at [243, 125] on input "Yes - accepted OD pricing" at bounding box center [237, 121] width 11 height 11
radio input "true"
drag, startPoint x: 195, startPoint y: 163, endPoint x: 277, endPoint y: 204, distance: 91.8
click at [195, 163] on label "This is my favorite trade partner" at bounding box center [191, 166] width 83 height 11
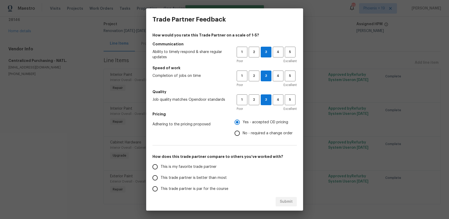
click at [161, 163] on input "This is my favorite trade partner" at bounding box center [155, 166] width 11 height 11
click at [286, 200] on span "Submit" at bounding box center [286, 201] width 13 height 7
radio input "true"
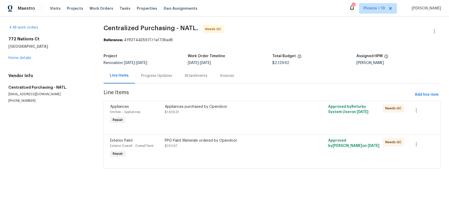
click at [282, 147] on div "PPG Paint Materials ordered by Opendoor $200.67" at bounding box center [231, 143] width 133 height 10
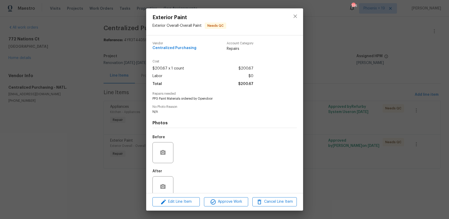
drag, startPoint x: 250, startPoint y: 196, endPoint x: 247, endPoint y: 198, distance: 4.1
click at [249, 196] on div "Edit Line Item Approve Work Cancel Line Item" at bounding box center [224, 202] width 157 height 18
click at [247, 198] on span "Approve Work" at bounding box center [226, 201] width 41 height 7
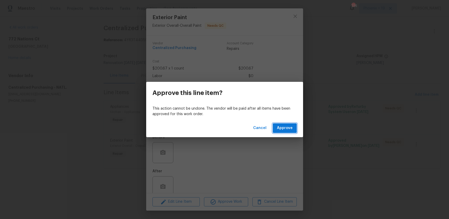
click at [287, 130] on span "Approve" at bounding box center [285, 128] width 16 height 7
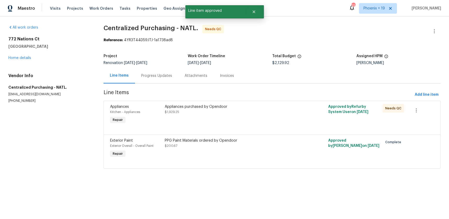
click at [276, 110] on div "Appliances purchased by Opendoor $1,929.25" at bounding box center [231, 109] width 133 height 10
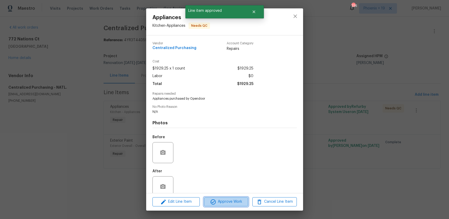
click at [245, 197] on button "Approve Work" at bounding box center [226, 201] width 44 height 9
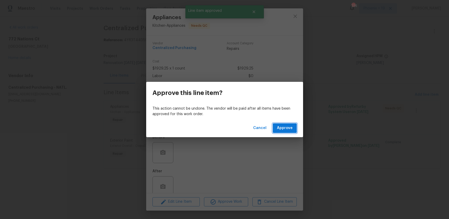
click at [280, 129] on span "Approve" at bounding box center [285, 128] width 16 height 7
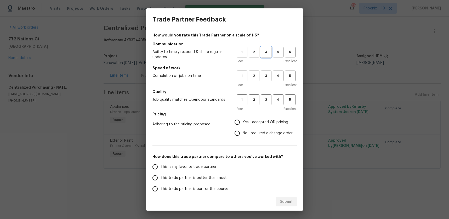
drag, startPoint x: 264, startPoint y: 52, endPoint x: 264, endPoint y: 54, distance: 2.7
click at [264, 52] on span "3" at bounding box center [267, 52] width 10 height 6
click at [263, 78] on span "3" at bounding box center [267, 76] width 10 height 6
click at [265, 97] on span "3" at bounding box center [267, 100] width 10 height 6
click at [259, 117] on label "Yes - accepted OD pricing" at bounding box center [262, 121] width 61 height 11
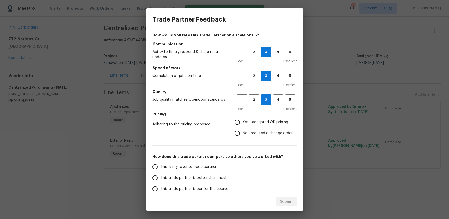
click at [243, 117] on input "Yes - accepted OD pricing" at bounding box center [237, 121] width 11 height 11
radio input "true"
drag, startPoint x: 202, startPoint y: 168, endPoint x: 214, endPoint y: 176, distance: 14.7
click at [202, 168] on span "This is my favorite trade partner" at bounding box center [189, 166] width 56 height 5
drag, startPoint x: 220, startPoint y: 169, endPoint x: 225, endPoint y: 170, distance: 4.6
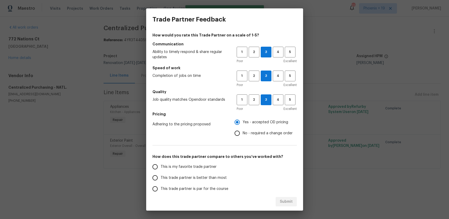
click at [220, 169] on label "This is my favorite trade partner" at bounding box center [191, 166] width 83 height 11
click at [161, 169] on input "This is my favorite trade partner" at bounding box center [155, 166] width 11 height 11
click at [298, 202] on div "Submit" at bounding box center [224, 201] width 157 height 18
drag, startPoint x: 292, startPoint y: 202, endPoint x: 308, endPoint y: 205, distance: 16.0
click at [292, 202] on span "Submit" at bounding box center [286, 201] width 13 height 7
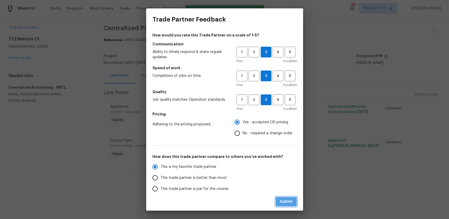
radio input "true"
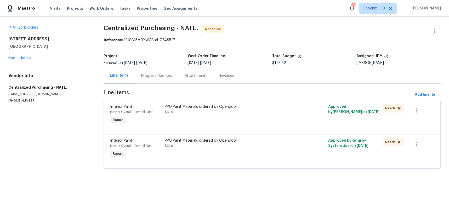
click at [261, 131] on div at bounding box center [272, 128] width 324 height 6
click at [262, 156] on div "PPG Paint Materials ordered by Opendoor $61.91" at bounding box center [231, 148] width 136 height 24
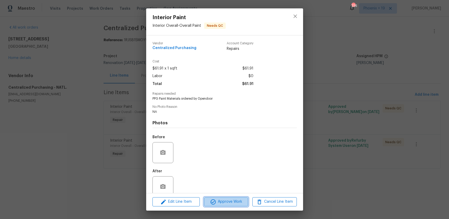
click at [219, 203] on span "Approve Work" at bounding box center [226, 201] width 41 height 7
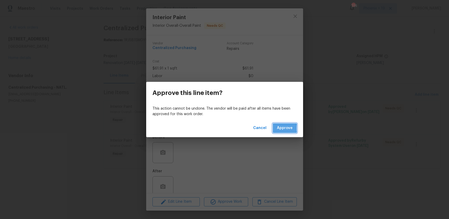
click at [275, 128] on button "Approve" at bounding box center [285, 128] width 24 height 10
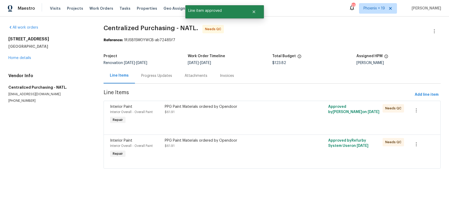
click at [264, 103] on div "PPG Paint Materials ordered by Opendoor $61.91" at bounding box center [231, 114] width 136 height 24
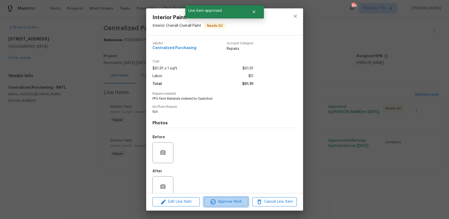
click at [227, 198] on span "Approve Work" at bounding box center [226, 201] width 41 height 7
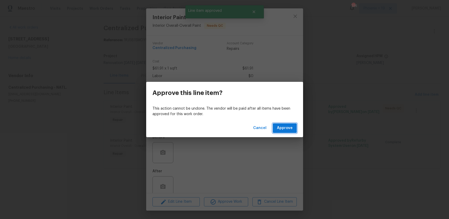
click at [286, 129] on span "Approve" at bounding box center [285, 128] width 16 height 7
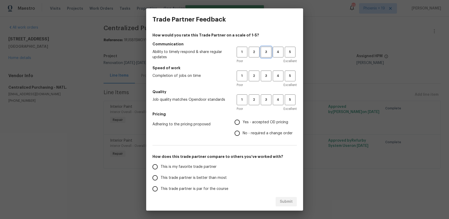
drag, startPoint x: 263, startPoint y: 54, endPoint x: 270, endPoint y: 74, distance: 21.4
click at [264, 54] on span "3" at bounding box center [267, 52] width 10 height 6
click at [272, 81] on div "1 2 3 4 5 Poor Excellent" at bounding box center [267, 78] width 60 height 17
drag, startPoint x: 268, startPoint y: 78, endPoint x: 271, endPoint y: 113, distance: 34.4
click at [268, 79] on button "3" at bounding box center [266, 75] width 11 height 11
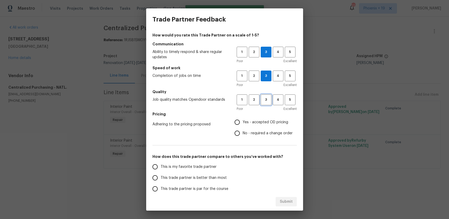
click at [269, 102] on span "3" at bounding box center [267, 100] width 10 height 6
click at [268, 123] on span "Yes - accepted OD pricing" at bounding box center [266, 121] width 46 height 5
click at [243, 123] on input "Yes - accepted OD pricing" at bounding box center [237, 121] width 11 height 11
radio input "true"
click at [207, 169] on label "This is my favorite trade partner" at bounding box center [191, 166] width 83 height 11
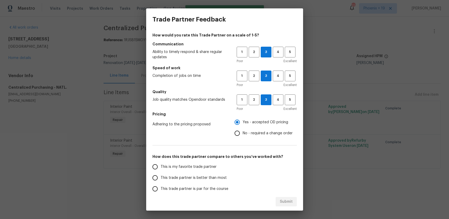
click at [161, 169] on input "This is my favorite trade partner" at bounding box center [155, 166] width 11 height 11
click at [294, 206] on button "Submit" at bounding box center [286, 202] width 21 height 10
radio input "true"
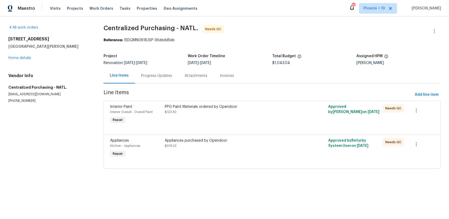
click at [242, 166] on div "Appliances Kitchen - Appliances Repair Appliances purchased by Opendoor $919.22…" at bounding box center [272, 151] width 337 height 34
click at [239, 150] on div "Appliances purchased by Opendoor $919.22" at bounding box center [231, 148] width 136 height 24
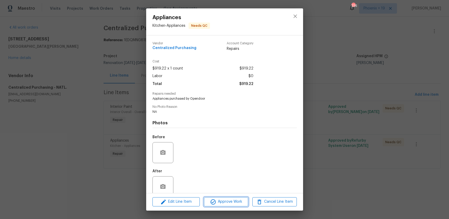
click at [214, 200] on icon "button" at bounding box center [213, 201] width 6 height 6
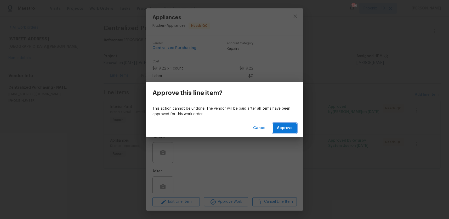
click at [279, 129] on span "Approve" at bounding box center [285, 128] width 16 height 7
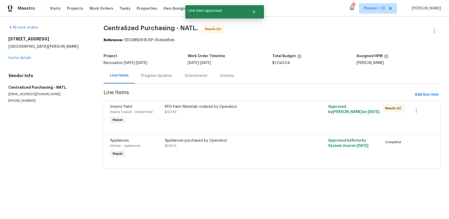
click at [278, 122] on div "PPG Paint Materials ordered by Opendoor $123.82" at bounding box center [231, 114] width 136 height 24
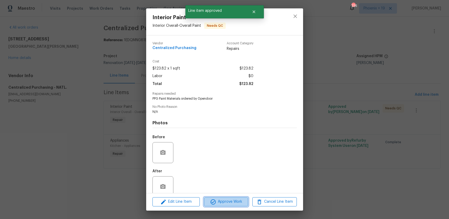
click at [229, 202] on span "Approve Work" at bounding box center [226, 201] width 41 height 7
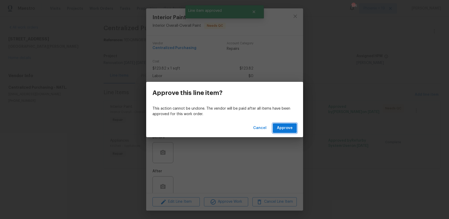
click at [290, 128] on span "Approve" at bounding box center [285, 128] width 16 height 7
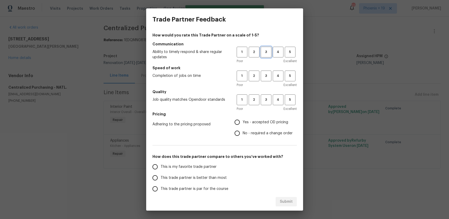
click at [266, 51] on span "3" at bounding box center [267, 52] width 10 height 6
click at [267, 72] on button "3" at bounding box center [266, 75] width 11 height 11
drag, startPoint x: 270, startPoint y: 90, endPoint x: 269, endPoint y: 97, distance: 7.1
click at [270, 90] on h5 "Quality" at bounding box center [225, 91] width 145 height 5
click at [269, 97] on span "3" at bounding box center [267, 100] width 10 height 6
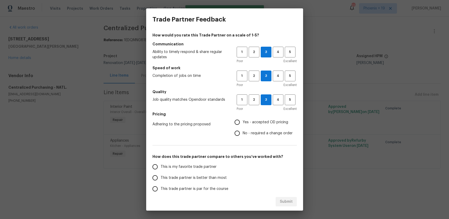
click at [260, 121] on span "Yes - accepted OD pricing" at bounding box center [266, 121] width 46 height 5
click at [243, 121] on input "Yes - accepted OD pricing" at bounding box center [237, 121] width 11 height 11
radio input "true"
click at [196, 168] on span "This is my favorite trade partner" at bounding box center [189, 166] width 56 height 5
click at [161, 168] on input "This is my favorite trade partner" at bounding box center [155, 166] width 11 height 11
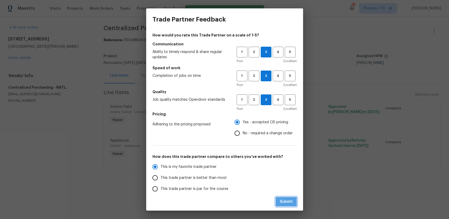
drag, startPoint x: 284, startPoint y: 201, endPoint x: 329, endPoint y: 185, distance: 46.9
click at [284, 201] on span "Submit" at bounding box center [286, 201] width 13 height 7
radio input "true"
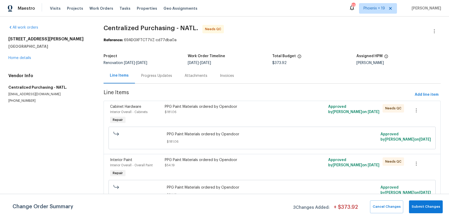
scroll to position [57, 0]
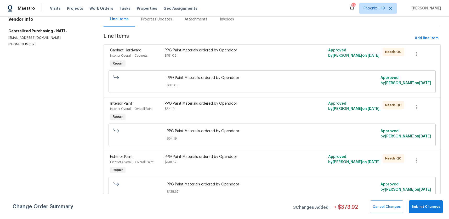
click at [265, 165] on div "PPG Paint Materials ordered by Opendoor $138.67" at bounding box center [231, 164] width 136 height 24
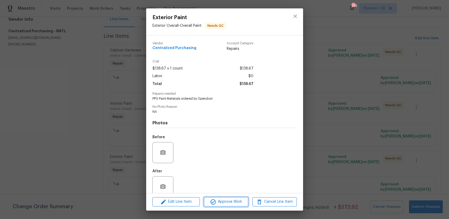
click at [242, 203] on span "Approve Work" at bounding box center [226, 201] width 41 height 7
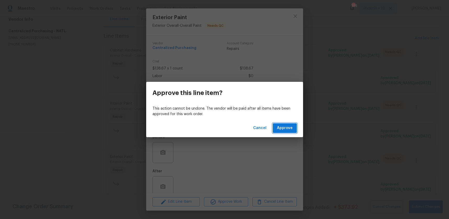
click at [279, 124] on button "Approve" at bounding box center [285, 128] width 24 height 10
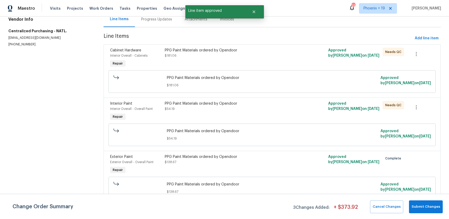
click at [279, 112] on div "PPG Paint Materials ordered by Opendoor $54.19" at bounding box center [231, 111] width 136 height 24
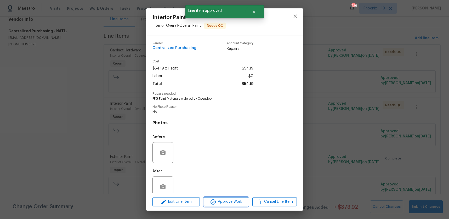
click at [237, 198] on span "Approve Work" at bounding box center [226, 201] width 41 height 7
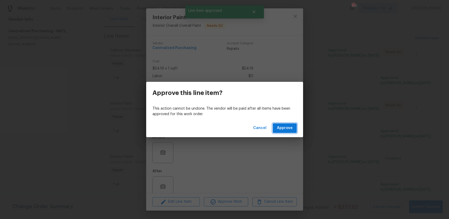
click at [289, 131] on button "Approve" at bounding box center [285, 128] width 24 height 10
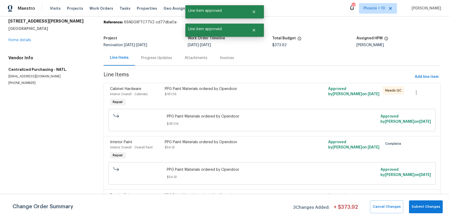
scroll to position [0, 0]
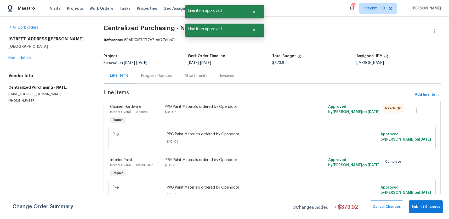
click at [280, 105] on div "PPG Paint Materials ordered by Opendoor" at bounding box center [231, 106] width 133 height 5
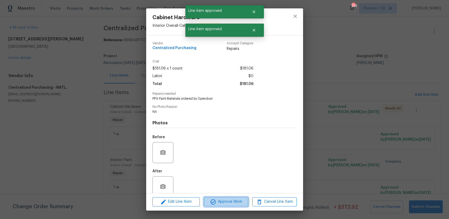
click at [236, 205] on button "Approve Work" at bounding box center [226, 201] width 44 height 9
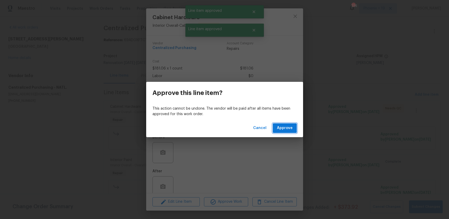
click at [287, 126] on span "Approve" at bounding box center [285, 128] width 16 height 7
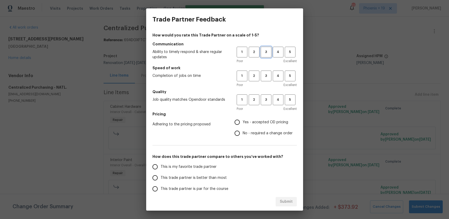
drag, startPoint x: 268, startPoint y: 51, endPoint x: 268, endPoint y: 86, distance: 35.3
click at [268, 52] on span "3" at bounding box center [267, 52] width 10 height 6
click at [268, 81] on div "1 2 3 4 5 Poor Excellent" at bounding box center [267, 78] width 60 height 17
drag, startPoint x: 265, startPoint y: 79, endPoint x: 268, endPoint y: 101, distance: 21.6
click at [266, 81] on div "1 2 3 4 5 Poor Excellent" at bounding box center [267, 78] width 60 height 17
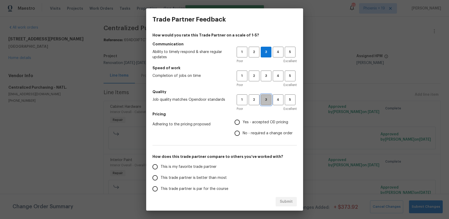
drag, startPoint x: 268, startPoint y: 101, endPoint x: 262, endPoint y: 121, distance: 21.2
click at [268, 102] on span "3" at bounding box center [267, 100] width 10 height 6
click at [262, 121] on span "Yes - accepted OD pricing" at bounding box center [266, 121] width 46 height 5
click at [243, 121] on input "Yes - accepted OD pricing" at bounding box center [237, 121] width 11 height 11
radio input "true"
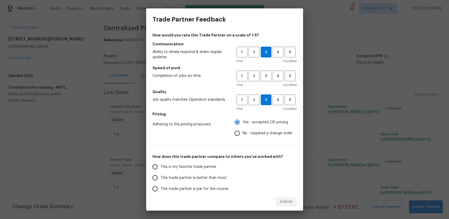
drag, startPoint x: 200, startPoint y: 166, endPoint x: 280, endPoint y: 194, distance: 84.9
click at [201, 166] on span "This is my favorite trade partner" at bounding box center [189, 166] width 56 height 5
drag, startPoint x: 228, startPoint y: 169, endPoint x: 232, endPoint y: 173, distance: 6.1
click at [228, 170] on label "This is my favorite trade partner" at bounding box center [191, 166] width 83 height 11
click at [161, 170] on input "This is my favorite trade partner" at bounding box center [155, 166] width 11 height 11
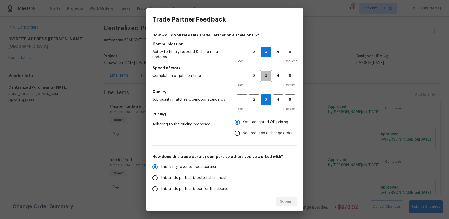
drag, startPoint x: 268, startPoint y: 77, endPoint x: 269, endPoint y: 86, distance: 8.9
click at [268, 77] on span "3" at bounding box center [267, 76] width 10 height 6
radio input "true"
click at [282, 200] on span "Submit" at bounding box center [286, 201] width 13 height 7
radio input "false"
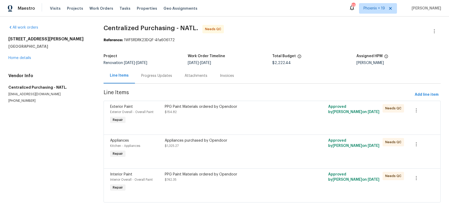
click at [275, 179] on div "PPG Paint Materials ordered by Opendoor $742.35" at bounding box center [231, 176] width 133 height 10
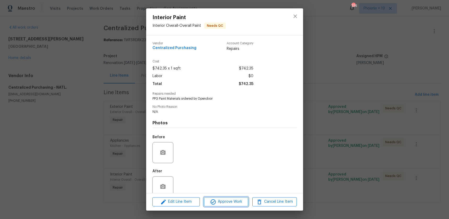
click at [241, 202] on span "Approve Work" at bounding box center [226, 201] width 41 height 7
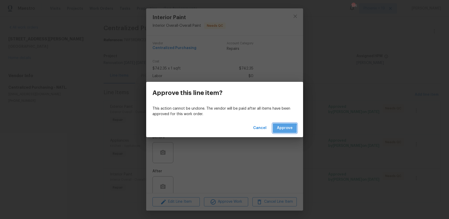
click at [277, 129] on button "Approve" at bounding box center [285, 128] width 24 height 10
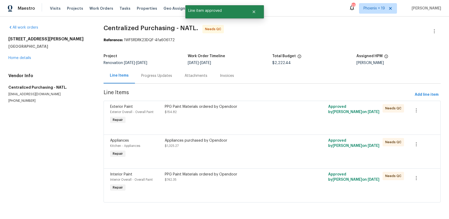
click at [275, 138] on div "Appliances purchased by Opendoor" at bounding box center [231, 140] width 133 height 5
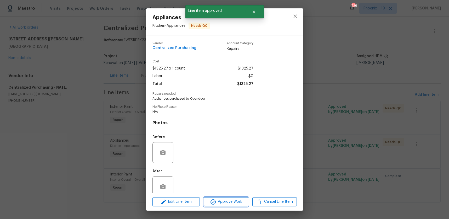
click at [235, 202] on span "Approve Work" at bounding box center [226, 201] width 41 height 7
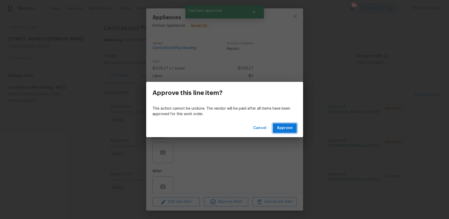
click at [287, 125] on span "Approve" at bounding box center [285, 128] width 16 height 7
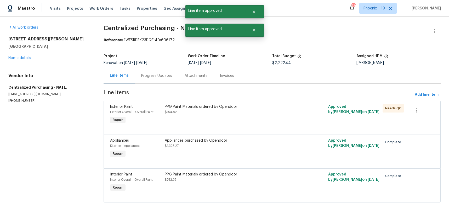
click at [281, 118] on div "PPG Paint Materials ordered by Opendoor $154.82" at bounding box center [231, 114] width 136 height 24
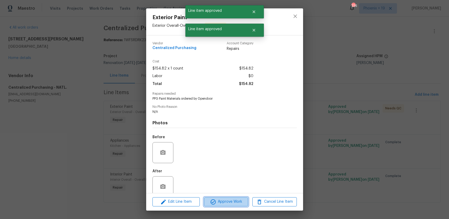
click at [242, 201] on span "Approve Work" at bounding box center [226, 201] width 41 height 7
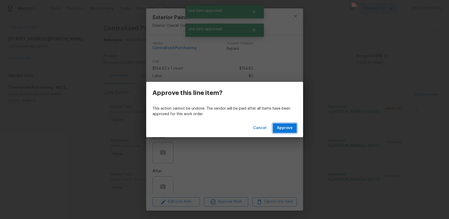
click at [291, 128] on span "Approve" at bounding box center [285, 128] width 16 height 7
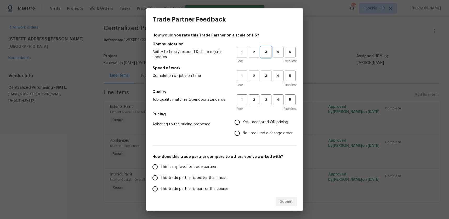
click at [266, 56] on button "3" at bounding box center [266, 52] width 11 height 11
drag, startPoint x: 265, startPoint y: 78, endPoint x: 266, endPoint y: 97, distance: 19.4
click at [265, 79] on span "3" at bounding box center [267, 76] width 10 height 6
click at [266, 97] on span "3" at bounding box center [267, 100] width 10 height 6
click at [255, 121] on span "Yes - accepted OD pricing" at bounding box center [266, 121] width 46 height 5
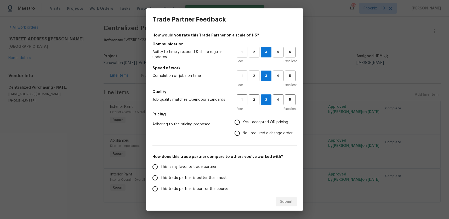
click at [243, 121] on input "Yes - accepted OD pricing" at bounding box center [237, 121] width 11 height 11
radio input "true"
click at [197, 160] on div "How would you rate this Trade Partner on a scale of 1-5? Communication Ability …" at bounding box center [225, 134] width 145 height 205
click at [199, 165] on span "This is my favorite trade partner" at bounding box center [189, 166] width 56 height 5
click at [161, 165] on input "This is my favorite trade partner" at bounding box center [155, 166] width 11 height 11
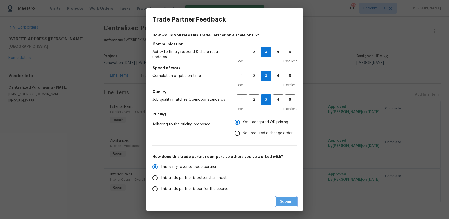
drag, startPoint x: 280, startPoint y: 199, endPoint x: 308, endPoint y: 176, distance: 36.3
click at [280, 199] on button "Submit" at bounding box center [286, 202] width 21 height 10
radio input "true"
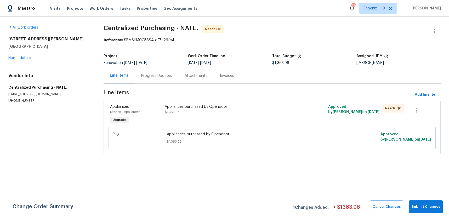
click at [269, 103] on div "Appliances purchased by Opendoor $1,363.96" at bounding box center [231, 114] width 136 height 24
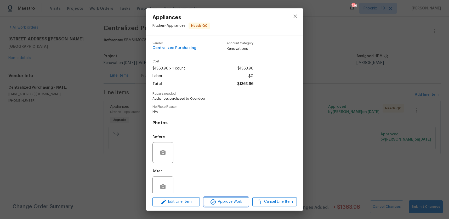
click at [238, 206] on button "Approve Work" at bounding box center [226, 201] width 44 height 9
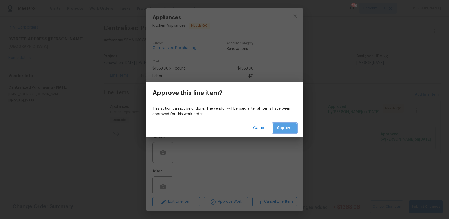
click at [283, 129] on span "Approve" at bounding box center [285, 128] width 16 height 7
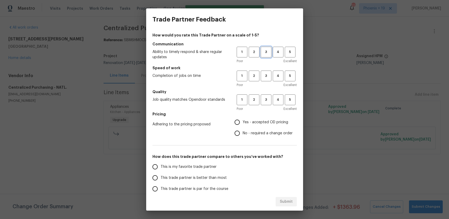
drag, startPoint x: 264, startPoint y: 49, endPoint x: 269, endPoint y: 85, distance: 35.9
click at [264, 49] on span "3" at bounding box center [267, 52] width 10 height 6
click at [268, 81] on button "3" at bounding box center [266, 75] width 11 height 11
click at [266, 103] on button "3" at bounding box center [266, 99] width 11 height 11
click at [248, 131] on span "No - required a change order" at bounding box center [268, 132] width 50 height 5
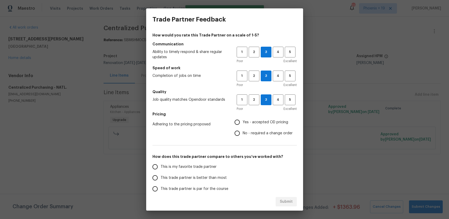
click at [243, 131] on input "No - required a change order" at bounding box center [237, 132] width 11 height 11
radio input "true"
drag, startPoint x: 246, startPoint y: 123, endPoint x: 234, endPoint y: 145, distance: 25.1
click at [246, 123] on span "Yes - accepted OD pricing" at bounding box center [266, 121] width 46 height 5
click at [243, 123] on input "Yes - accepted OD pricing" at bounding box center [237, 121] width 11 height 11
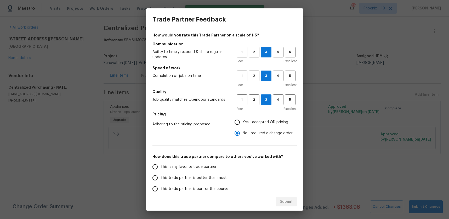
radio input "true"
click at [198, 166] on span "This is my favorite trade partner" at bounding box center [189, 166] width 56 height 5
click at [161, 166] on input "This is my favorite trade partner" at bounding box center [155, 166] width 11 height 11
click at [285, 197] on button "Submit" at bounding box center [286, 202] width 21 height 10
radio input "true"
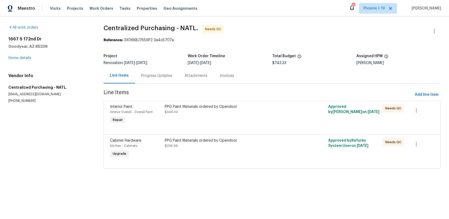
click at [273, 138] on div "PPG Paint Materials ordered by Opendoor" at bounding box center [231, 140] width 133 height 5
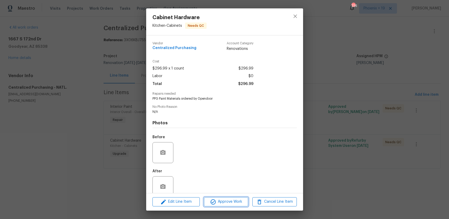
click at [229, 204] on span "Approve Work" at bounding box center [226, 201] width 41 height 7
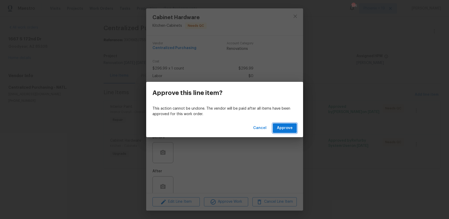
click at [281, 130] on span "Approve" at bounding box center [285, 128] width 16 height 7
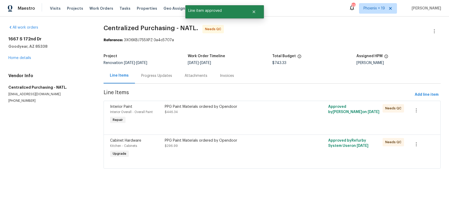
click at [276, 121] on div "PPG Paint Materials ordered by Opendoor $446.34" at bounding box center [231, 114] width 136 height 24
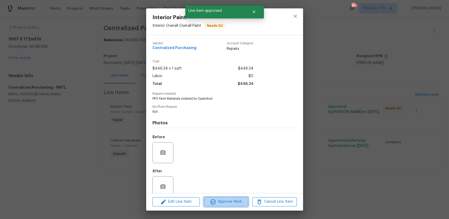
click at [233, 204] on span "Approve Work" at bounding box center [226, 201] width 41 height 7
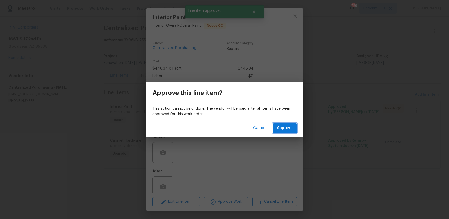
click at [292, 128] on span "Approve" at bounding box center [285, 128] width 16 height 7
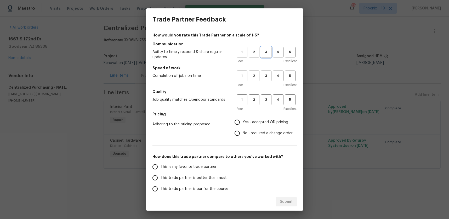
click at [267, 51] on span "3" at bounding box center [267, 52] width 10 height 6
drag, startPoint x: 269, startPoint y: 79, endPoint x: 269, endPoint y: 98, distance: 18.9
click at [269, 79] on button "3" at bounding box center [266, 75] width 11 height 11
click at [269, 98] on span "3" at bounding box center [267, 100] width 10 height 6
drag, startPoint x: 256, startPoint y: 120, endPoint x: 216, endPoint y: 152, distance: 50.7
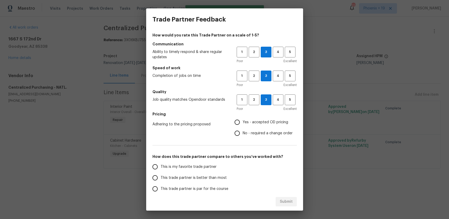
click at [256, 120] on span "Yes - accepted OD pricing" at bounding box center [266, 121] width 46 height 5
click at [243, 120] on input "Yes - accepted OD pricing" at bounding box center [237, 121] width 11 height 11
radio input "true"
click at [196, 162] on label "This is my favorite trade partner" at bounding box center [191, 166] width 83 height 11
click at [161, 162] on input "This is my favorite trade partner" at bounding box center [155, 166] width 11 height 11
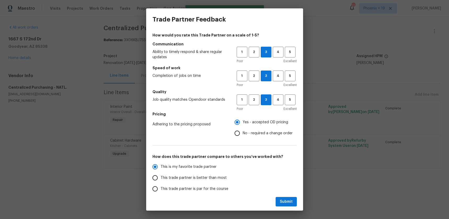
click at [289, 196] on div "Submit" at bounding box center [224, 201] width 157 height 18
click at [290, 198] on span "Submit" at bounding box center [286, 201] width 13 height 7
radio input "true"
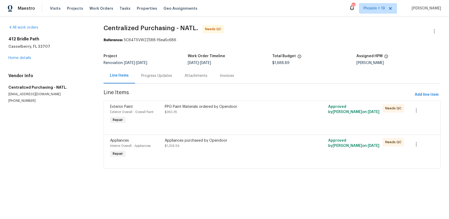
click at [281, 148] on div "Appliances purchased by Opendoor $1,326.54" at bounding box center [231, 148] width 136 height 24
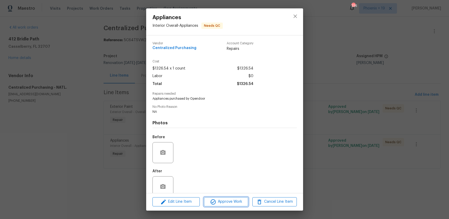
click at [248, 199] on button "Approve Work" at bounding box center [226, 201] width 44 height 9
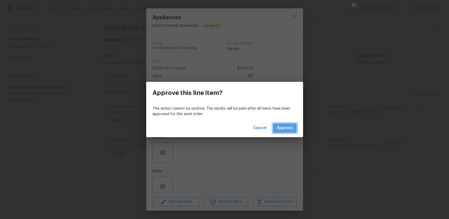
click at [285, 128] on span "Approve" at bounding box center [285, 128] width 16 height 7
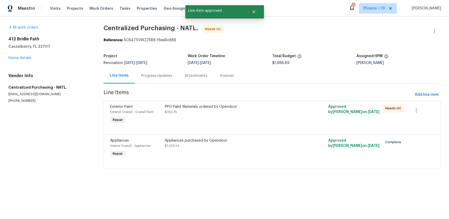
click at [282, 119] on div "PPG Paint Materials ordered by Opendoor $362.35" at bounding box center [231, 114] width 136 height 24
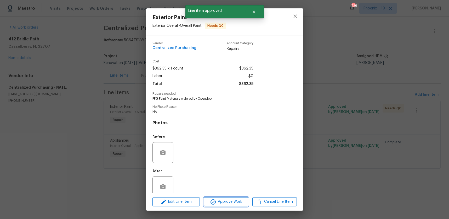
click at [229, 197] on button "Approve Work" at bounding box center [226, 201] width 44 height 9
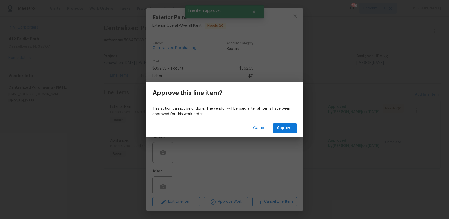
click at [289, 123] on div "Cancel Approve" at bounding box center [224, 128] width 157 height 18
click at [288, 124] on button "Approve" at bounding box center [285, 128] width 24 height 10
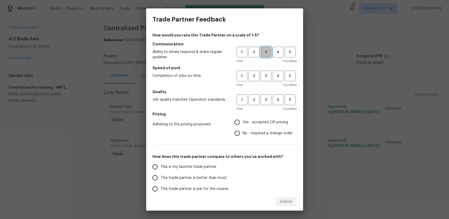
drag, startPoint x: 268, startPoint y: 47, endPoint x: 267, endPoint y: 64, distance: 17.3
click at [268, 48] on button "3" at bounding box center [266, 52] width 11 height 11
drag, startPoint x: 267, startPoint y: 68, endPoint x: 269, endPoint y: 77, distance: 9.7
click at [267, 68] on h5 "Speed of work" at bounding box center [225, 67] width 145 height 5
click at [269, 77] on span "3" at bounding box center [267, 76] width 10 height 6
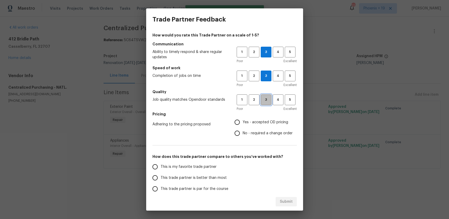
click at [265, 99] on span "3" at bounding box center [267, 100] width 10 height 6
click at [254, 127] on label "No - required a change order" at bounding box center [262, 132] width 61 height 11
click at [243, 127] on input "No - required a change order" at bounding box center [237, 132] width 11 height 11
radio input "true"
click at [236, 127] on input "Yes - accepted OD pricing" at bounding box center [237, 121] width 11 height 11
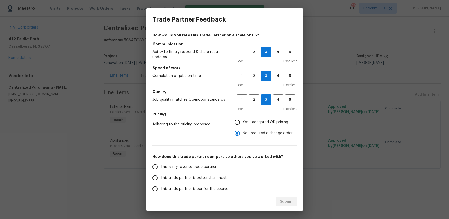
radio input "true"
drag, startPoint x: 196, startPoint y: 159, endPoint x: 195, endPoint y: 163, distance: 4.4
click at [196, 159] on div "How would you rate this Trade Partner on a scale of 1-5? Communication Ability …" at bounding box center [225, 134] width 145 height 205
click at [195, 163] on label "This is my favorite trade partner" at bounding box center [191, 166] width 83 height 11
click at [161, 163] on input "This is my favorite trade partner" at bounding box center [155, 166] width 11 height 11
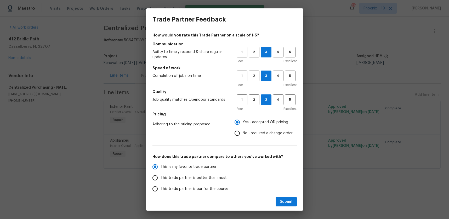
click at [277, 193] on div "Submit" at bounding box center [224, 201] width 157 height 18
click at [280, 197] on button "Submit" at bounding box center [286, 202] width 21 height 10
radio input "true"
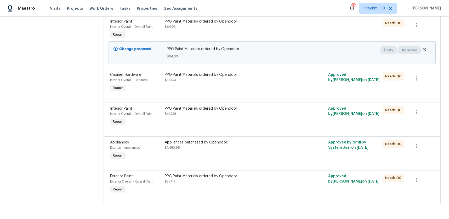
scroll to position [138, 0]
click at [278, 179] on div "PPG Paint Materials ordered by Opendoor $557.17" at bounding box center [231, 178] width 133 height 10
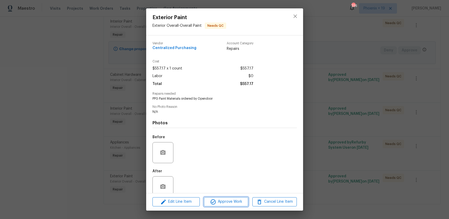
click at [229, 205] on button "Approve Work" at bounding box center [226, 201] width 44 height 9
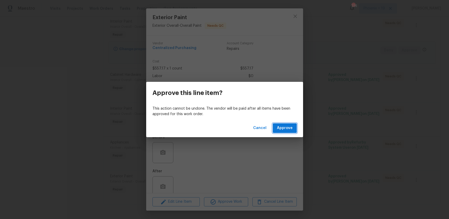
click at [282, 130] on span "Approve" at bounding box center [285, 128] width 16 height 7
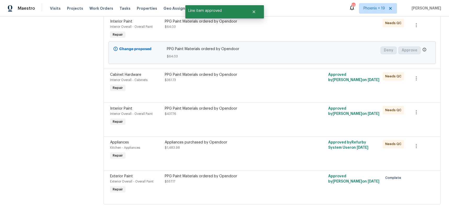
click at [261, 150] on div "Appliances purchased by Opendoor $1,483.98" at bounding box center [231, 145] width 133 height 10
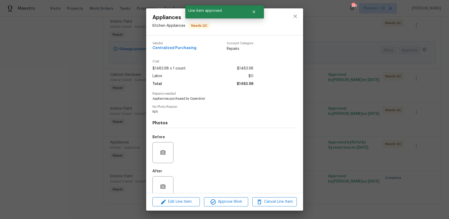
drag, startPoint x: 233, startPoint y: 196, endPoint x: 234, endPoint y: 202, distance: 5.8
click at [233, 196] on div "Edit Line Item Approve Work Cancel Line Item" at bounding box center [224, 202] width 157 height 18
click at [234, 202] on span "Approve Work" at bounding box center [226, 201] width 41 height 7
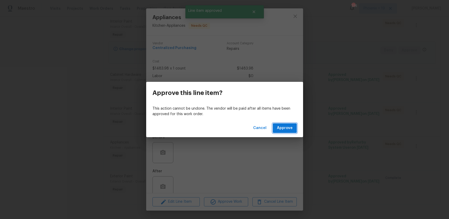
click at [289, 130] on span "Approve" at bounding box center [285, 128] width 16 height 7
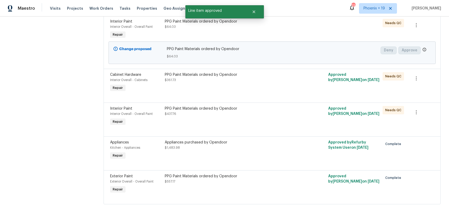
click at [252, 121] on div "PPG Paint Materials ordered by Opendoor $437.76" at bounding box center [231, 116] width 136 height 24
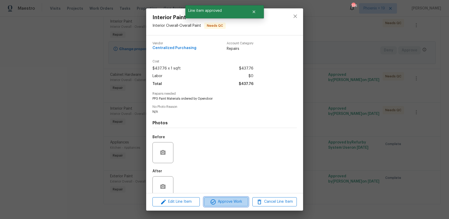
click at [234, 198] on span "Approve Work" at bounding box center [226, 201] width 41 height 7
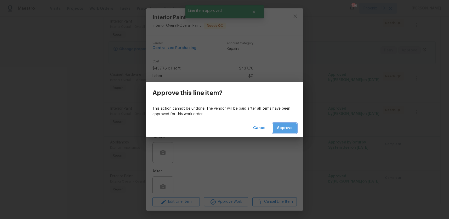
click at [283, 126] on span "Approve" at bounding box center [285, 128] width 16 height 7
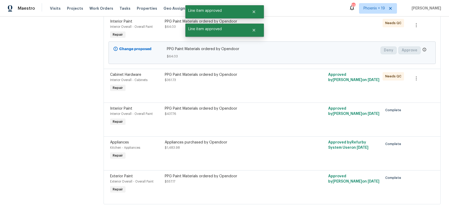
click at [252, 82] on div "PPG Paint Materials ordered by Opendoor $361.73" at bounding box center [231, 82] width 136 height 24
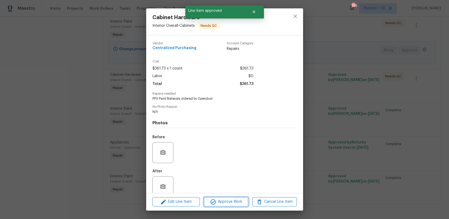
click at [235, 204] on span "Approve Work" at bounding box center [226, 201] width 41 height 7
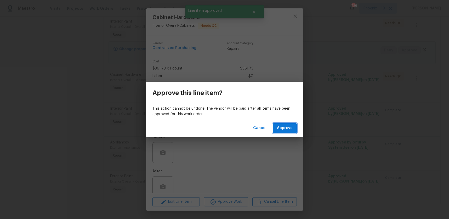
click at [282, 128] on span "Approve" at bounding box center [285, 128] width 16 height 7
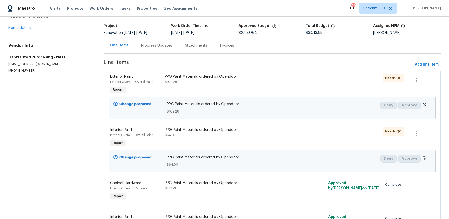
scroll to position [28, 0]
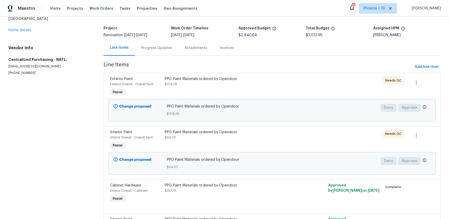
click at [279, 136] on div "PPG Paint Materials ordered by Opendoor $64.03" at bounding box center [231, 134] width 133 height 10
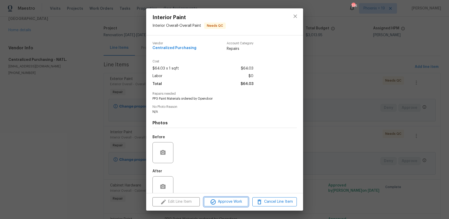
click at [245, 198] on span "Approve Work" at bounding box center [226, 201] width 41 height 7
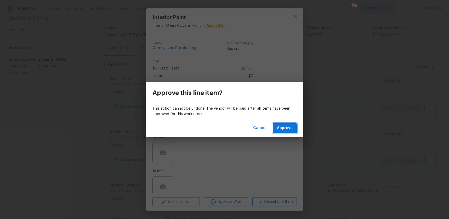
click at [288, 131] on button "Approve" at bounding box center [285, 128] width 24 height 10
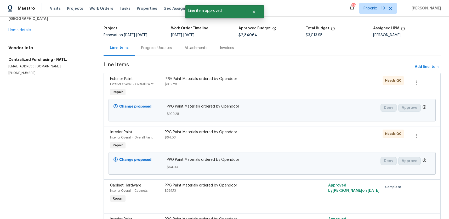
click at [277, 84] on div "PPG Paint Materials ordered by Opendoor $109.28" at bounding box center [231, 81] width 133 height 10
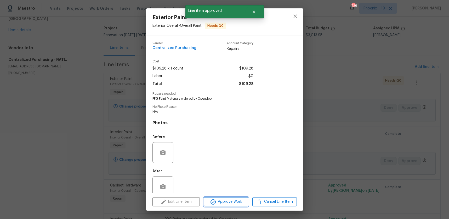
click at [223, 201] on span "Approve Work" at bounding box center [226, 201] width 41 height 7
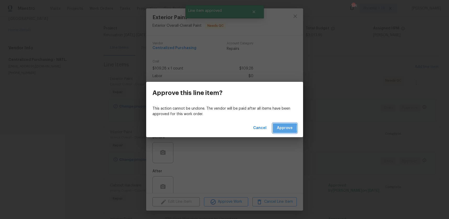
click at [277, 128] on button "Approve" at bounding box center [285, 128] width 24 height 10
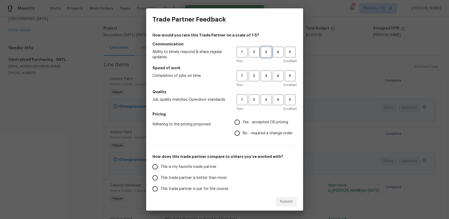
click at [264, 53] on span "3" at bounding box center [267, 52] width 10 height 6
click at [265, 75] on span "3" at bounding box center [267, 76] width 10 height 6
click at [264, 98] on span "3" at bounding box center [267, 100] width 10 height 6
click at [258, 115] on h5 "Pricing" at bounding box center [225, 113] width 145 height 5
click at [258, 117] on label "Yes - accepted OD pricing" at bounding box center [262, 121] width 61 height 11
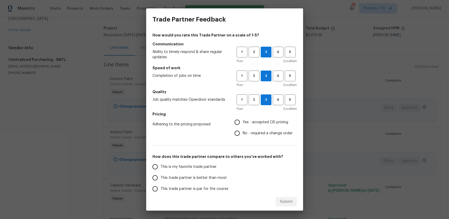
click at [243, 117] on input "Yes - accepted OD pricing" at bounding box center [237, 121] width 11 height 11
radio input "true"
click at [257, 119] on span "Yes - accepted OD pricing" at bounding box center [266, 121] width 46 height 5
click at [243, 119] on input "Yes - accepted OD pricing" at bounding box center [237, 121] width 11 height 11
click at [197, 160] on div "How would you rate this Trade Partner on a scale of 1-5? Communication Ability …" at bounding box center [225, 134] width 145 height 205
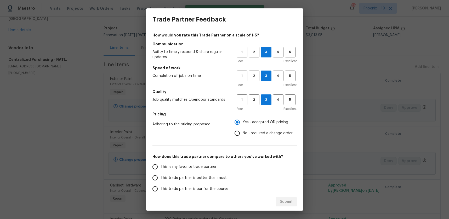
click at [199, 164] on span "This is my favorite trade partner" at bounding box center [189, 166] width 56 height 5
click at [161, 164] on input "This is my favorite trade partner" at bounding box center [155, 166] width 11 height 11
drag, startPoint x: 291, startPoint y: 202, endPoint x: 339, endPoint y: 193, distance: 49.2
click at [292, 201] on span "Submit" at bounding box center [286, 201] width 13 height 7
radio input "true"
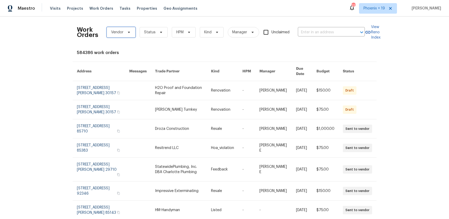
click at [130, 34] on icon at bounding box center [129, 32] width 4 height 4
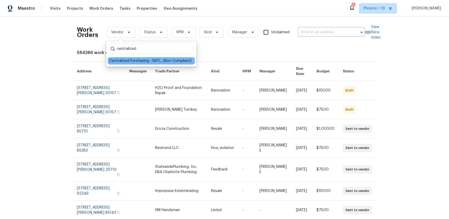
type input "centralized"
click at [175, 59] on div "Centralized Purchasing - NATL. (Non-Compliant)" at bounding box center [150, 60] width 82 height 5
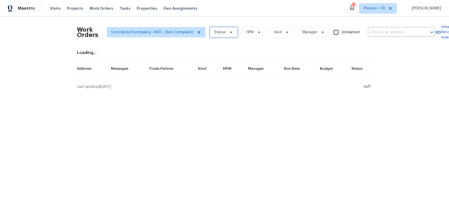
click at [219, 30] on span "Status" at bounding box center [220, 32] width 12 height 5
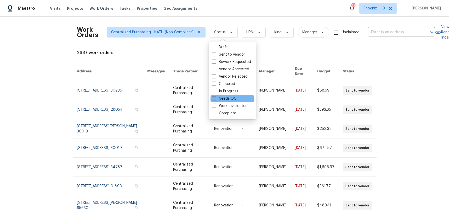
click at [226, 97] on label "Needs QC" at bounding box center [224, 98] width 24 height 5
click at [216, 97] on input "Needs QC" at bounding box center [213, 97] width 3 height 3
checkbox input "true"
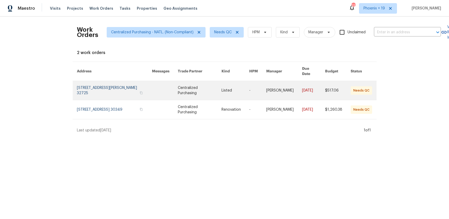
click at [169, 84] on link at bounding box center [165, 90] width 26 height 19
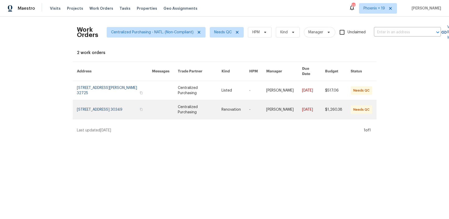
click at [168, 104] on link at bounding box center [165, 109] width 26 height 19
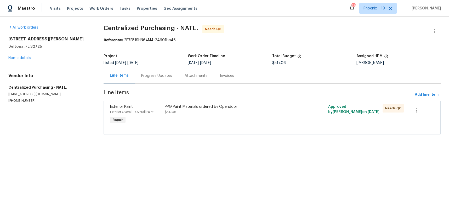
click at [287, 115] on div "PPG Paint Materials ordered by Opendoor $517.06" at bounding box center [231, 114] width 136 height 24
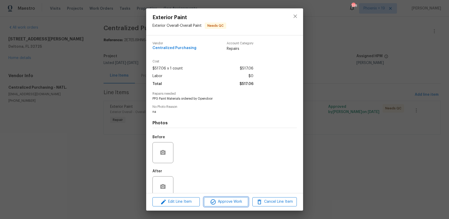
click span "Approve Work"
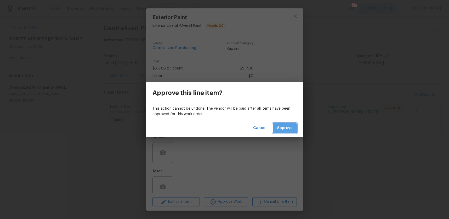
click span "Approve"
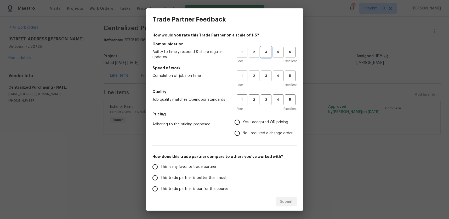
drag, startPoint x: 267, startPoint y: 53, endPoint x: 268, endPoint y: 77, distance: 23.6
click span "3"
click button "3"
click span "3"
click span "Yes - accepted OD pricing"
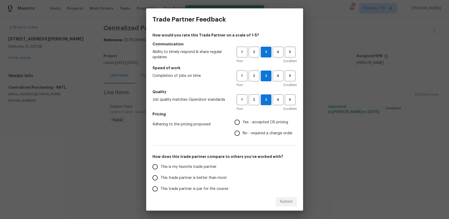
click input "Yes - accepted OD pricing"
radio input "true"
click label "This is my favorite trade partner"
click input "This is my favorite trade partner"
click span "Submit"
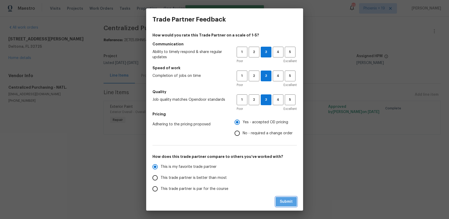
radio input "true"
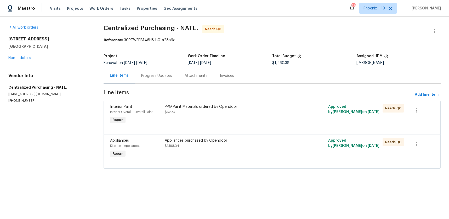
click at [255, 136] on div "Appliances purchased by Opendoor $1,198.04" at bounding box center [231, 148] width 136 height 24
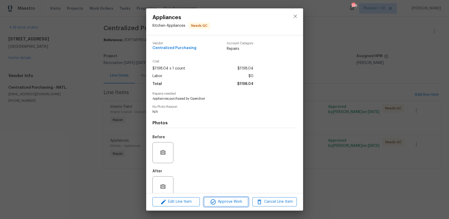
click at [234, 197] on button "Approve Work" at bounding box center [226, 201] width 44 height 9
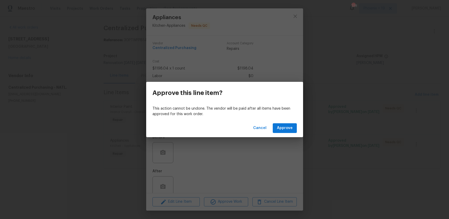
click at [277, 123] on div "Cancel Approve" at bounding box center [224, 128] width 157 height 18
click at [276, 125] on button "Approve" at bounding box center [285, 128] width 24 height 10
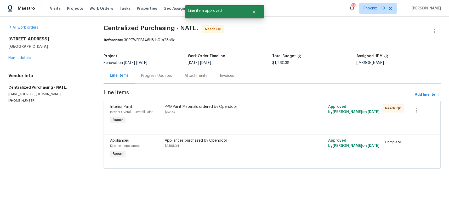
click at [275, 122] on div "PPG Paint Materials ordered by Opendoor $62.34" at bounding box center [231, 114] width 136 height 24
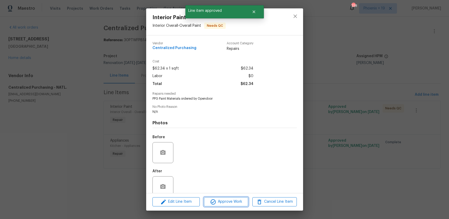
click at [230, 199] on span "Approve Work" at bounding box center [226, 201] width 41 height 7
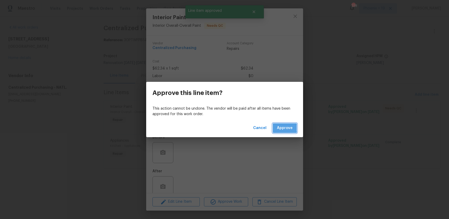
click at [282, 127] on span "Approve" at bounding box center [285, 128] width 16 height 7
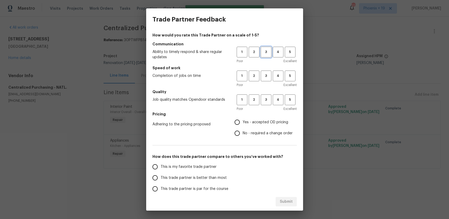
click at [268, 51] on span "3" at bounding box center [267, 52] width 10 height 6
drag, startPoint x: 267, startPoint y: 74, endPoint x: 267, endPoint y: 93, distance: 19.1
click at [267, 75] on span "3" at bounding box center [267, 76] width 10 height 6
click at [267, 103] on button "3" at bounding box center [266, 99] width 11 height 11
drag, startPoint x: 255, startPoint y: 125, endPoint x: 251, endPoint y: 130, distance: 6.7
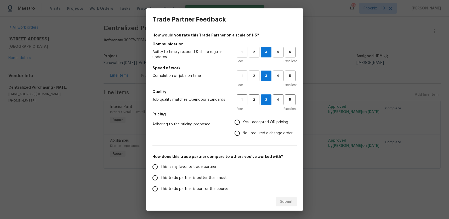
click at [255, 125] on label "Yes - accepted OD pricing" at bounding box center [262, 121] width 61 height 11
click at [243, 125] on input "Yes - accepted OD pricing" at bounding box center [237, 121] width 11 height 11
radio input "true"
click at [188, 164] on span "This is my favorite trade partner" at bounding box center [189, 166] width 56 height 5
click at [161, 164] on input "This is my favorite trade partner" at bounding box center [155, 166] width 11 height 11
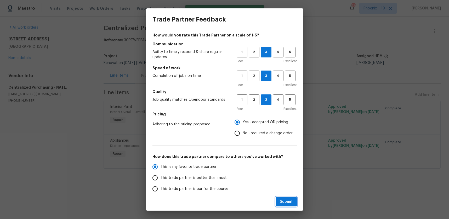
click at [289, 204] on button "Submit" at bounding box center [286, 202] width 21 height 10
radio input "true"
